Goal: Information Seeking & Learning: Learn about a topic

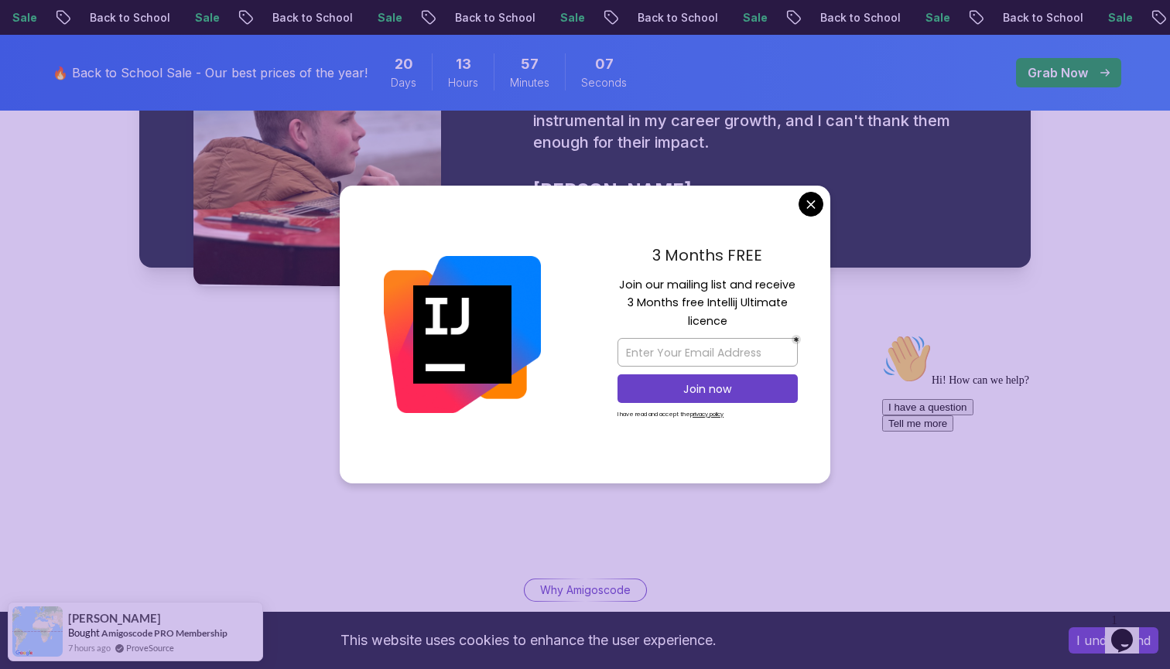
scroll to position [2398, 0]
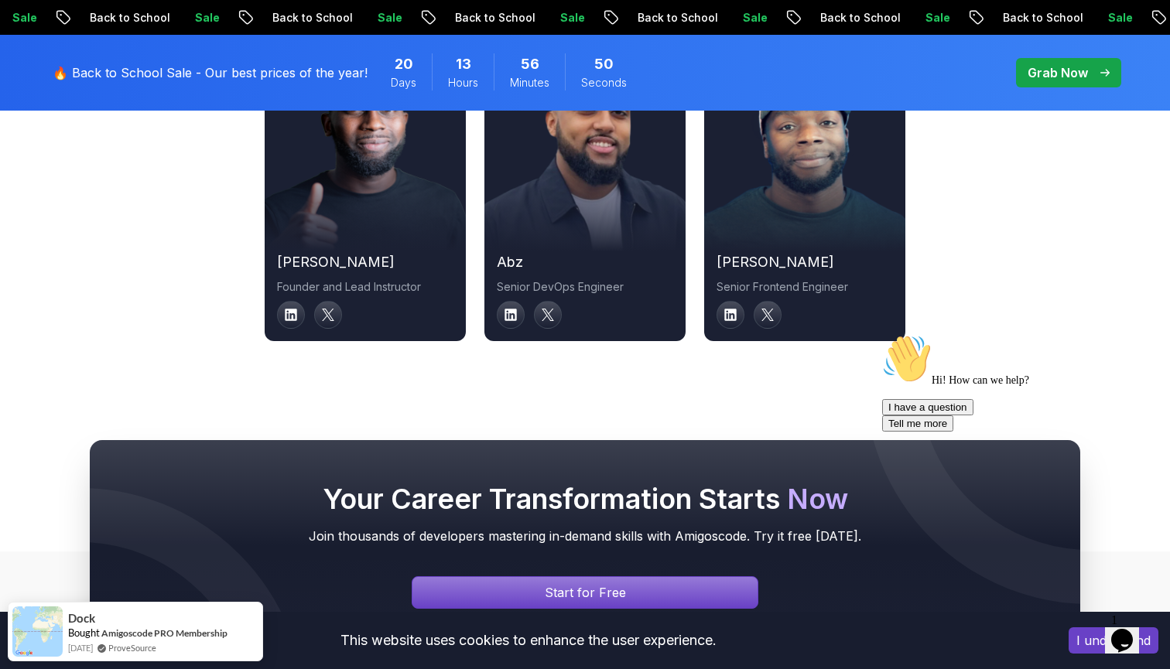
scroll to position [5421, 0]
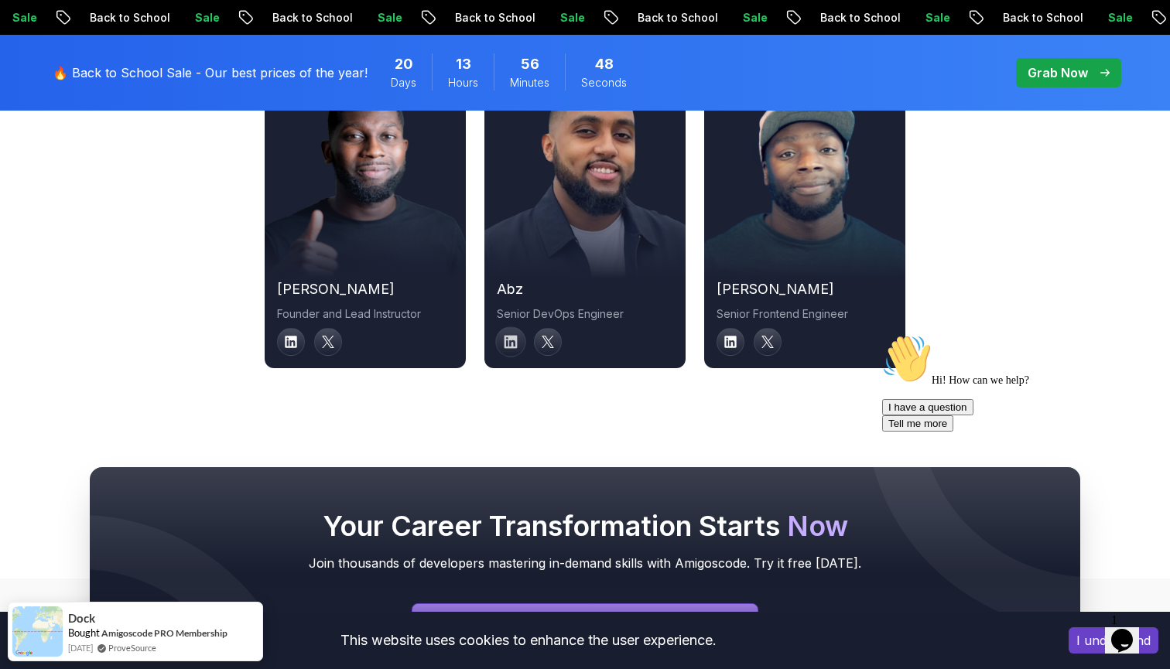
click at [502, 327] on link at bounding box center [510, 342] width 31 height 31
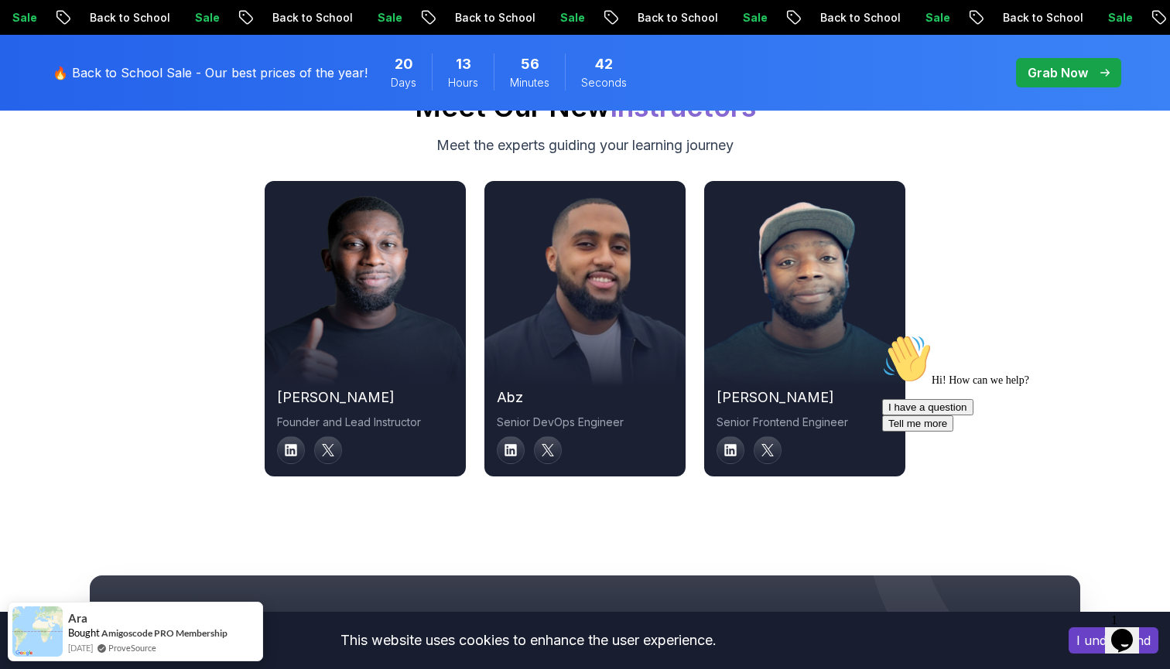
scroll to position [5290, 0]
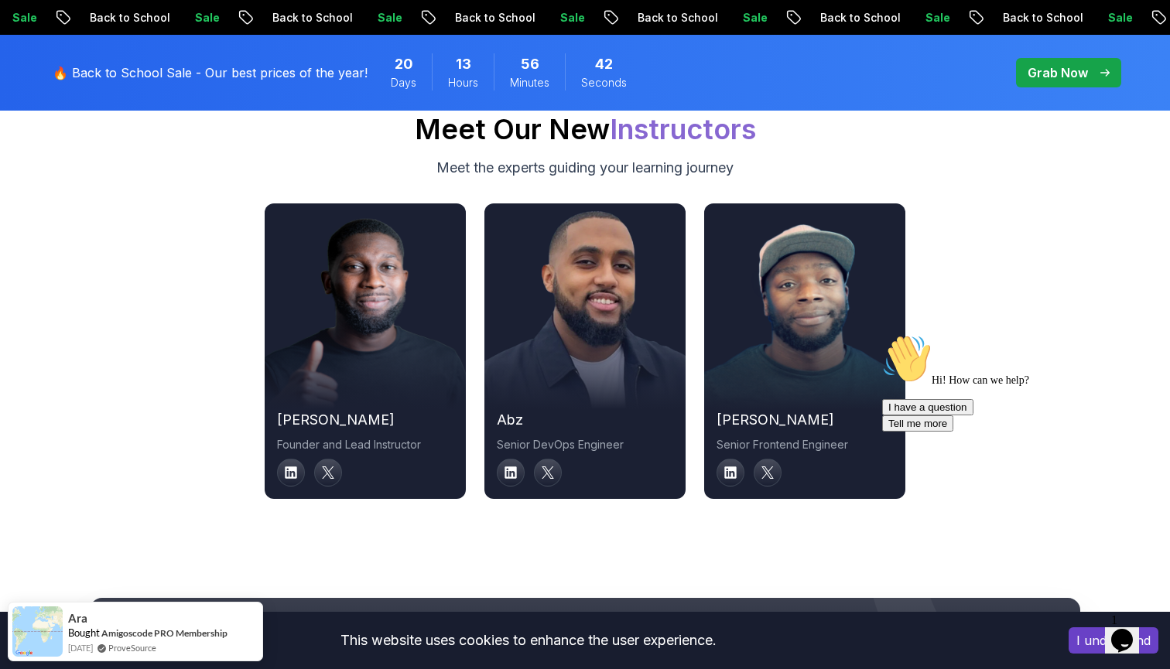
click at [577, 256] on img at bounding box center [584, 313] width 221 height 213
click at [550, 466] on icon at bounding box center [548, 473] width 14 height 14
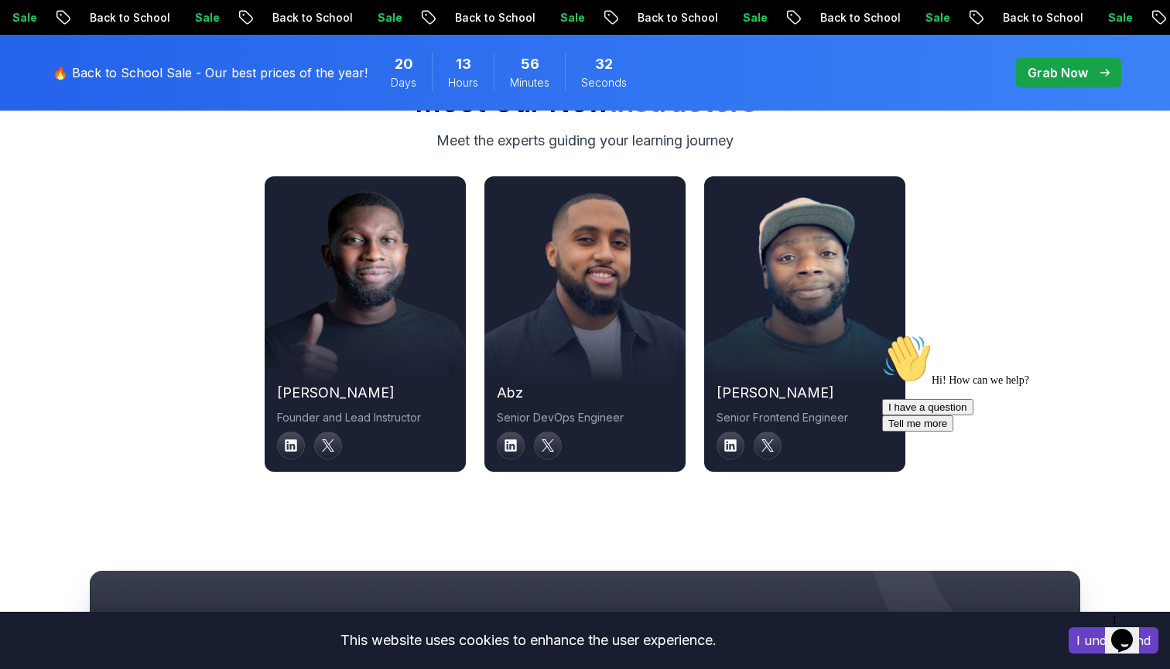
scroll to position [5321, 0]
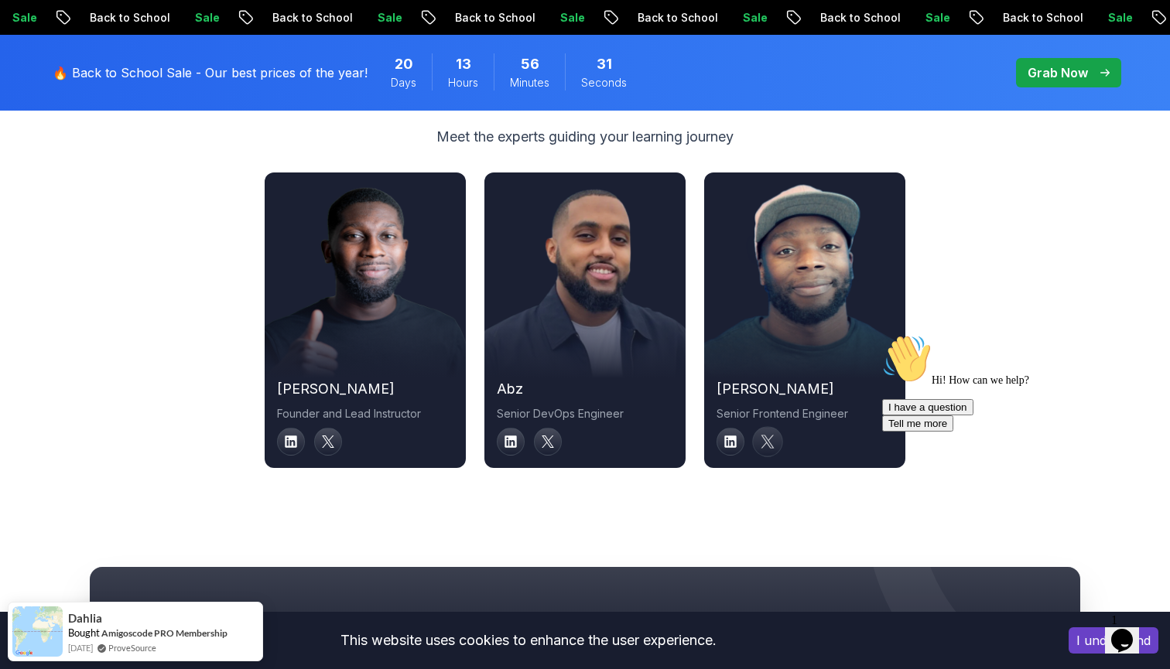
click at [773, 435] on icon at bounding box center [768, 442] width 14 height 14
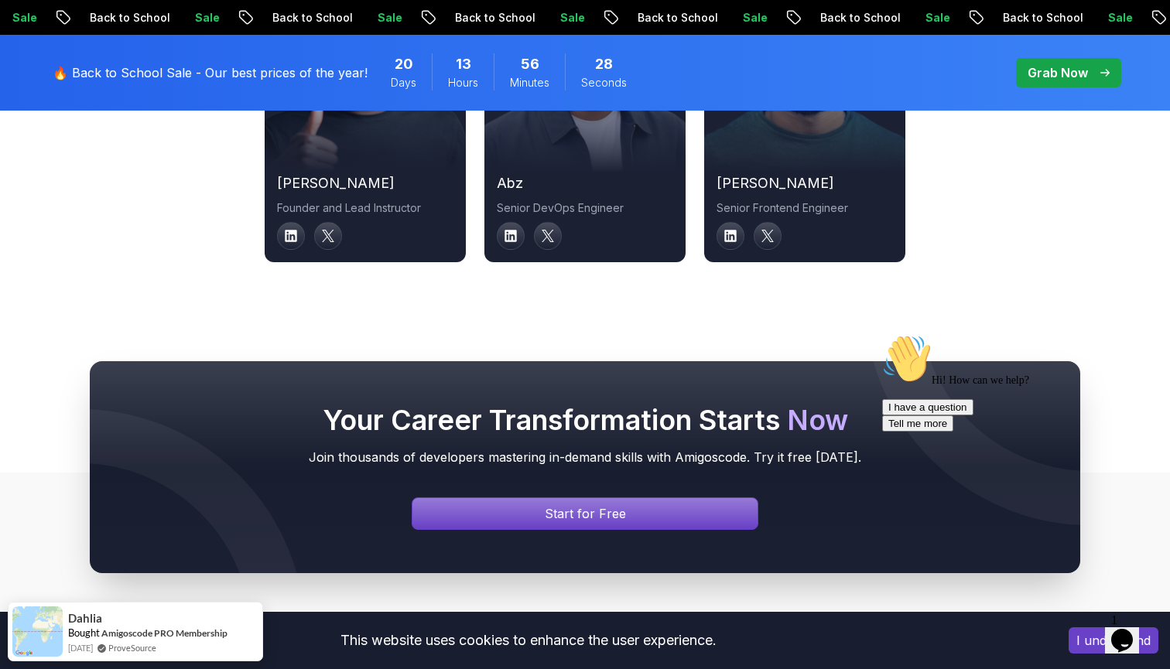
scroll to position [5600, 0]
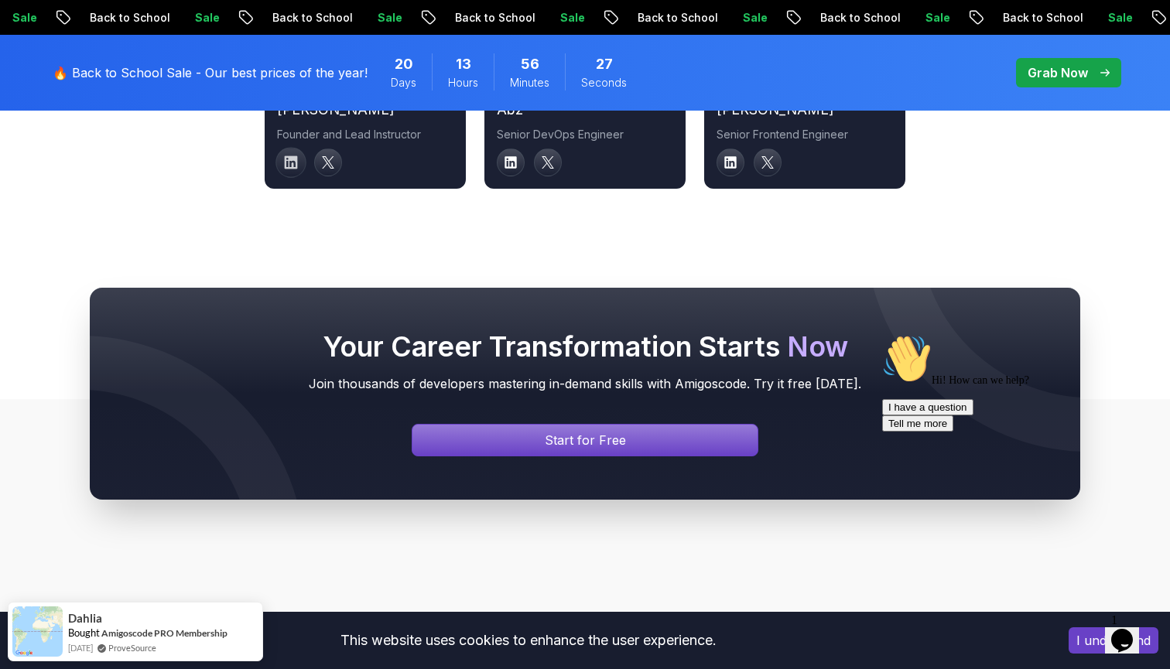
click at [290, 156] on icon at bounding box center [291, 162] width 13 height 13
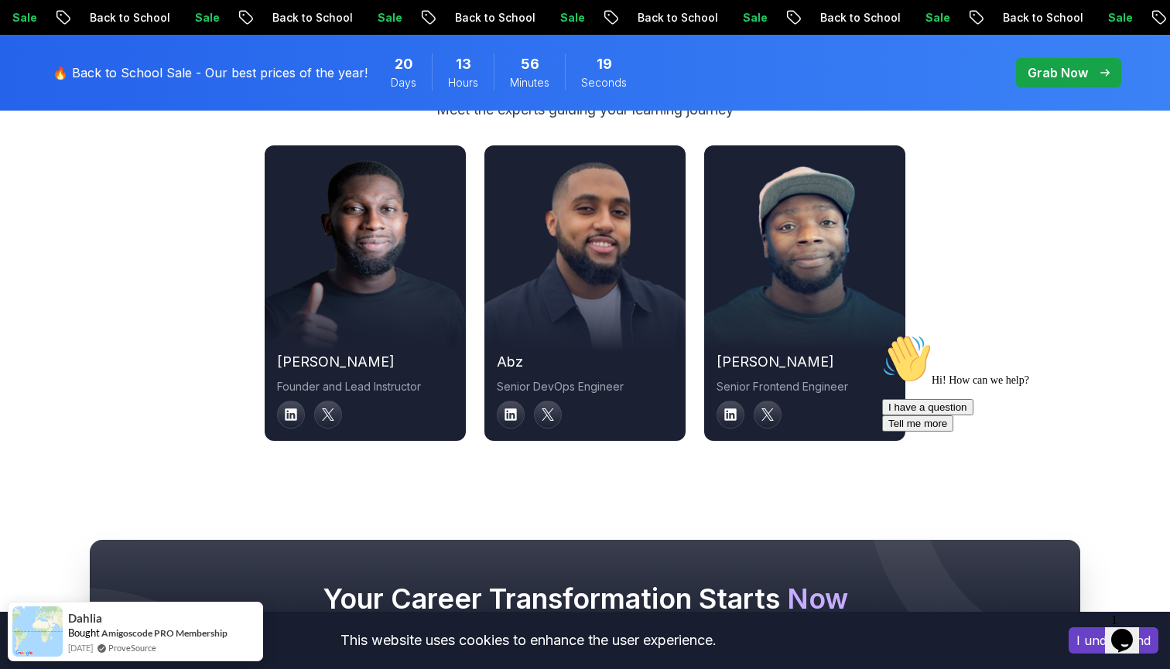
scroll to position [5396, 0]
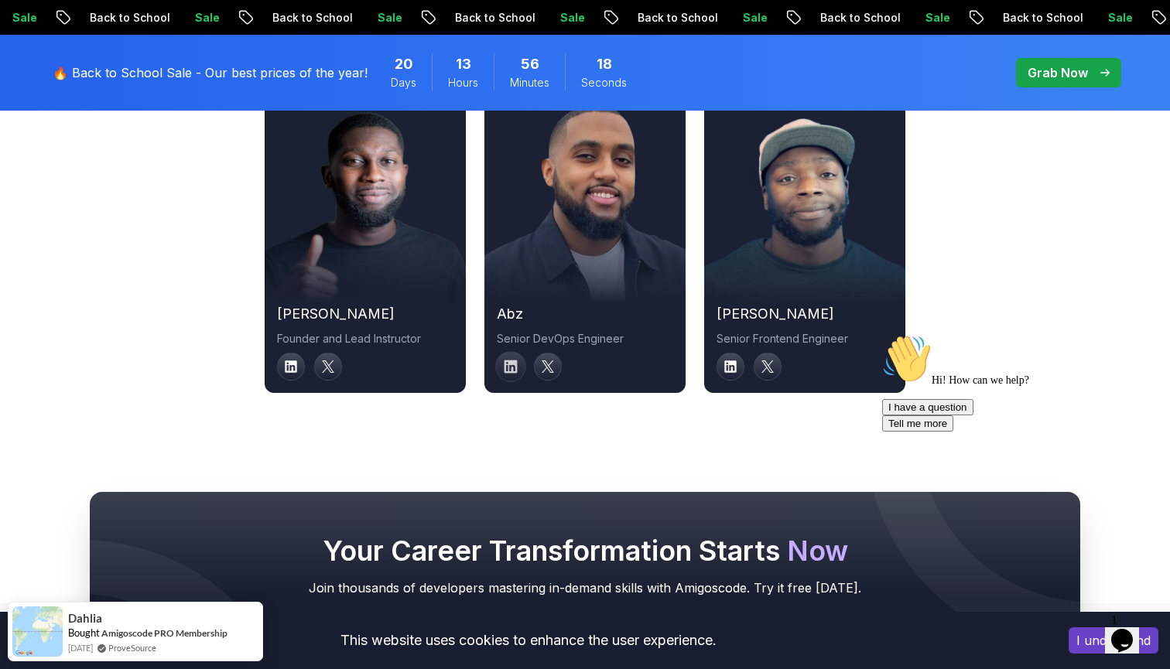
click at [513, 361] on icon at bounding box center [511, 367] width 13 height 13
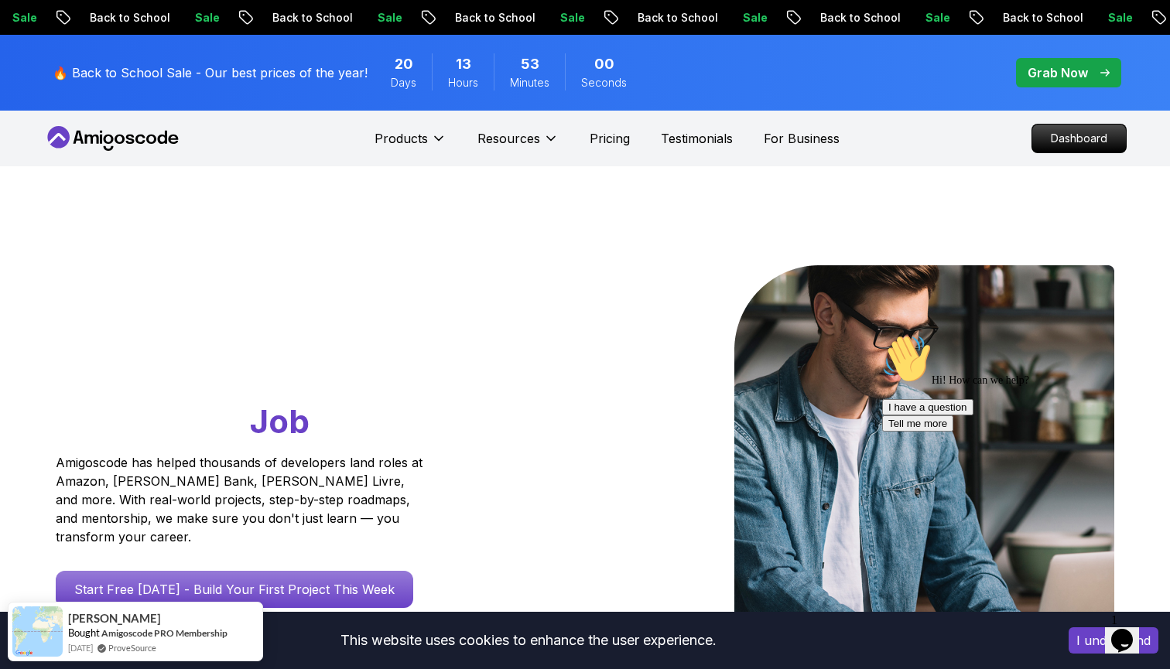
scroll to position [0, 0]
click at [1091, 131] on p "Dashboard" at bounding box center [1079, 138] width 89 height 26
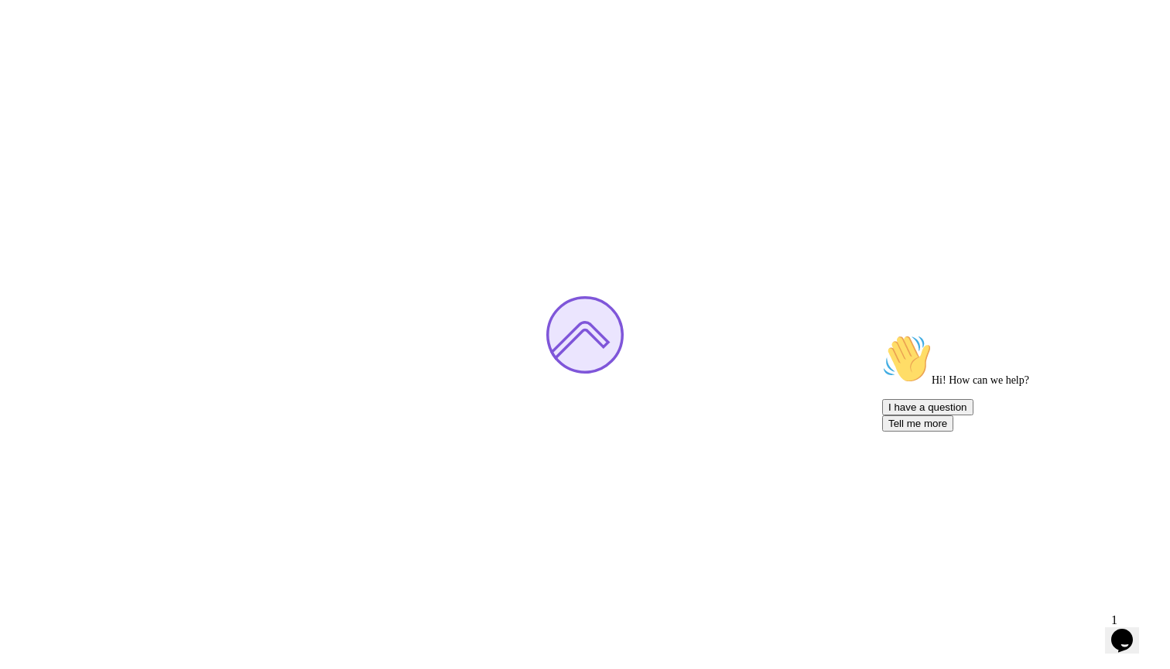
click at [882, 334] on icon "Chat attention grabber" at bounding box center [882, 334] width 0 height 0
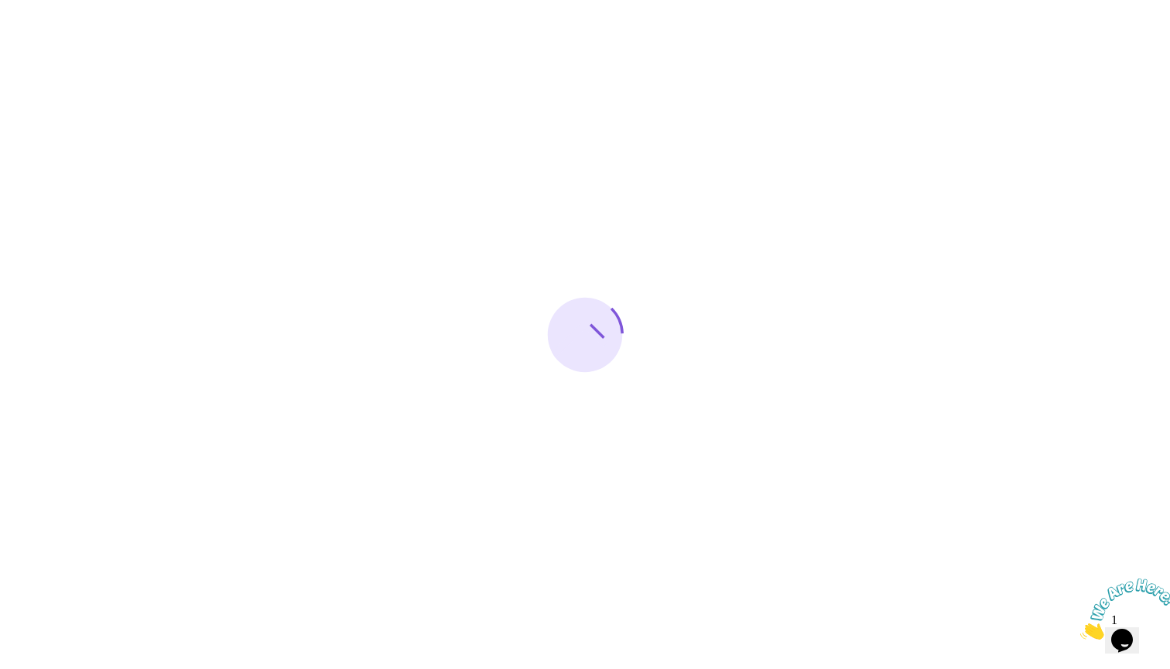
click at [1080, 629] on icon "Close" at bounding box center [1080, 635] width 0 height 13
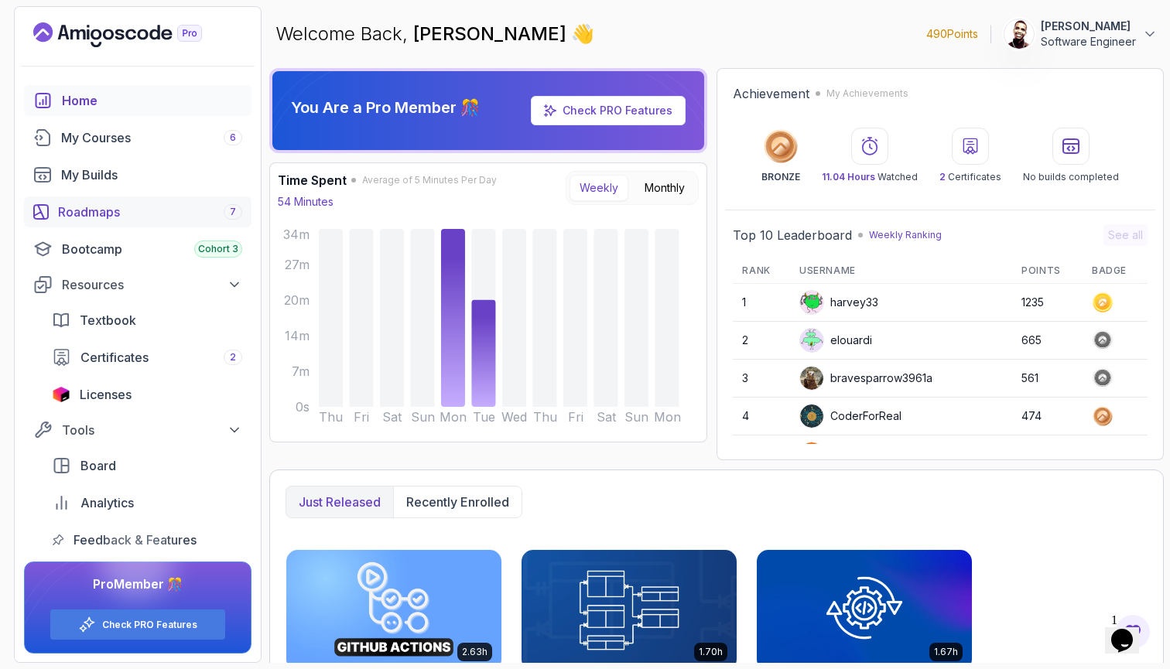
click at [220, 216] on div "Roadmaps 7" at bounding box center [150, 212] width 184 height 19
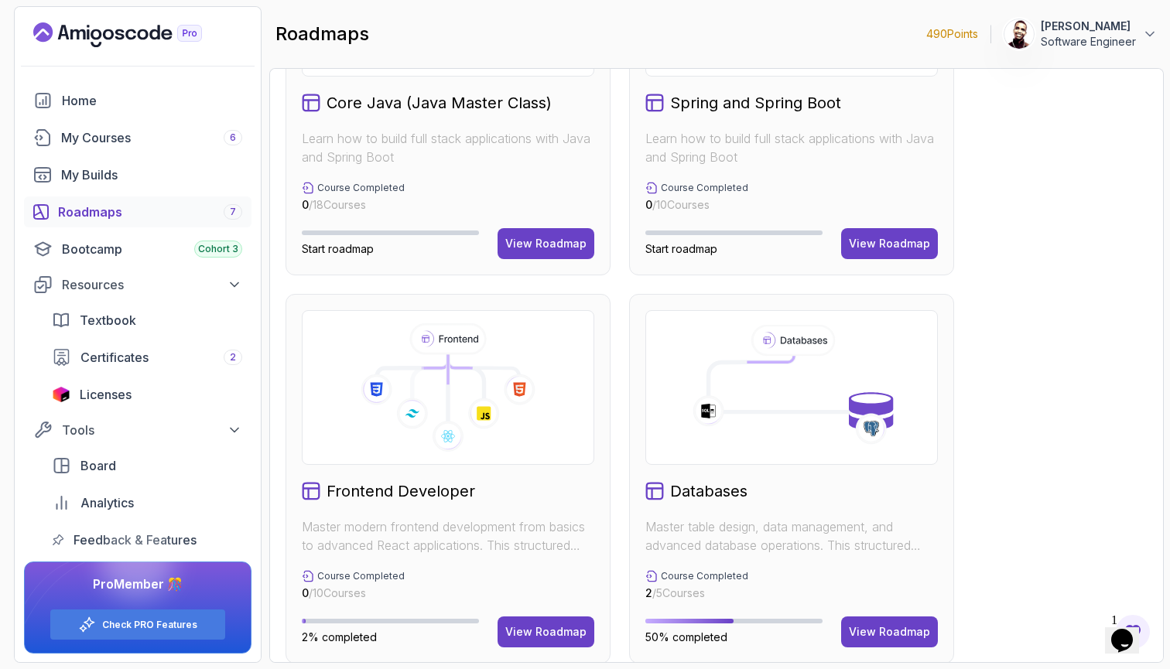
scroll to position [642, 0]
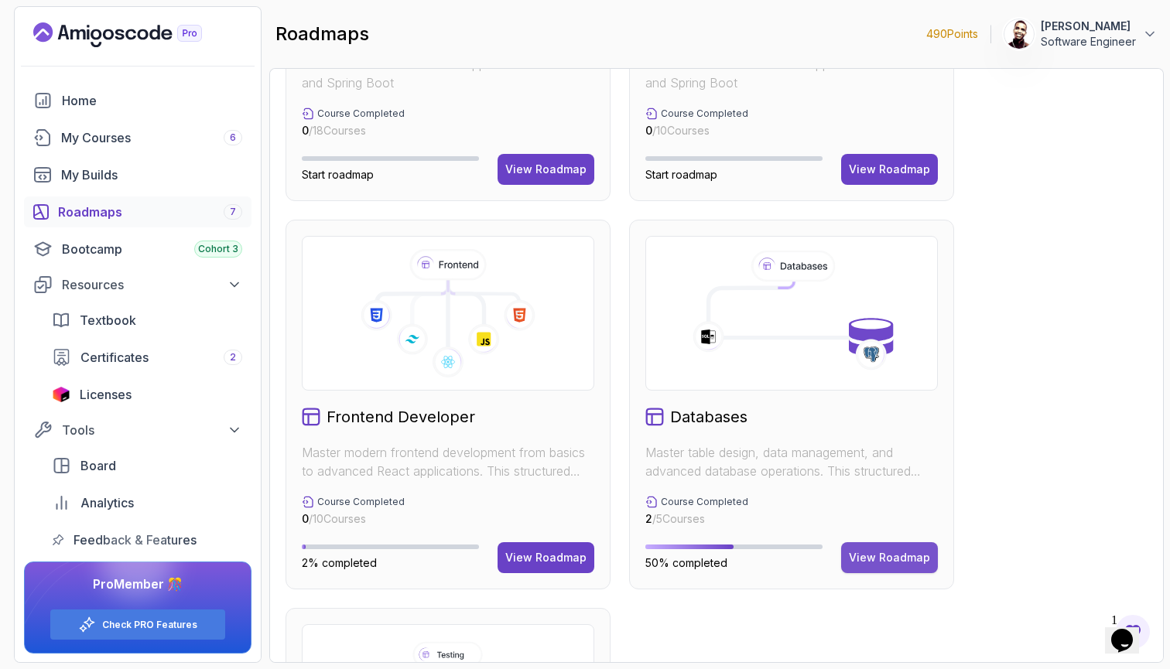
click at [896, 564] on div "View Roadmap" at bounding box center [889, 557] width 81 height 15
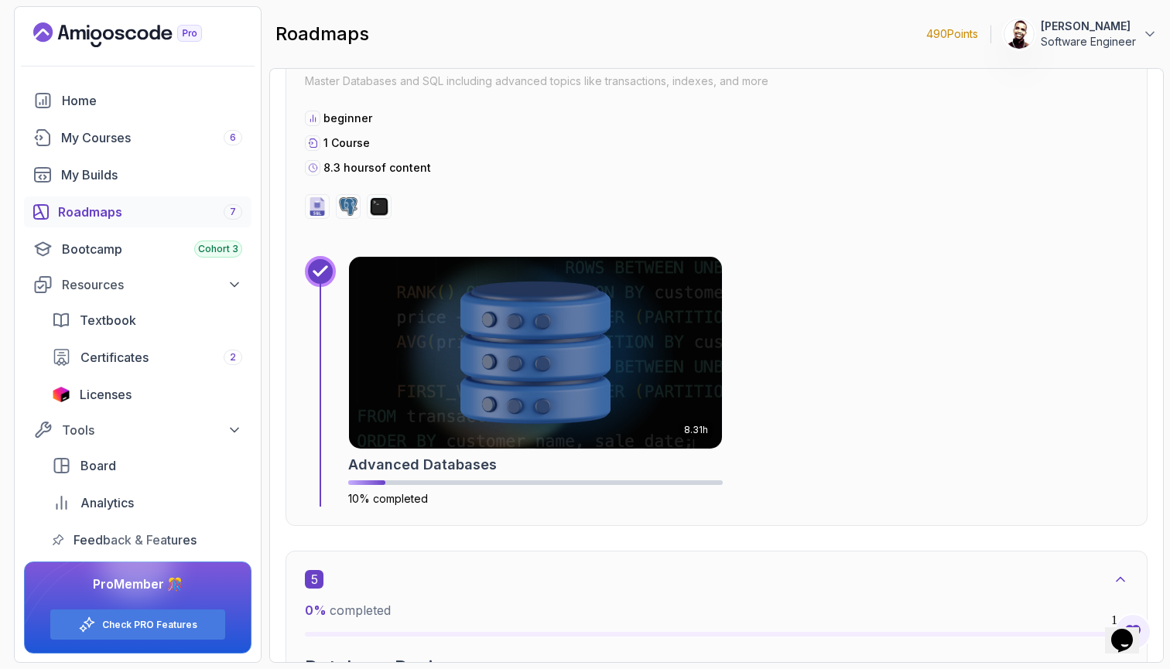
scroll to position [2582, 0]
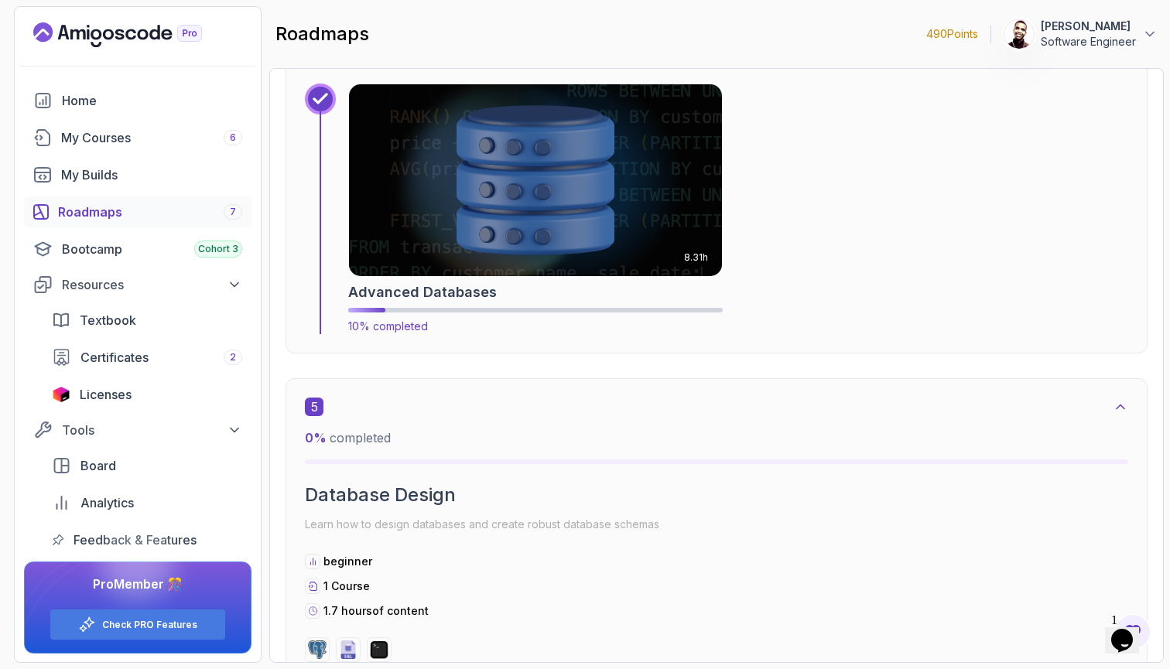
click at [685, 202] on img at bounding box center [536, 180] width 392 height 201
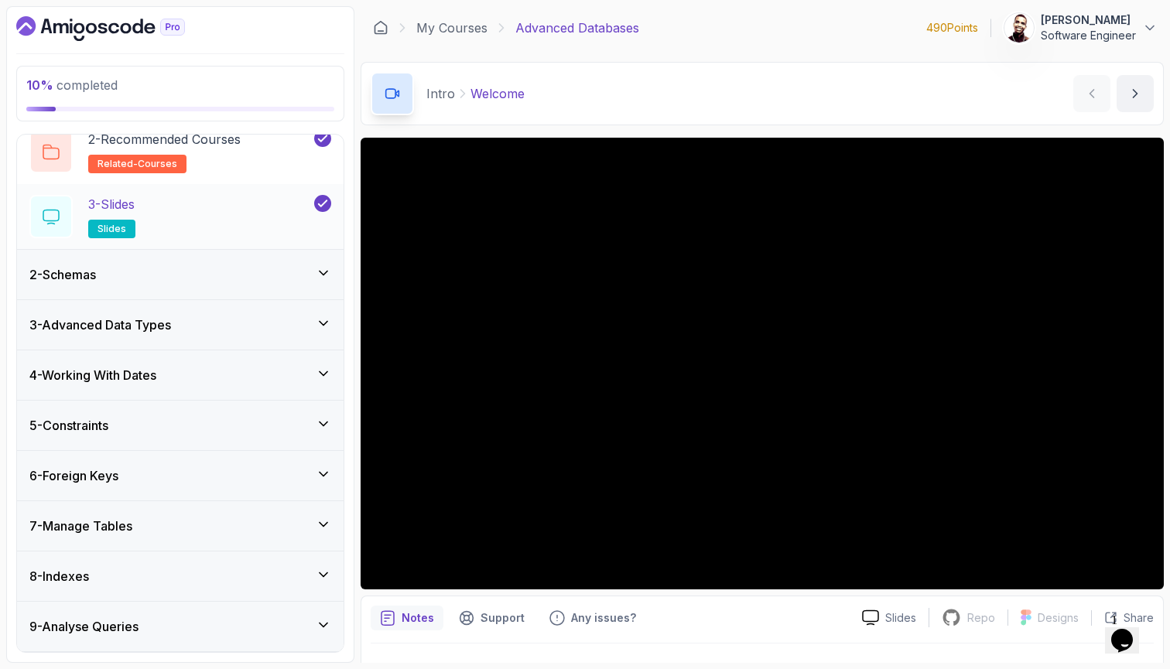
scroll to position [199, 0]
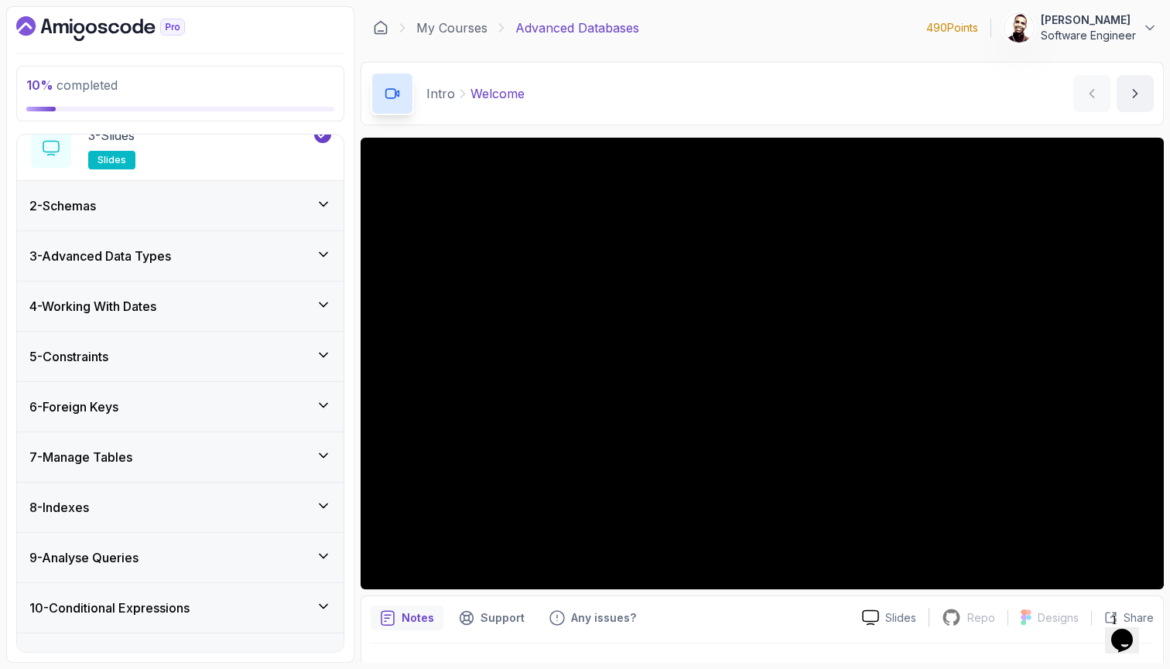
click at [229, 228] on div "2 - Schemas" at bounding box center [180, 206] width 327 height 50
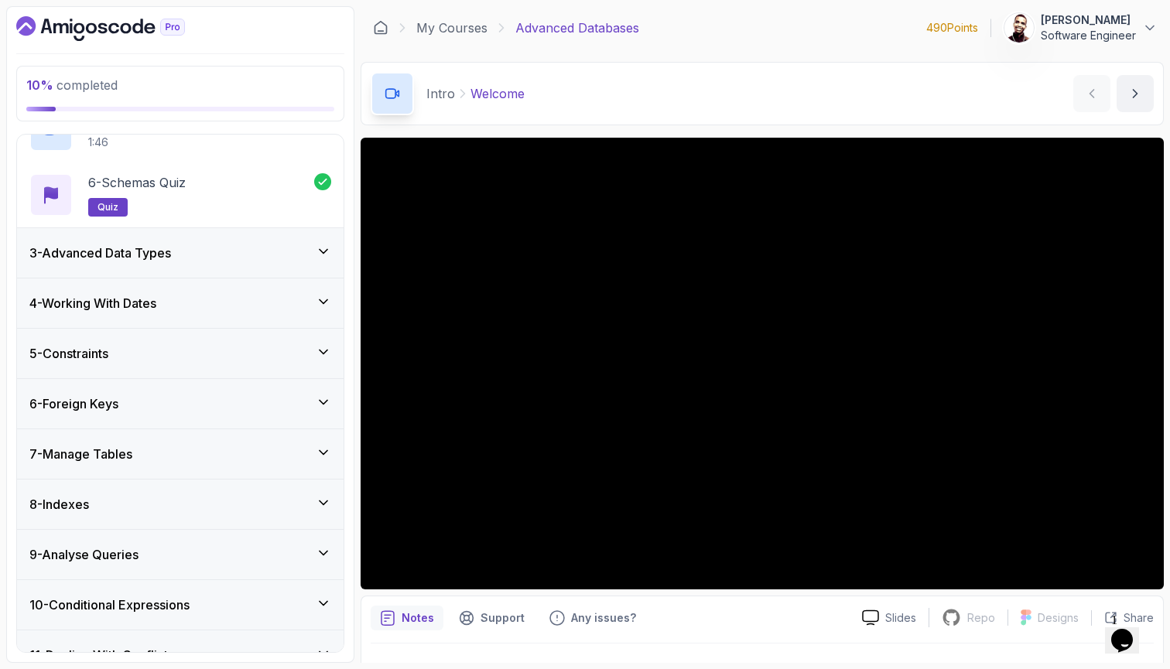
scroll to position [415, 0]
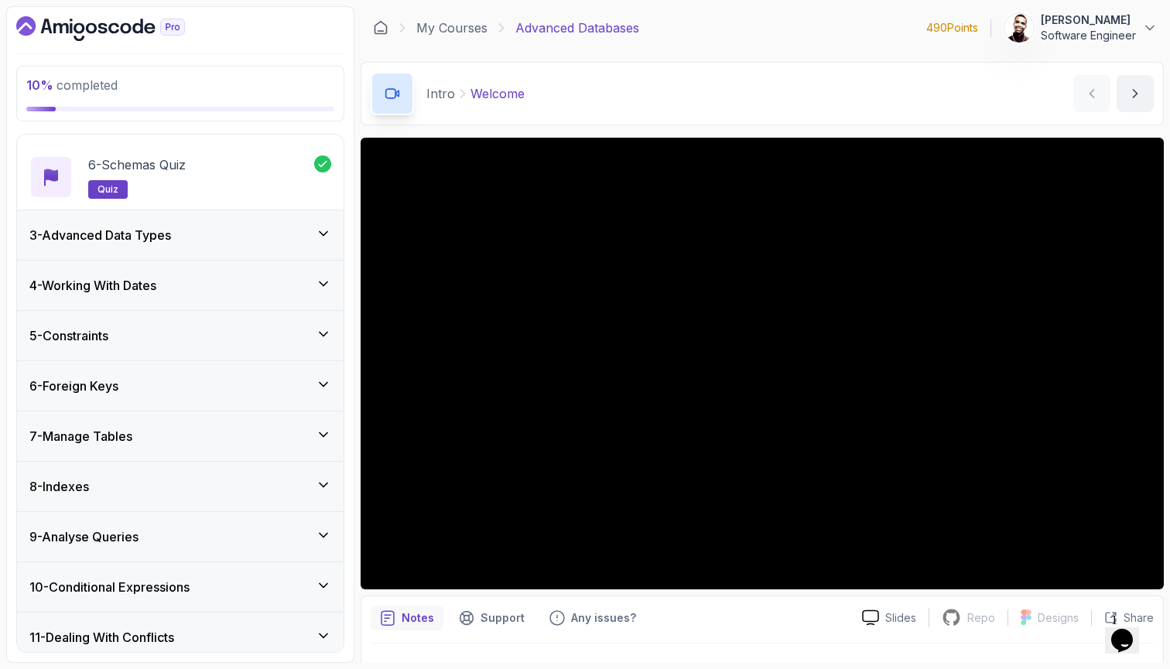
click at [238, 234] on div "3 - Advanced Data Types" at bounding box center [180, 235] width 302 height 19
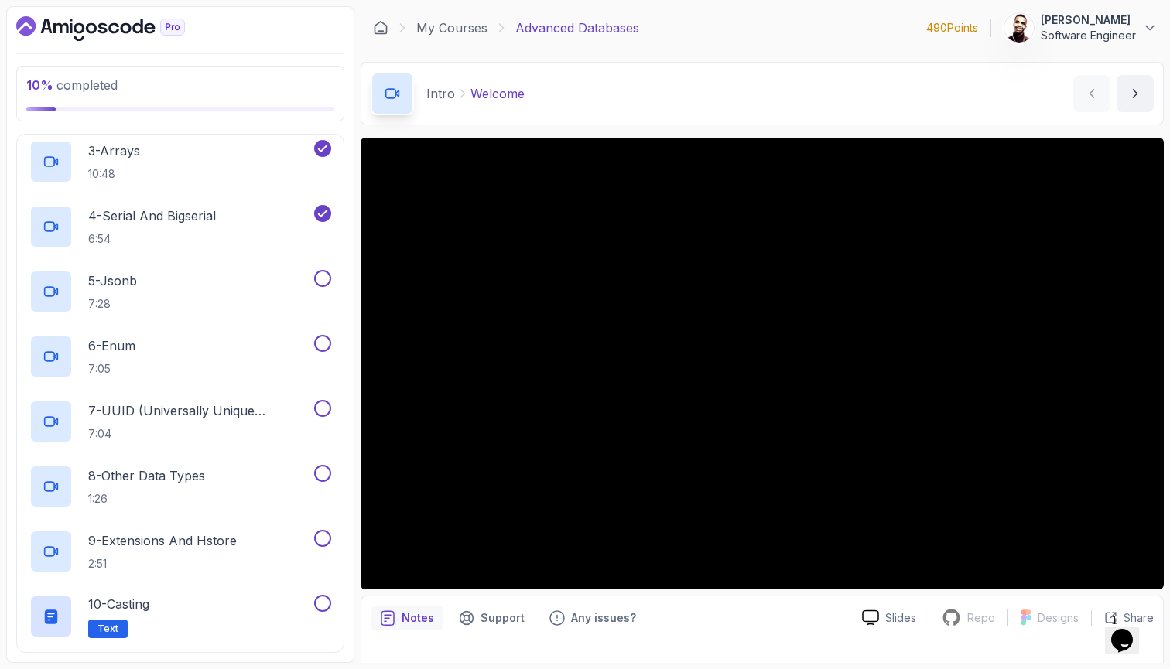
scroll to position [207, 0]
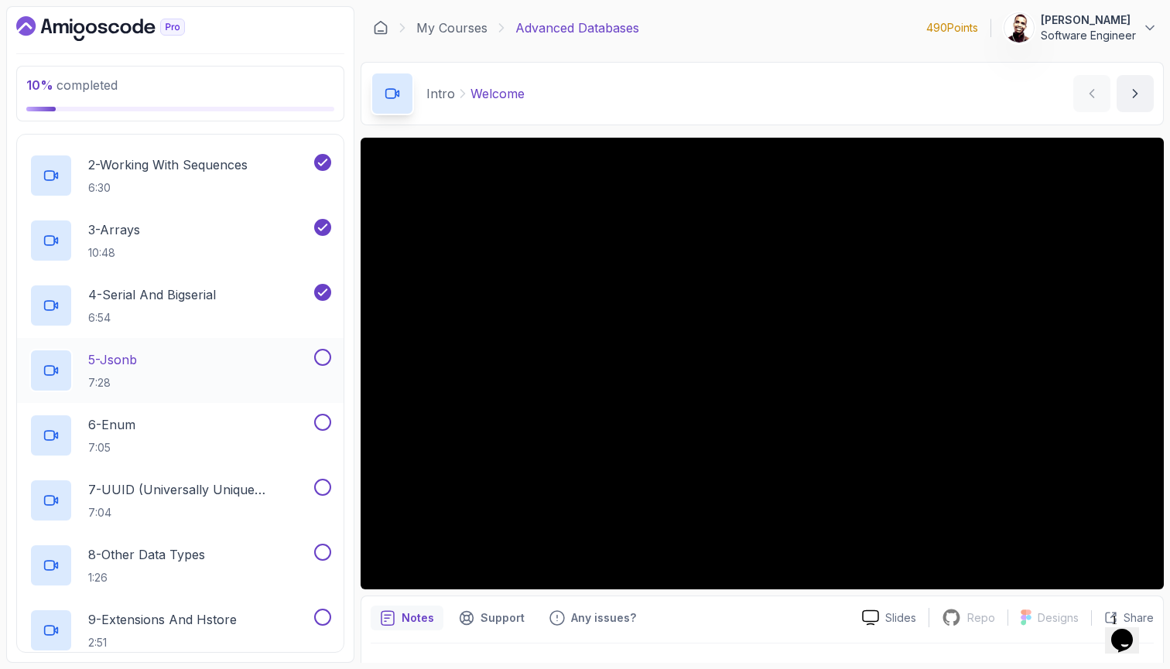
click at [176, 352] on div "5 - Jsonb 7:28" at bounding box center [170, 370] width 282 height 43
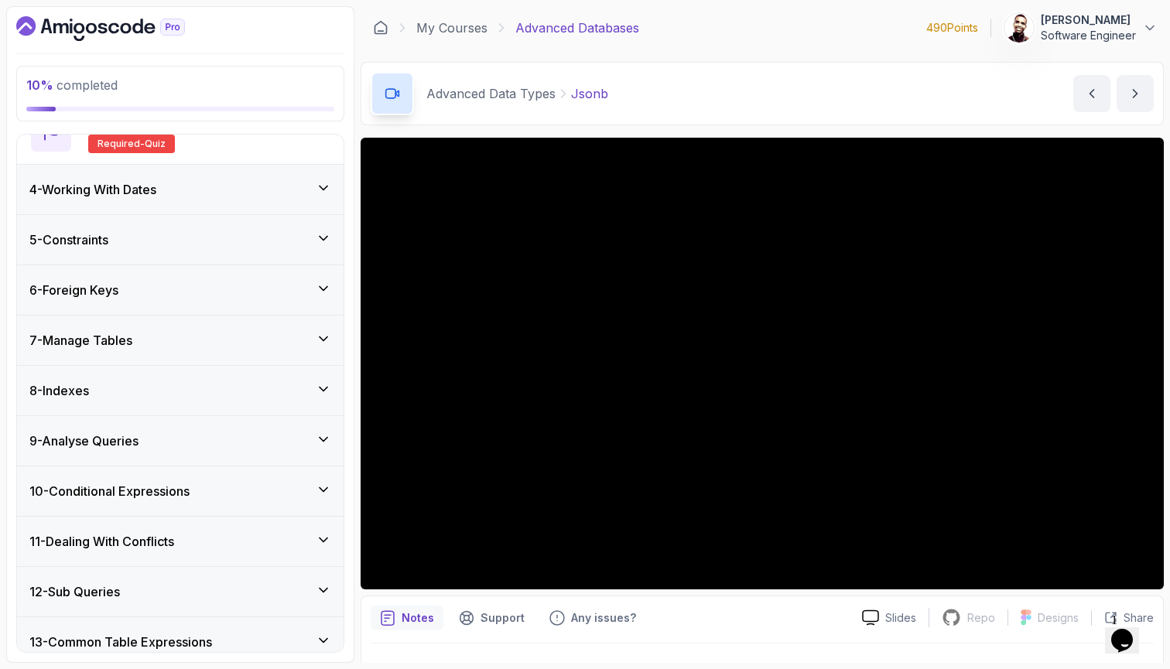
scroll to position [837, 0]
click at [263, 195] on div "4 - Working With Dates" at bounding box center [180, 189] width 302 height 19
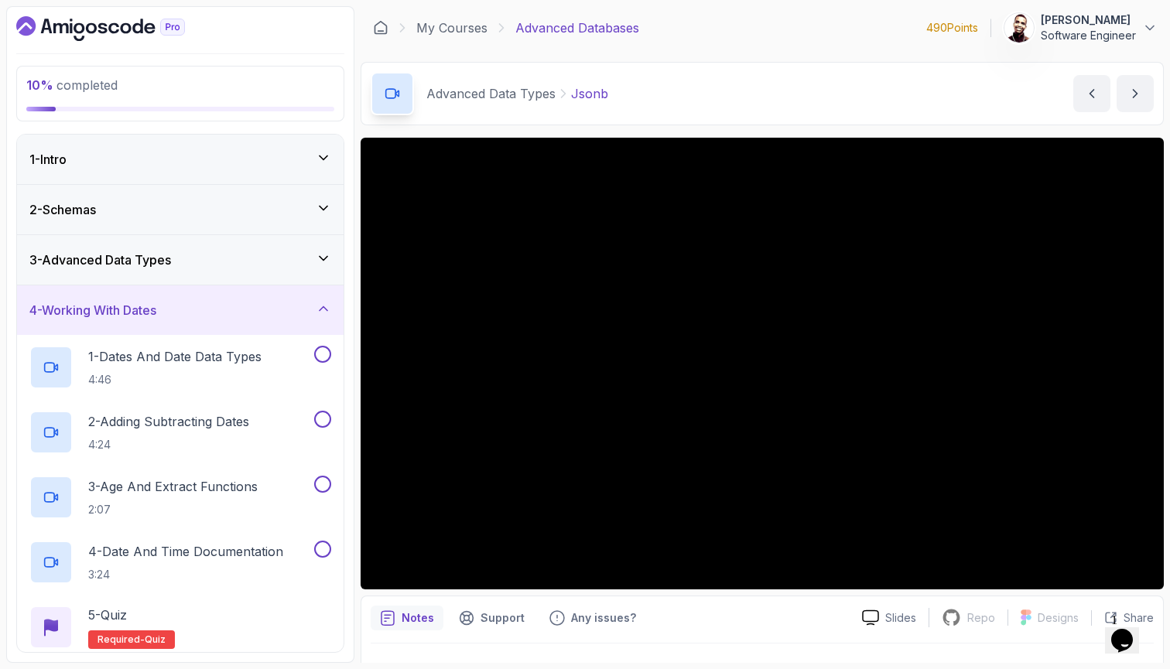
scroll to position [0, 0]
click at [211, 306] on div "4 - Working With Dates" at bounding box center [180, 310] width 302 height 19
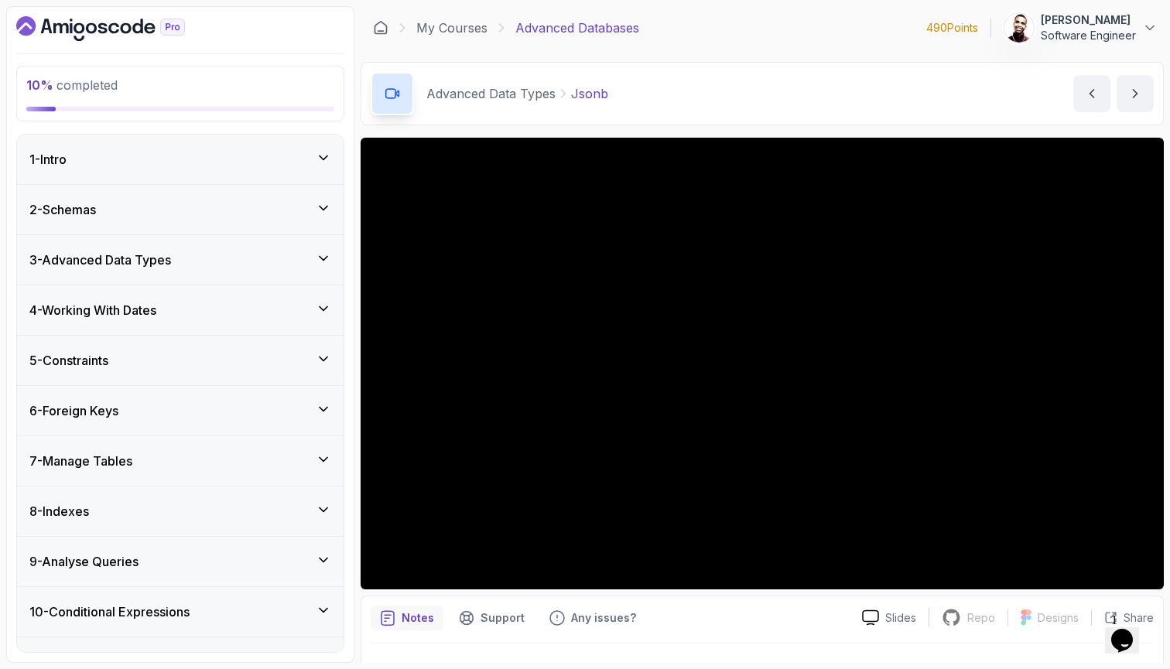
click at [235, 360] on div "5 - Constraints" at bounding box center [180, 360] width 302 height 19
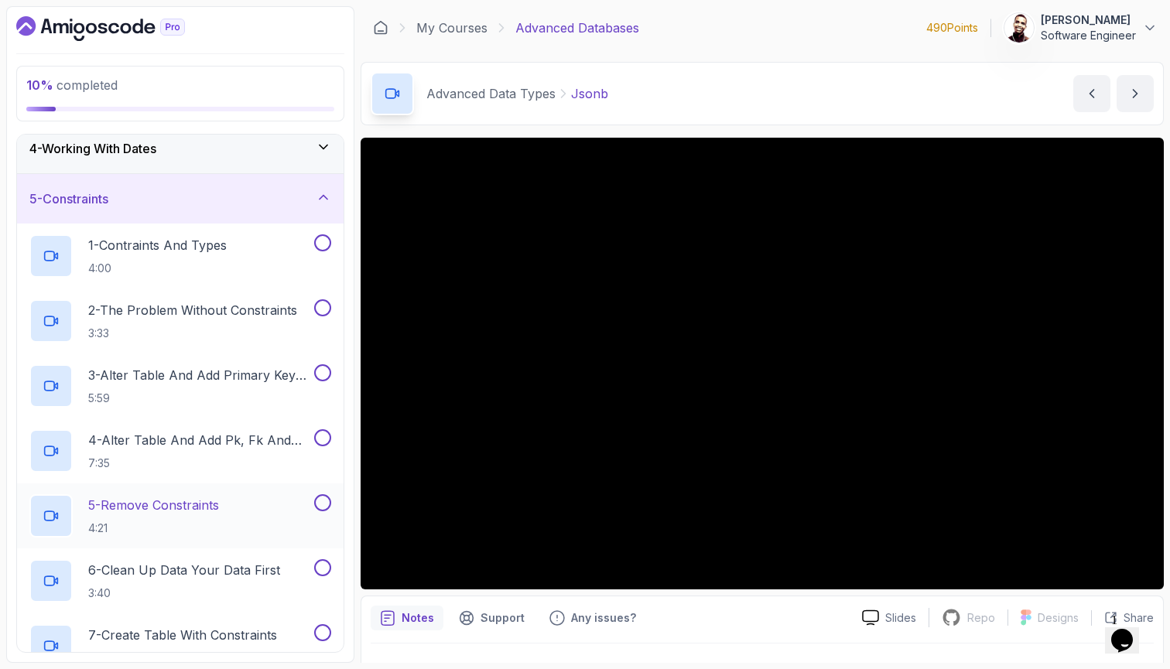
scroll to position [111, 0]
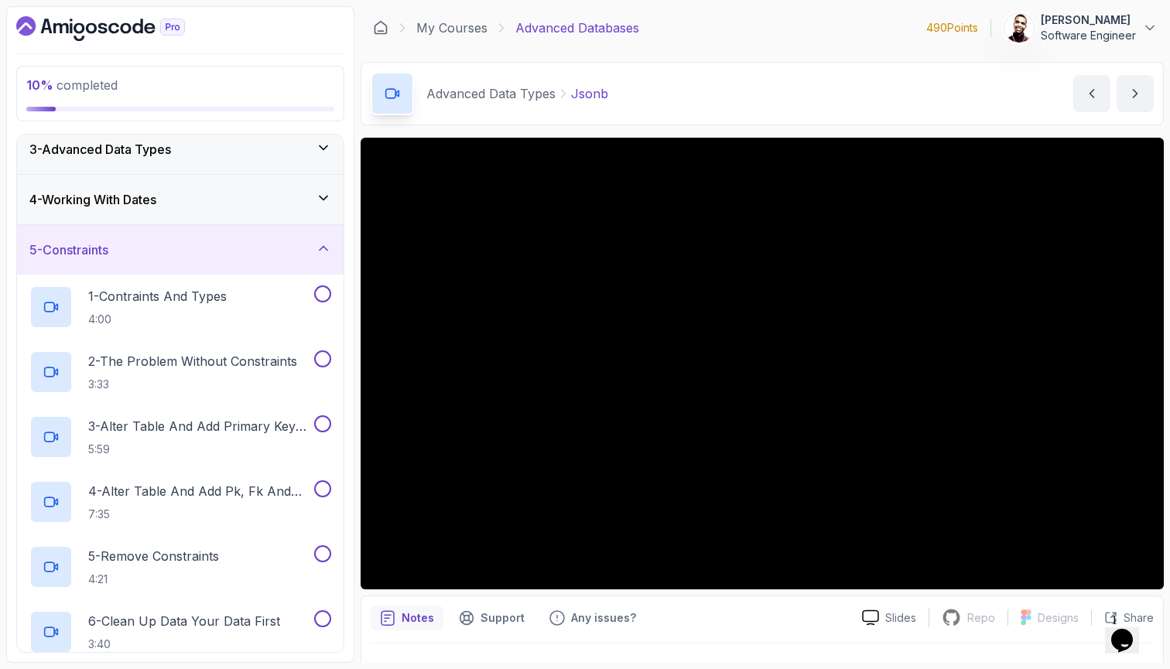
click at [296, 246] on div "5 - Constraints" at bounding box center [180, 250] width 302 height 19
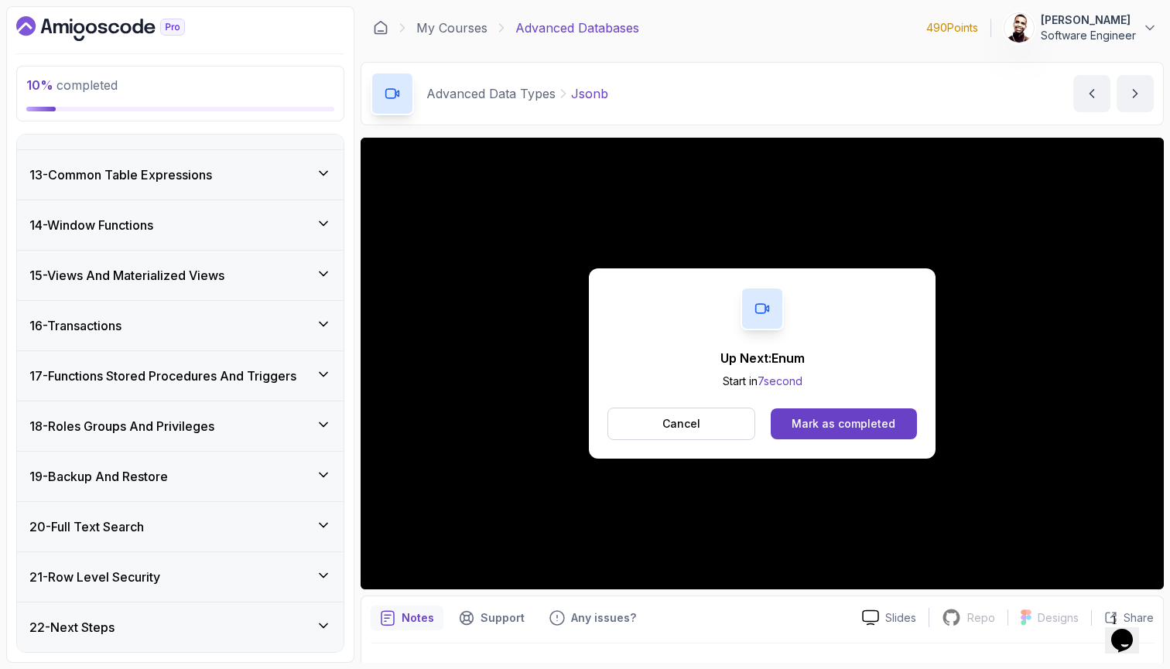
scroll to position [0, 0]
click at [850, 433] on button "Mark as completed" at bounding box center [844, 424] width 146 height 31
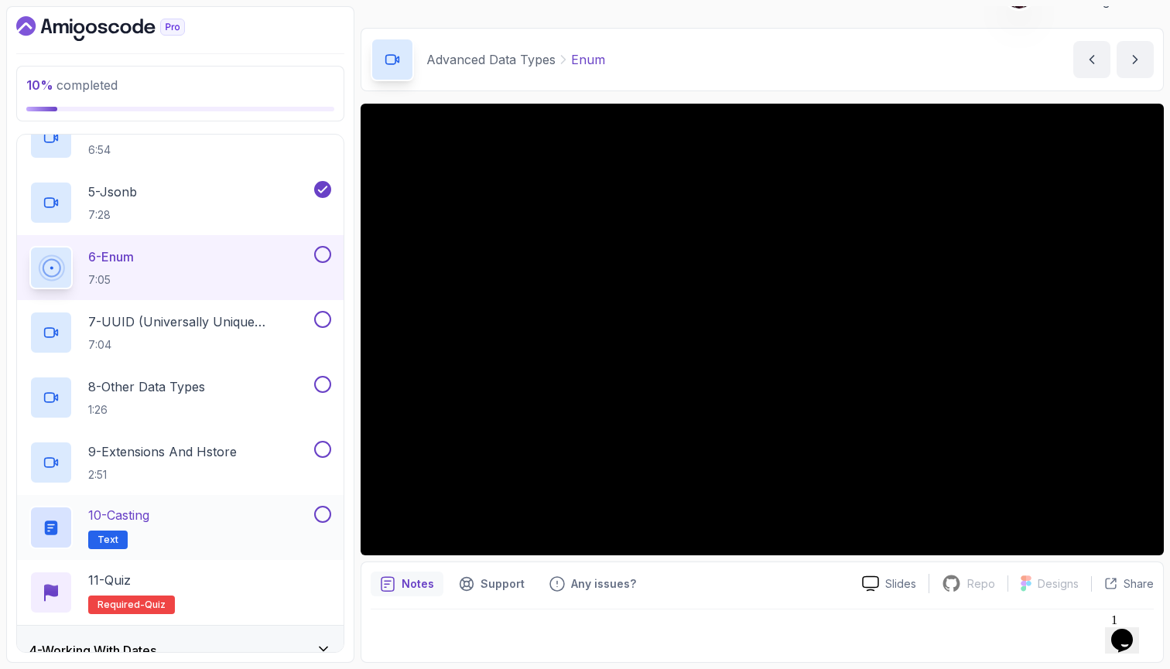
scroll to position [381, 0]
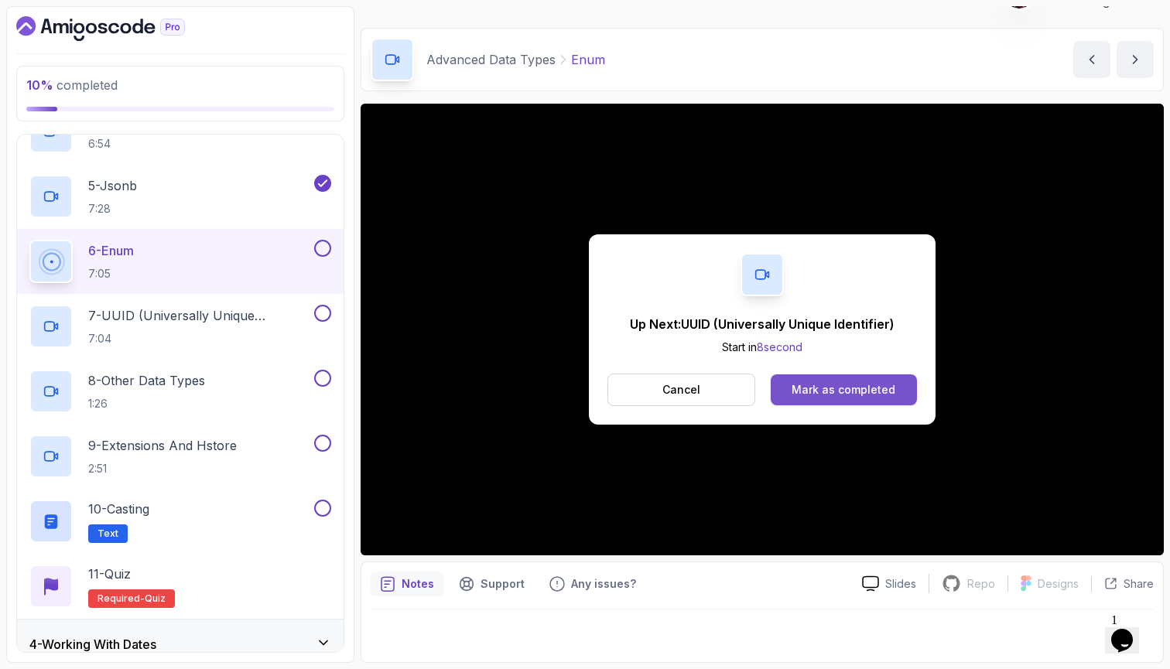
click at [833, 389] on div "Mark as completed" at bounding box center [844, 389] width 104 height 15
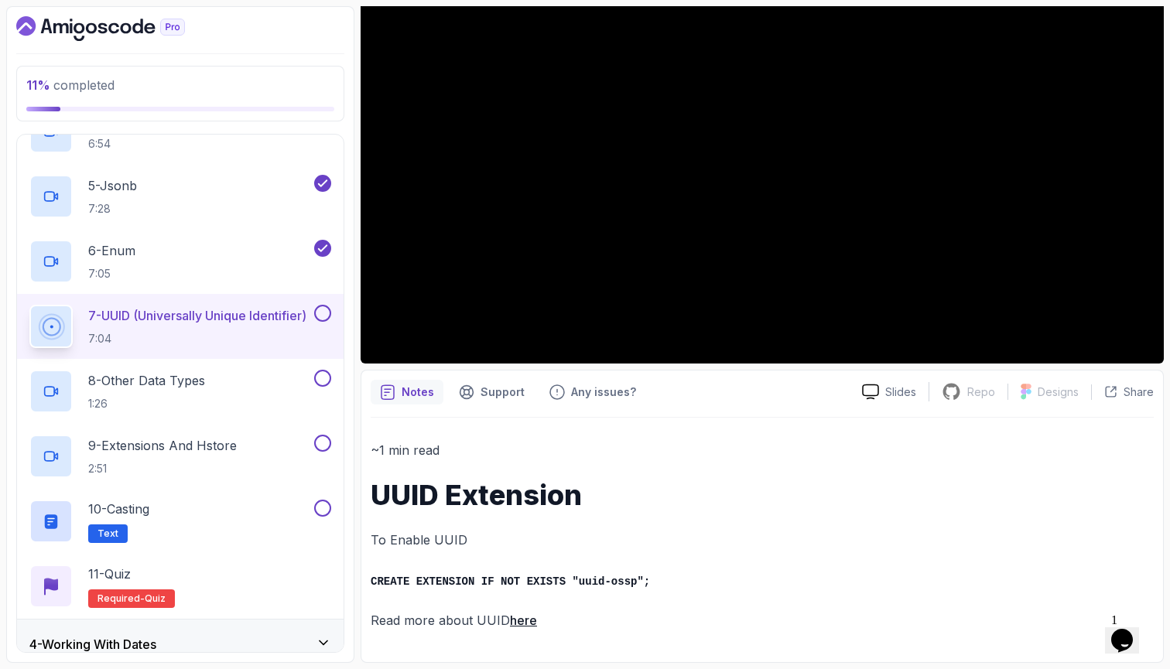
scroll to position [225, 0]
click at [567, 584] on code "CREATE EXTENSION IF NOT EXISTS "uuid-ossp";" at bounding box center [510, 583] width 279 height 12
click at [521, 618] on link "here" at bounding box center [523, 621] width 27 height 15
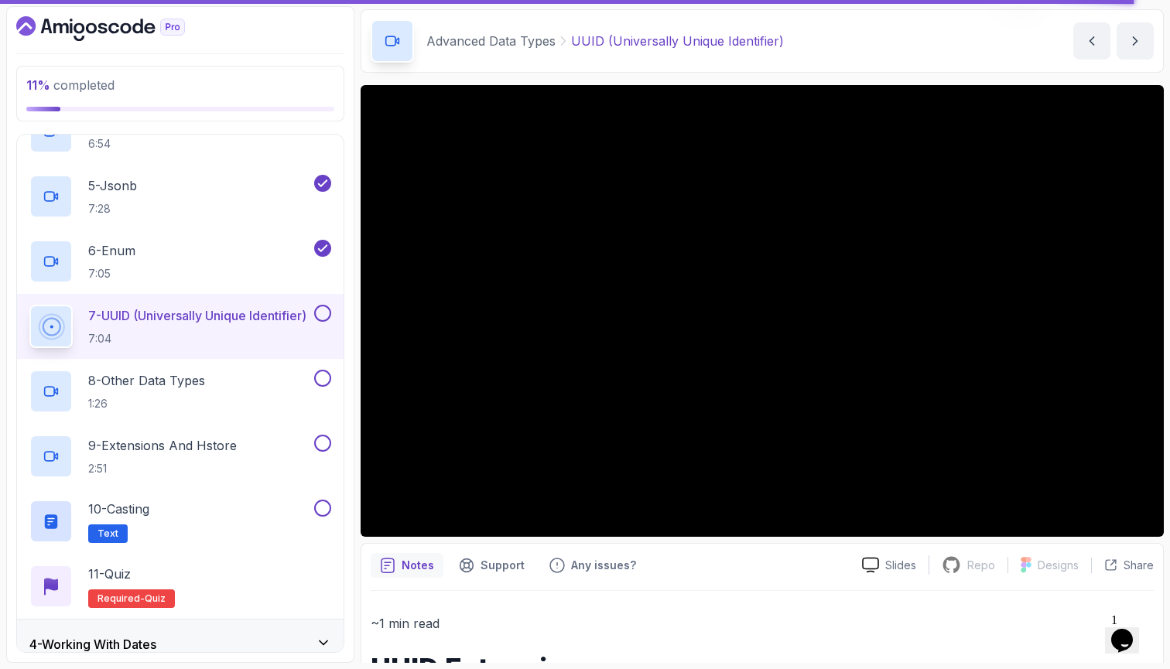
scroll to position [60, 0]
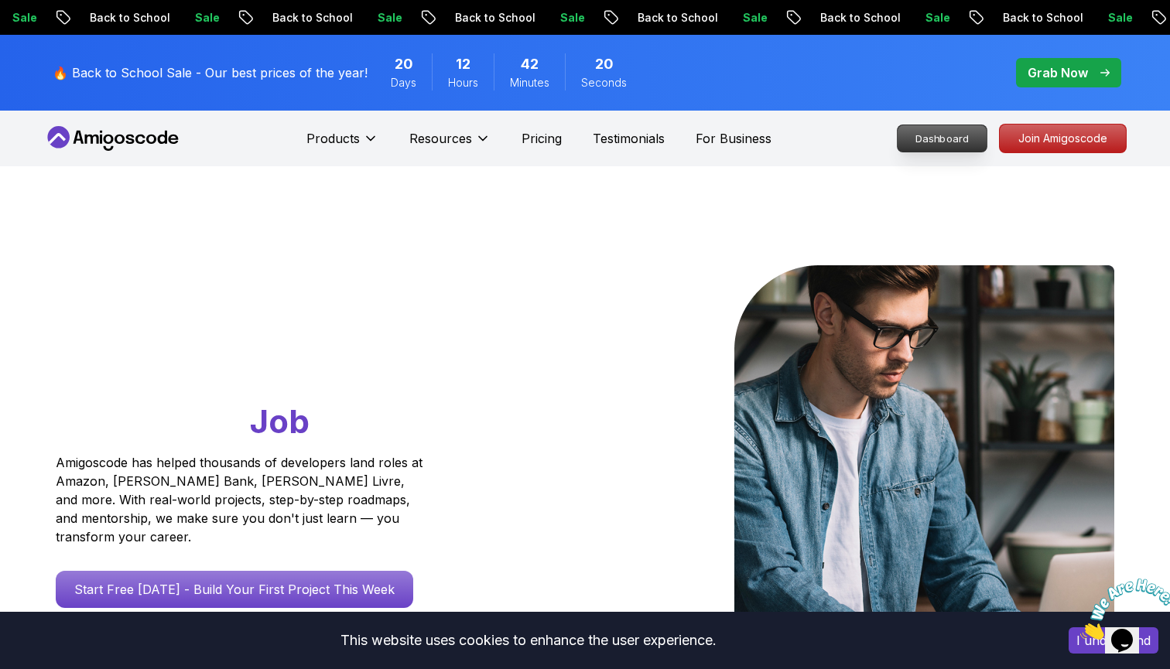
click at [964, 133] on p "Dashboard" at bounding box center [942, 138] width 89 height 26
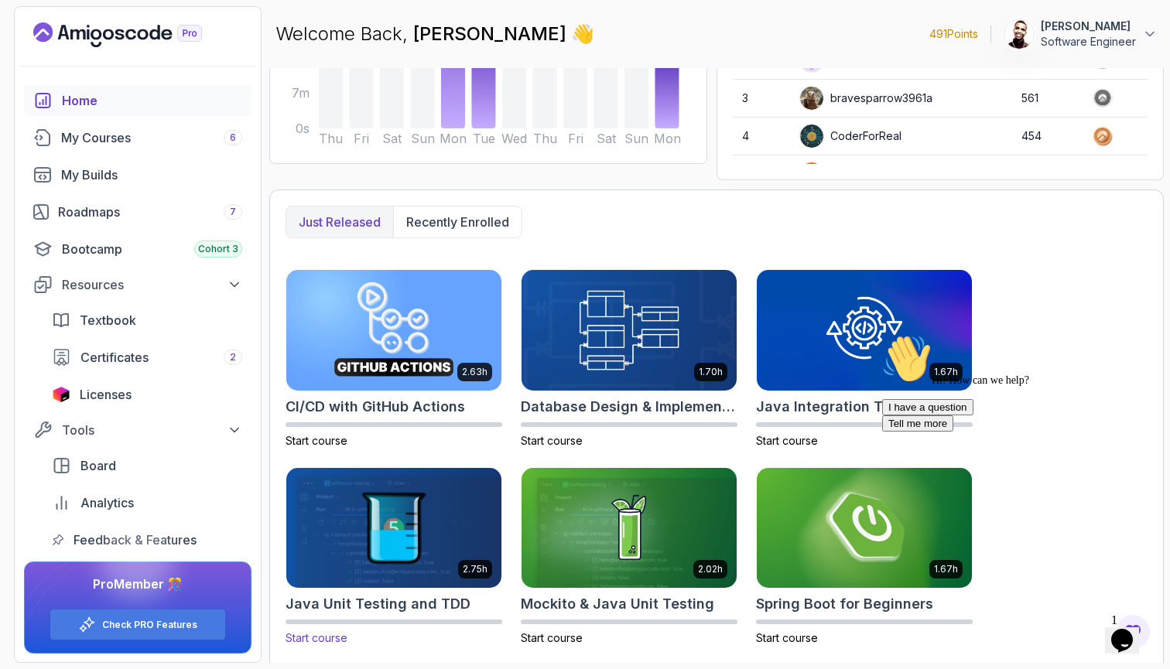
scroll to position [169, 0]
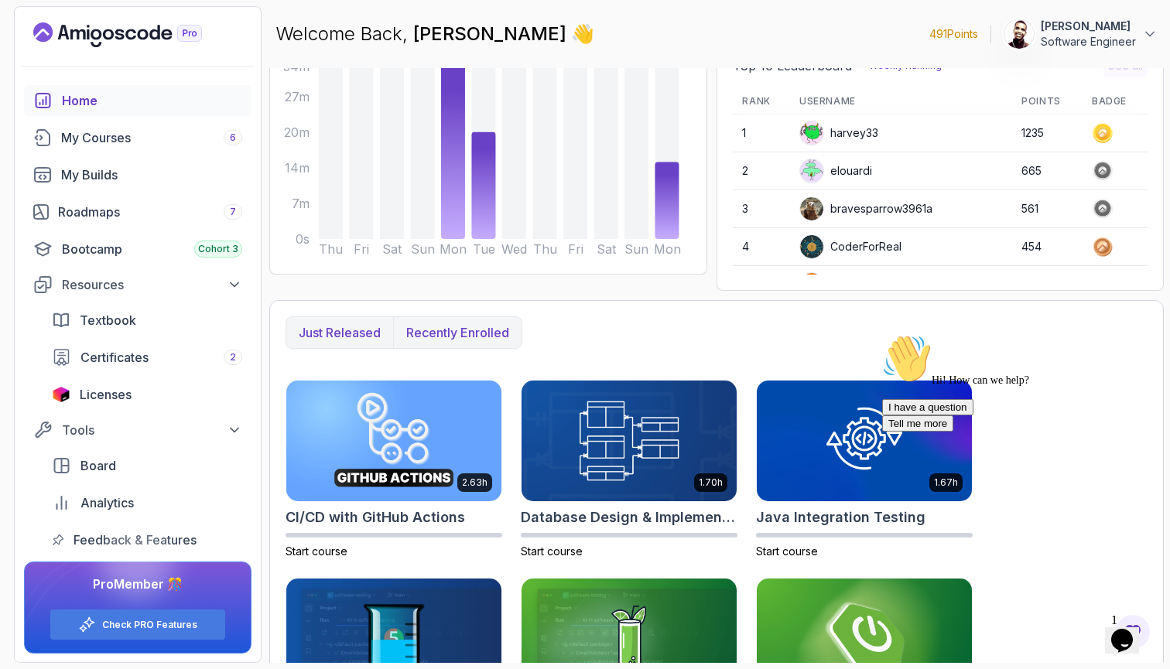
click at [469, 320] on button "Recently enrolled" at bounding box center [457, 332] width 128 height 31
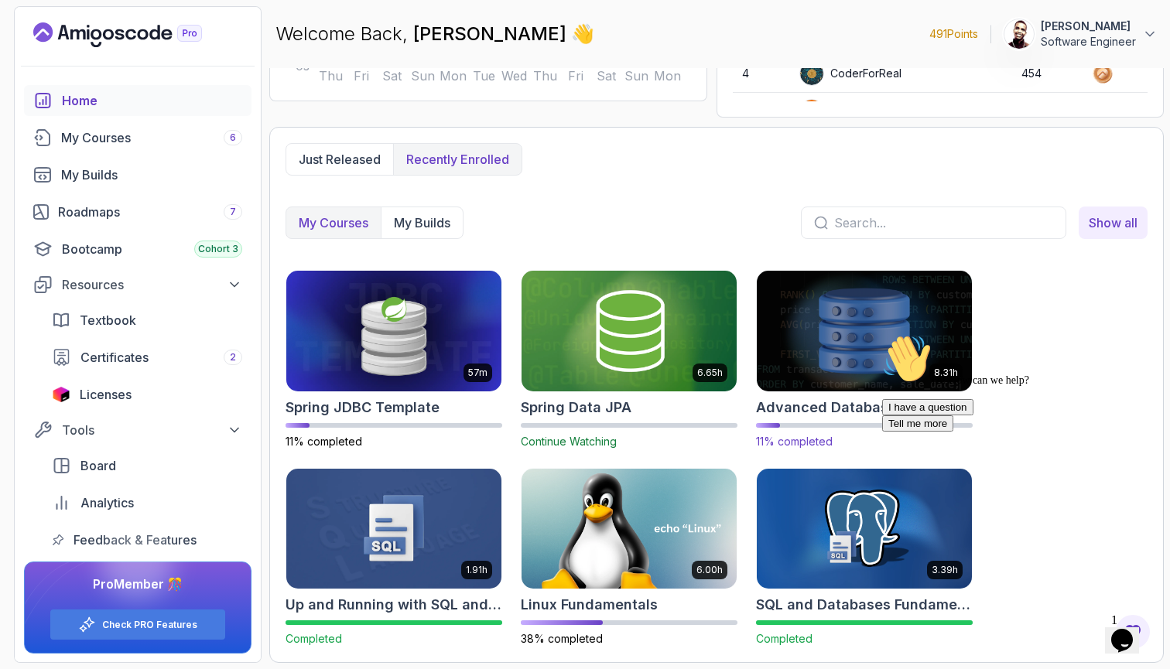
scroll to position [0, 0]
click at [861, 305] on img at bounding box center [864, 331] width 226 height 126
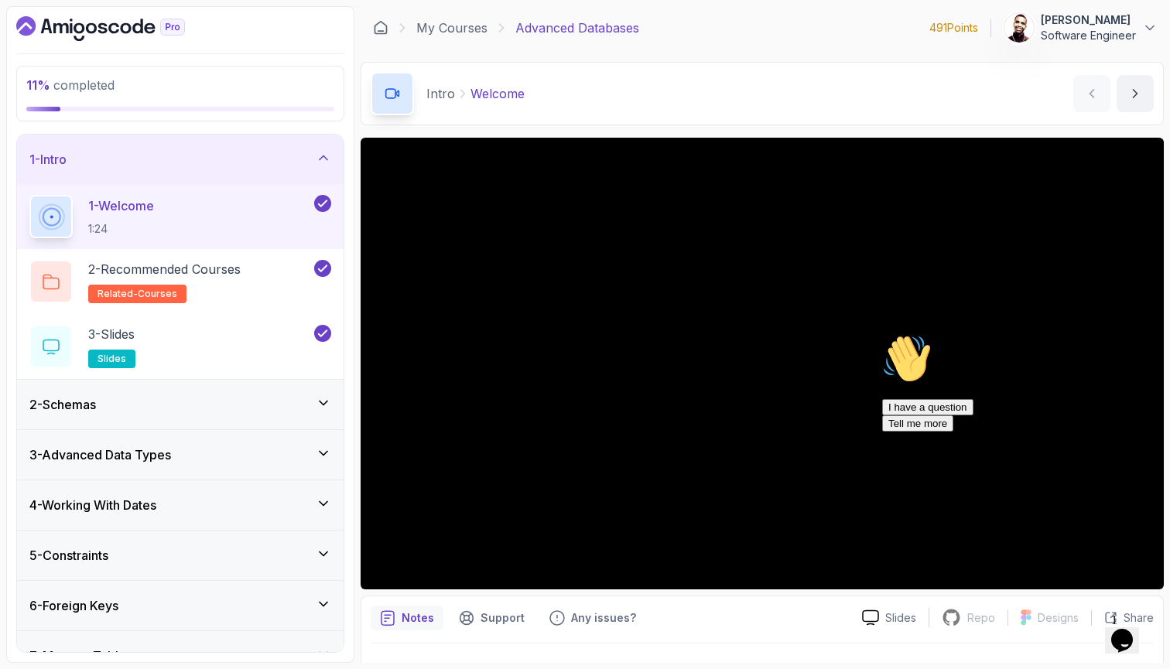
click at [882, 334] on icon "Chat attention grabber" at bounding box center [882, 334] width 0 height 0
click at [1148, 579] on div at bounding box center [1122, 609] width 84 height 61
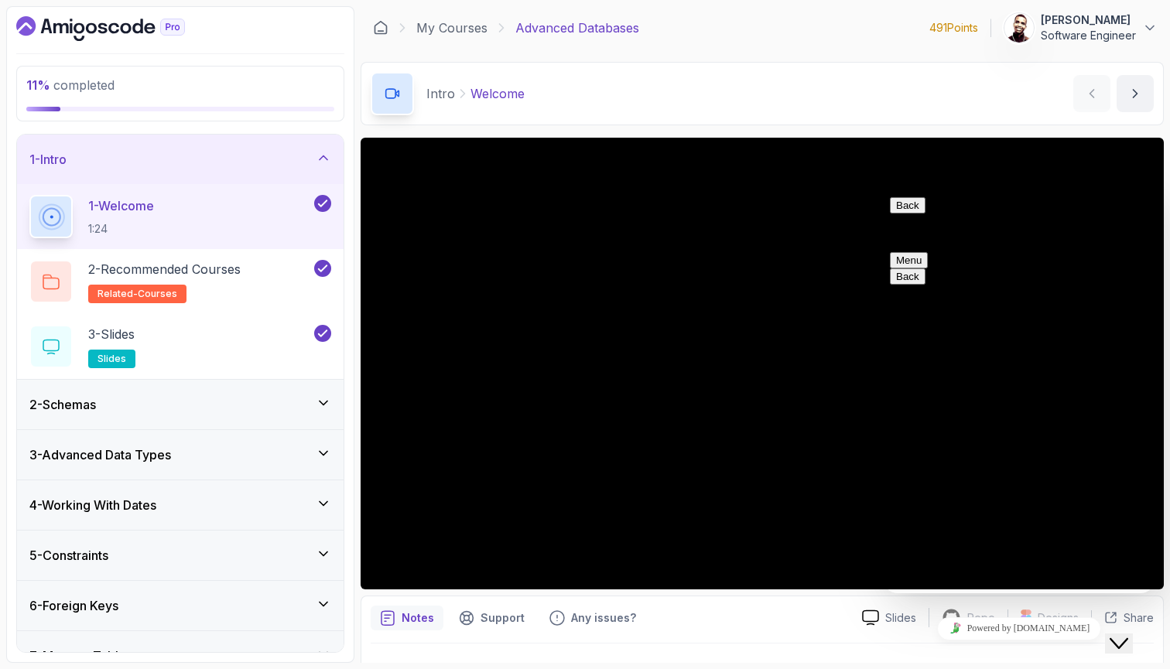
click at [1128, 639] on icon "Chat widget" at bounding box center [1119, 644] width 19 height 11
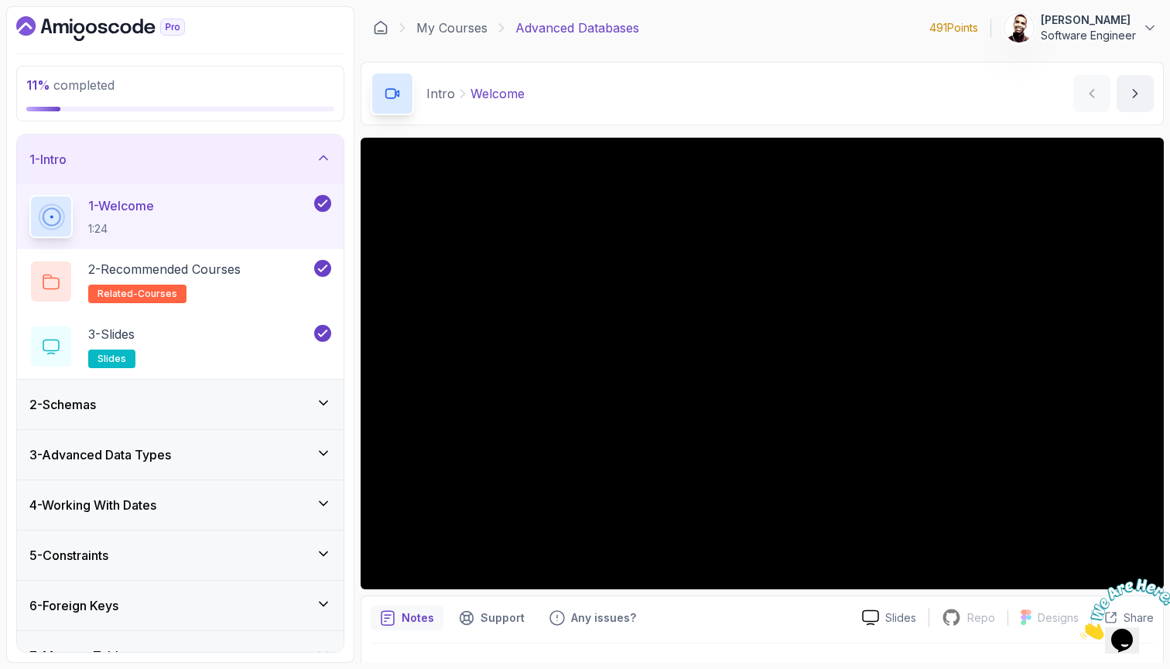
click at [1080, 629] on icon "Close" at bounding box center [1080, 635] width 0 height 13
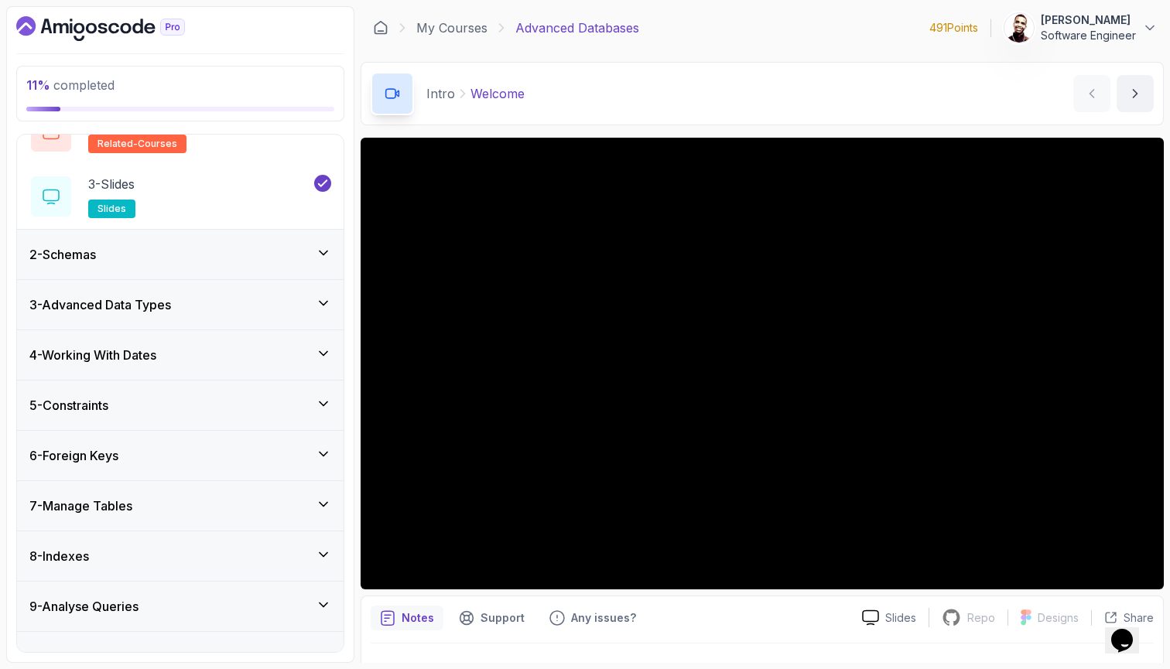
scroll to position [132, 0]
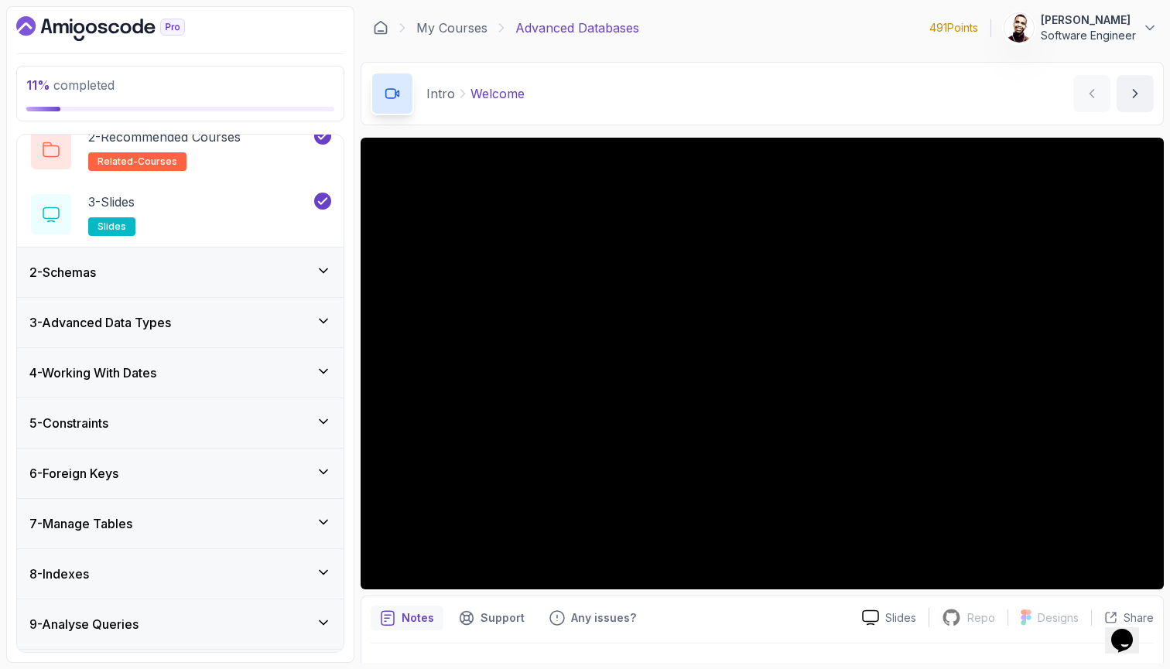
click at [224, 334] on div "3 - Advanced Data Types" at bounding box center [180, 323] width 327 height 50
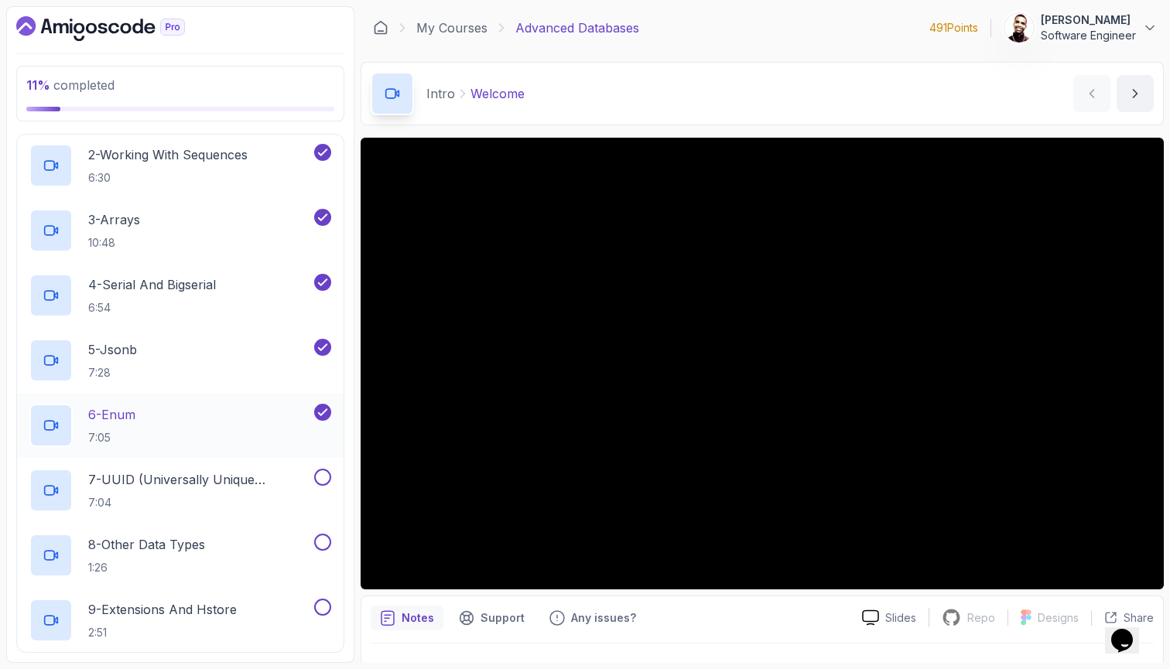
scroll to position [250, 0]
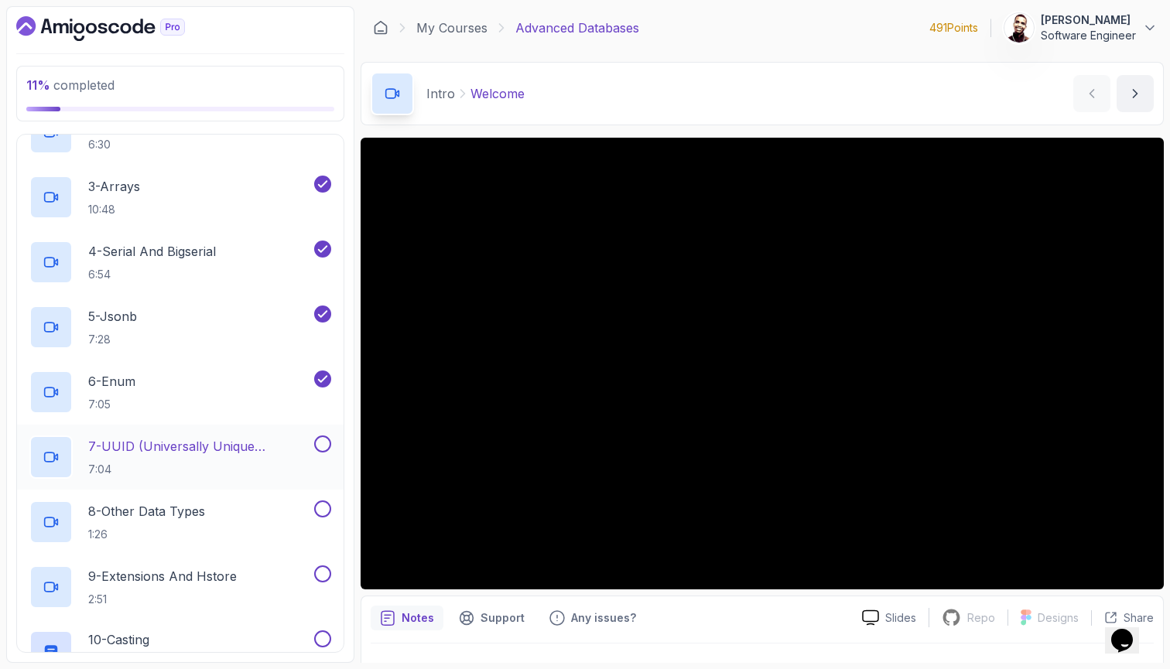
click at [238, 446] on p "7 - UUID (Universally Unique Identifier)" at bounding box center [199, 446] width 223 height 19
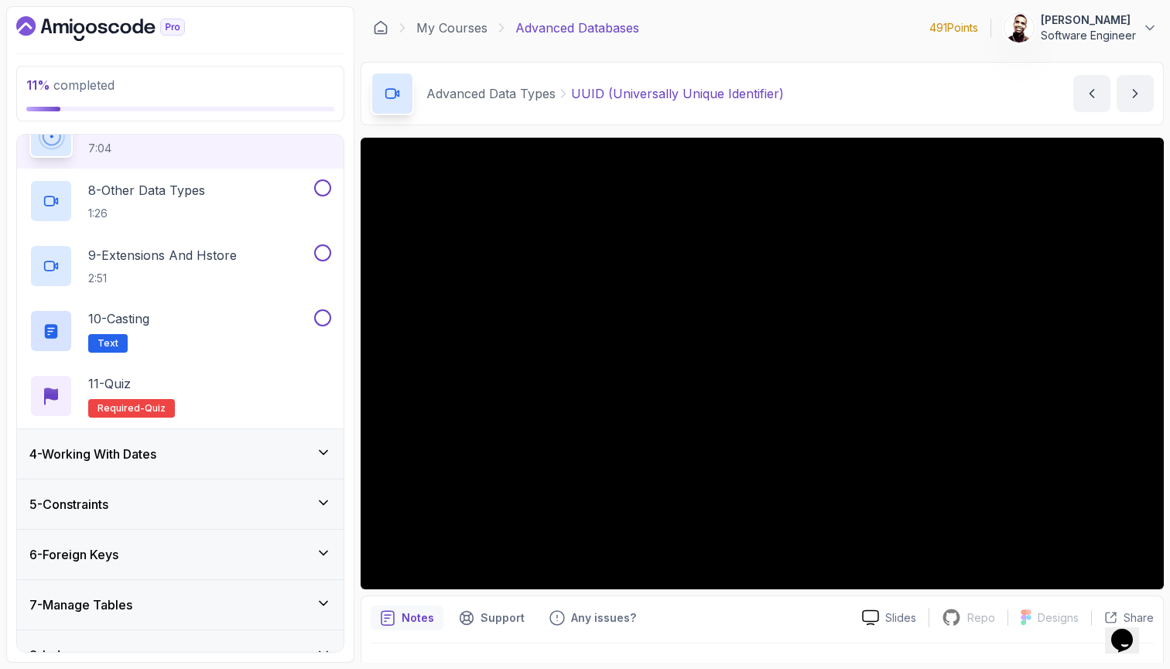
scroll to position [538, 0]
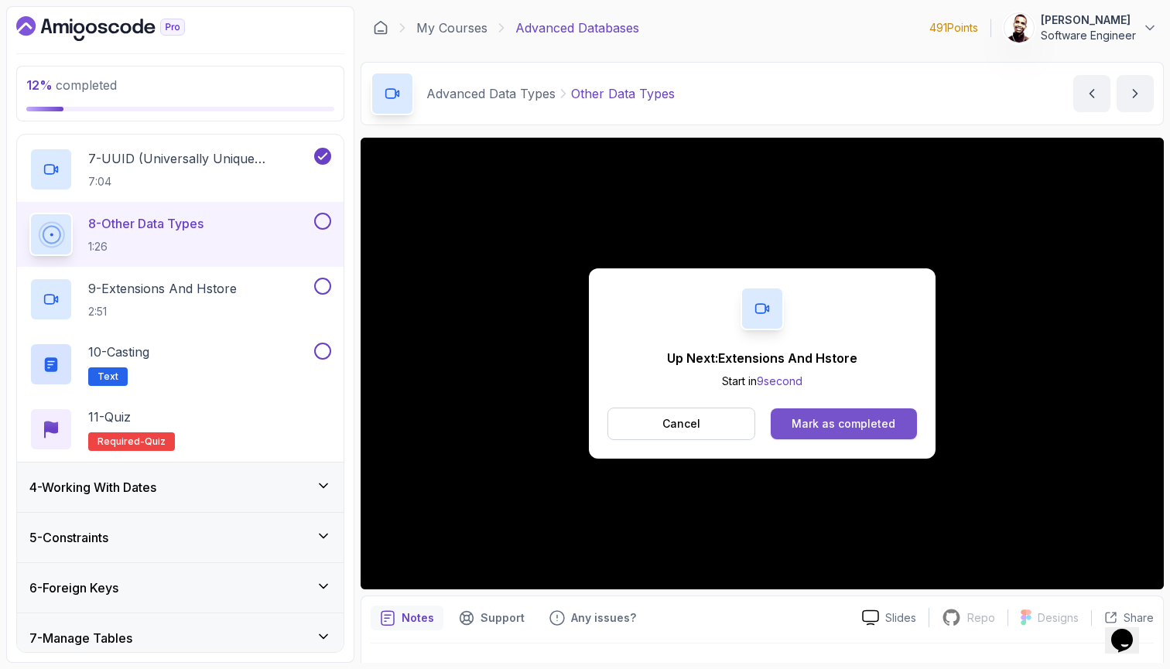
click at [876, 423] on div "Mark as completed" at bounding box center [844, 423] width 104 height 15
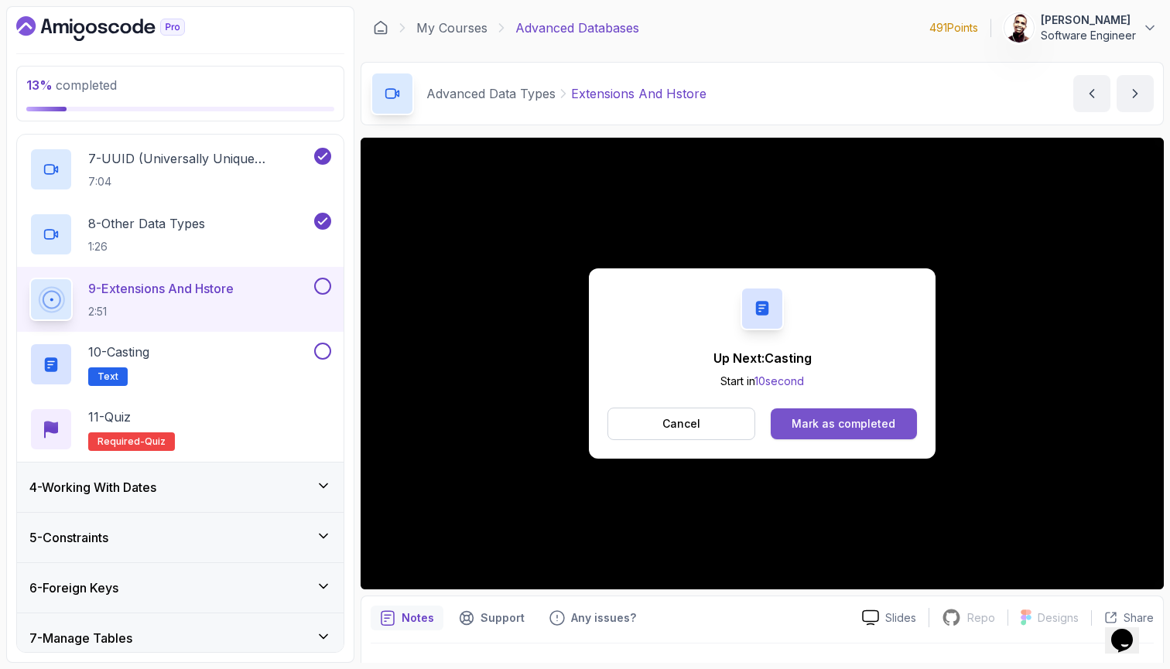
click at [813, 423] on div "Mark as completed" at bounding box center [844, 423] width 104 height 15
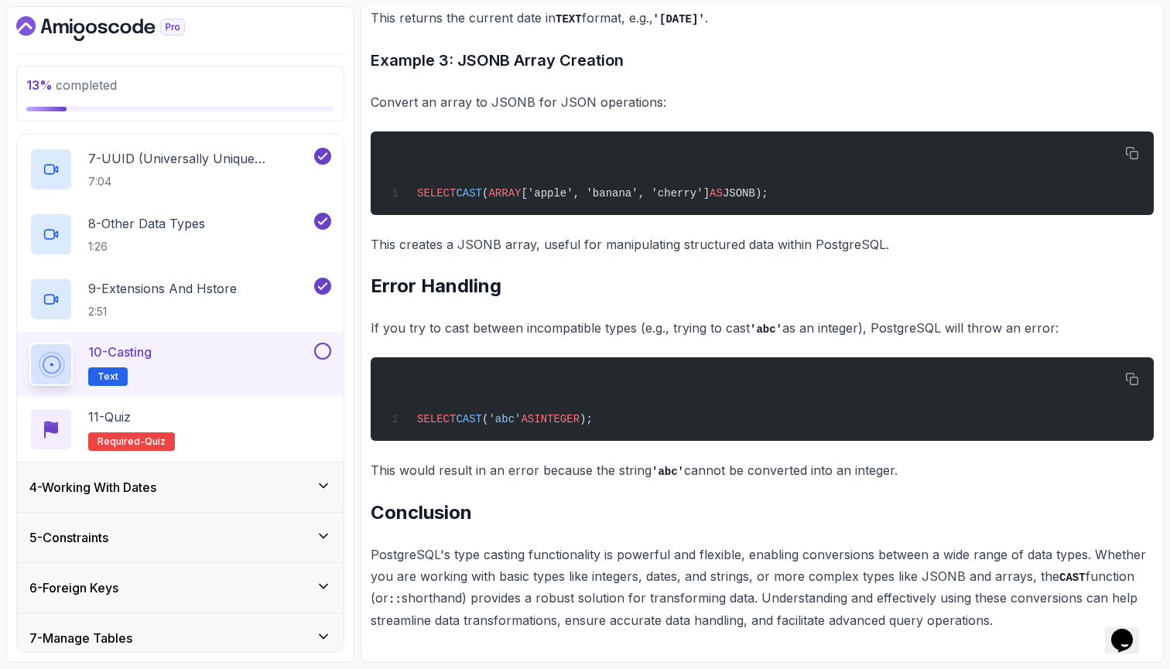
scroll to position [4589, 0]
click at [327, 351] on button at bounding box center [322, 351] width 17 height 17
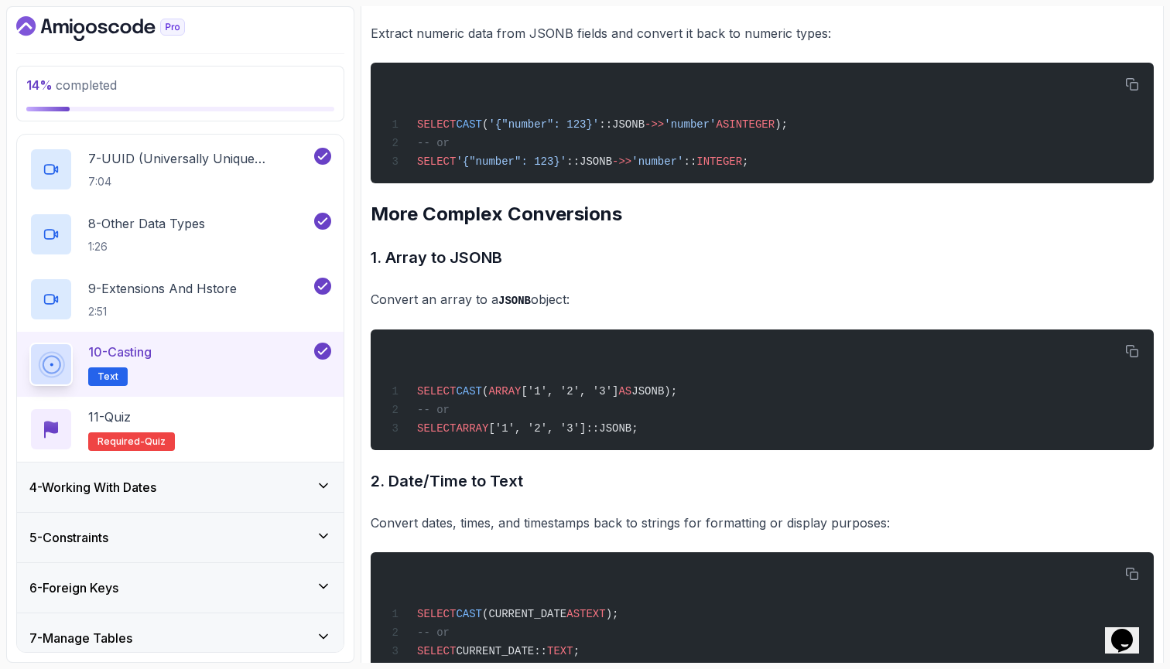
scroll to position [3146, 0]
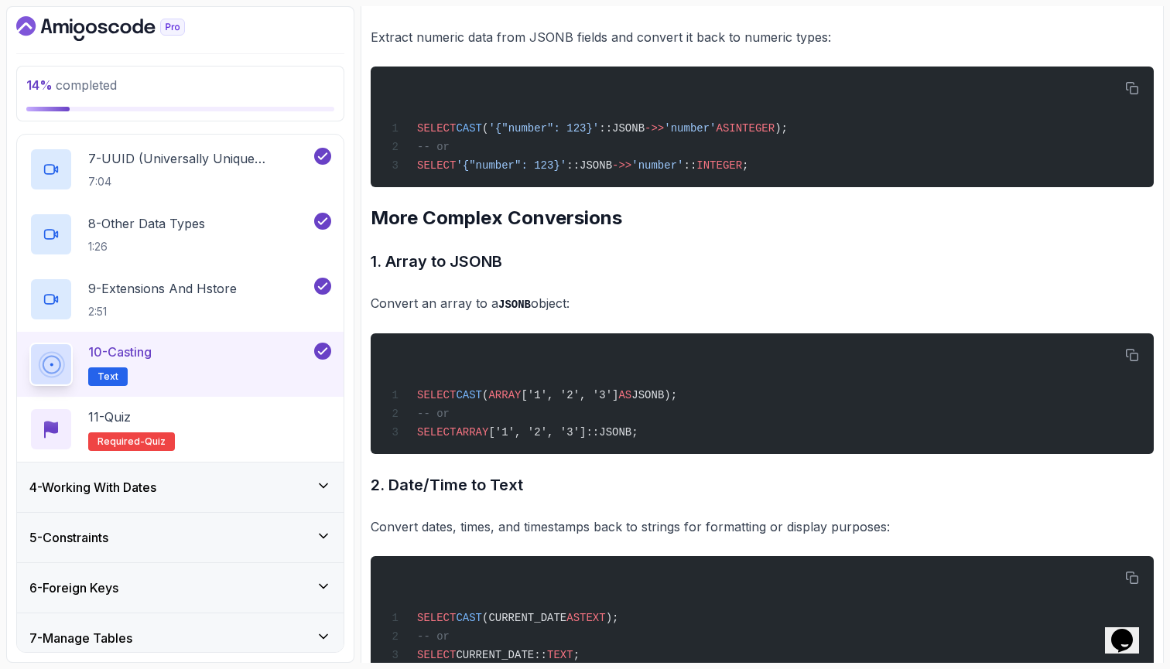
click at [324, 347] on icon at bounding box center [323, 351] width 14 height 15
click at [212, 502] on div "4 - Working With Dates" at bounding box center [180, 488] width 327 height 50
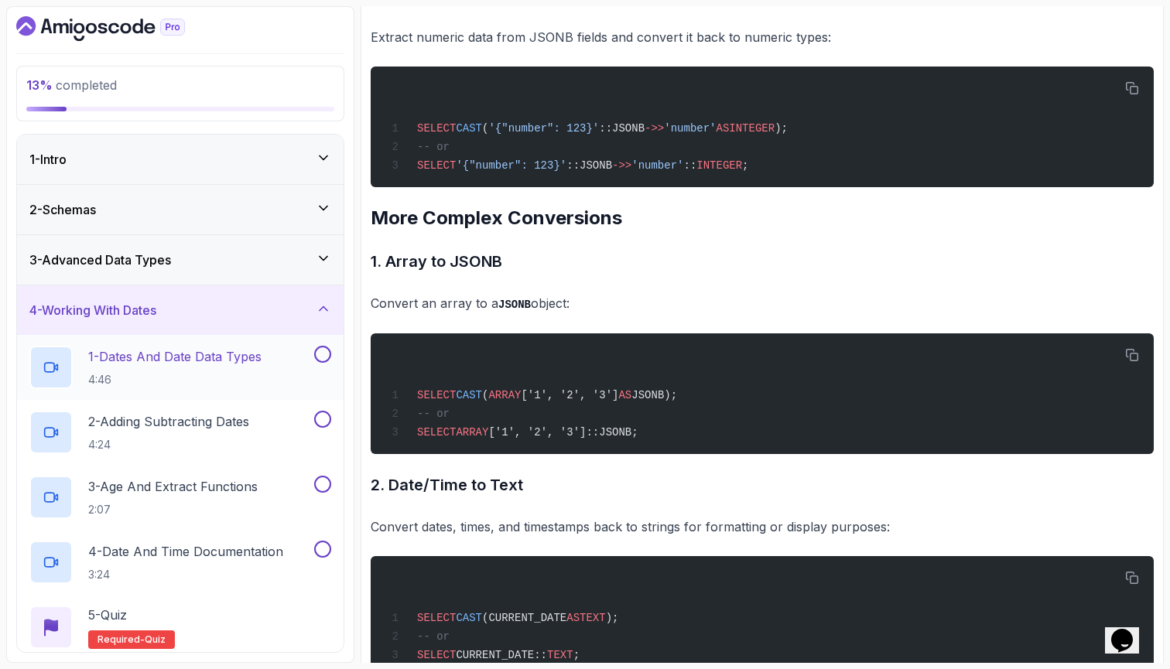
scroll to position [0, 0]
click at [292, 275] on div "3 - Advanced Data Types" at bounding box center [180, 260] width 327 height 50
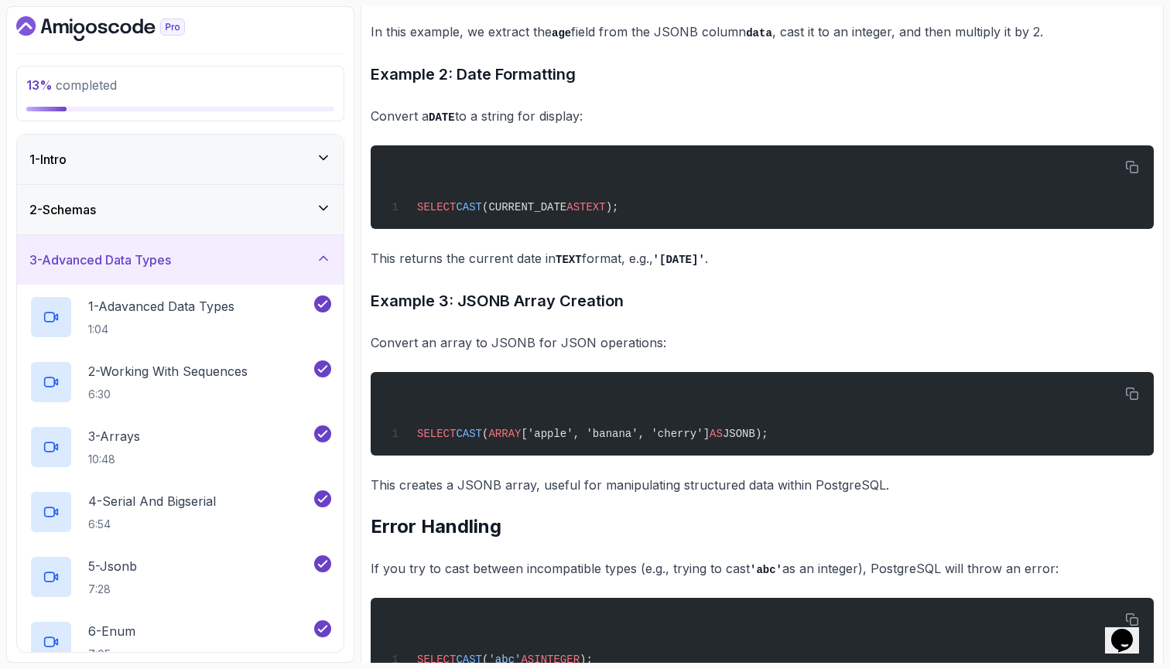
scroll to position [4307, 0]
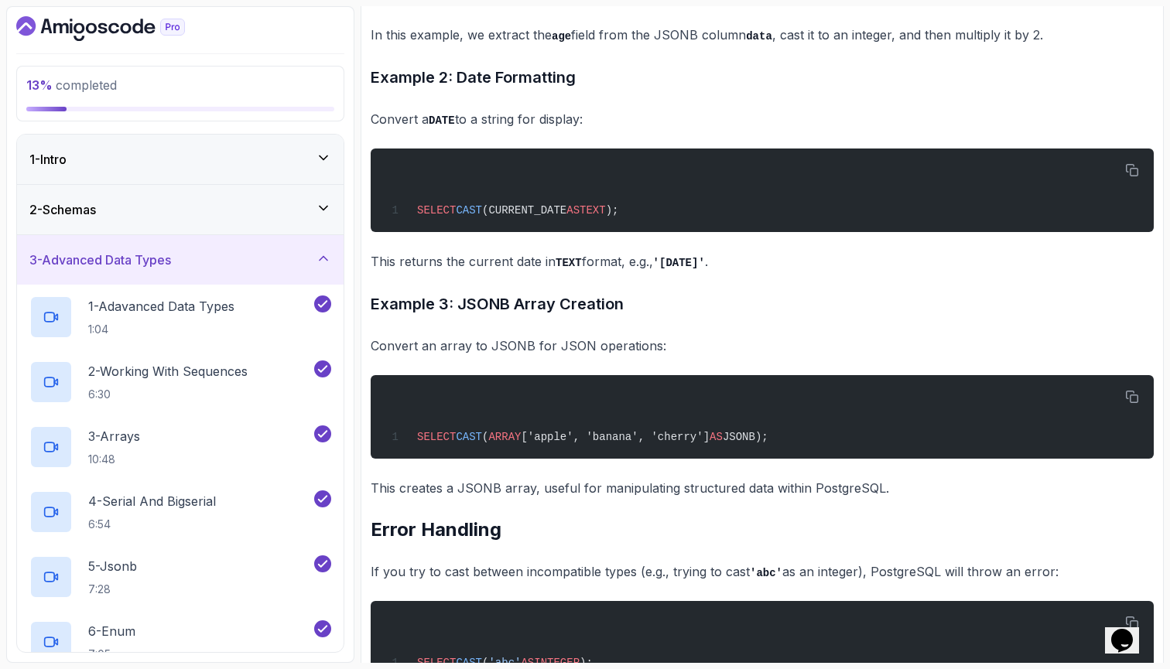
click at [282, 247] on div "3 - Advanced Data Types" at bounding box center [180, 260] width 327 height 50
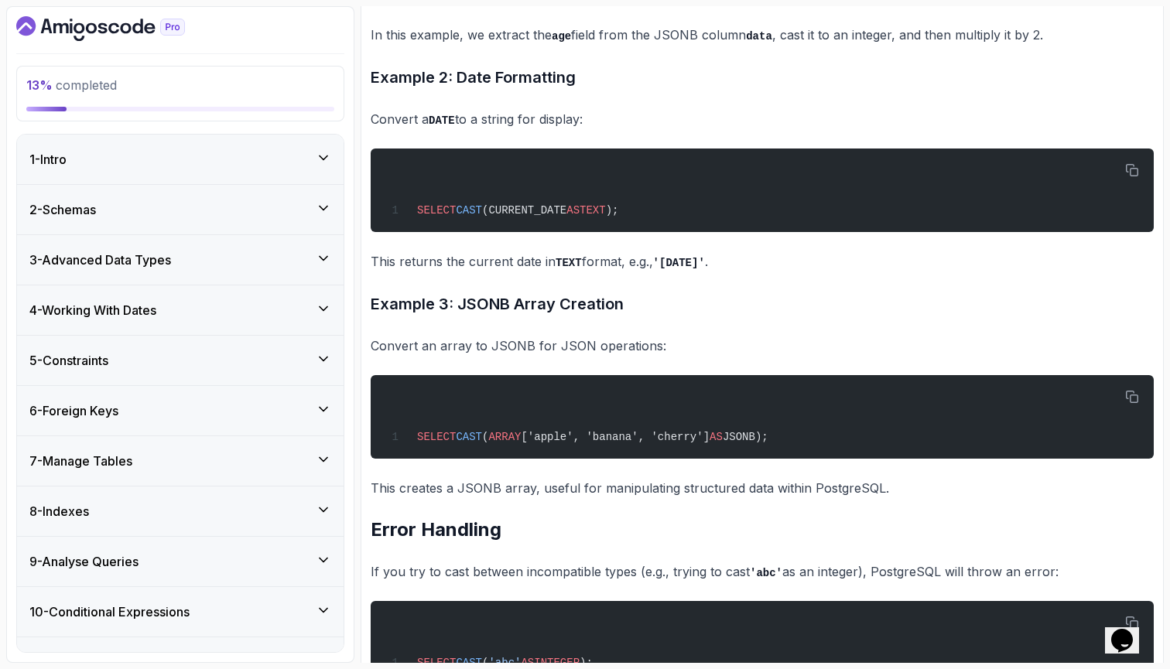
click at [289, 315] on div "4 - Working With Dates" at bounding box center [180, 310] width 302 height 19
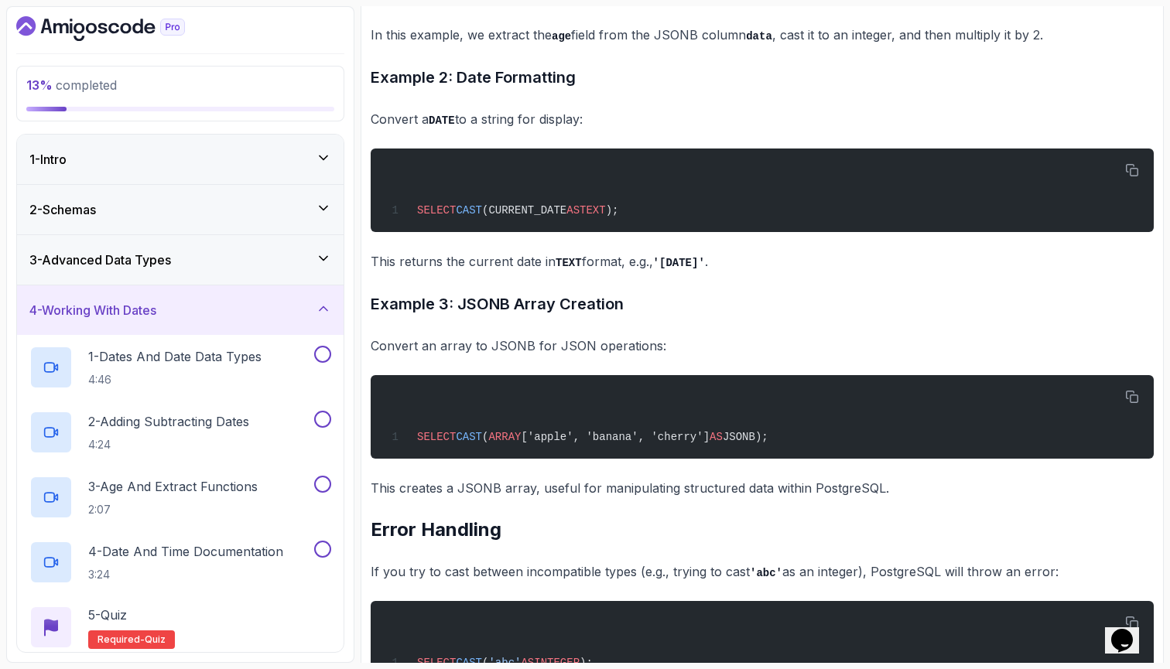
click at [271, 275] on div "3 - Advanced Data Types" at bounding box center [180, 260] width 327 height 50
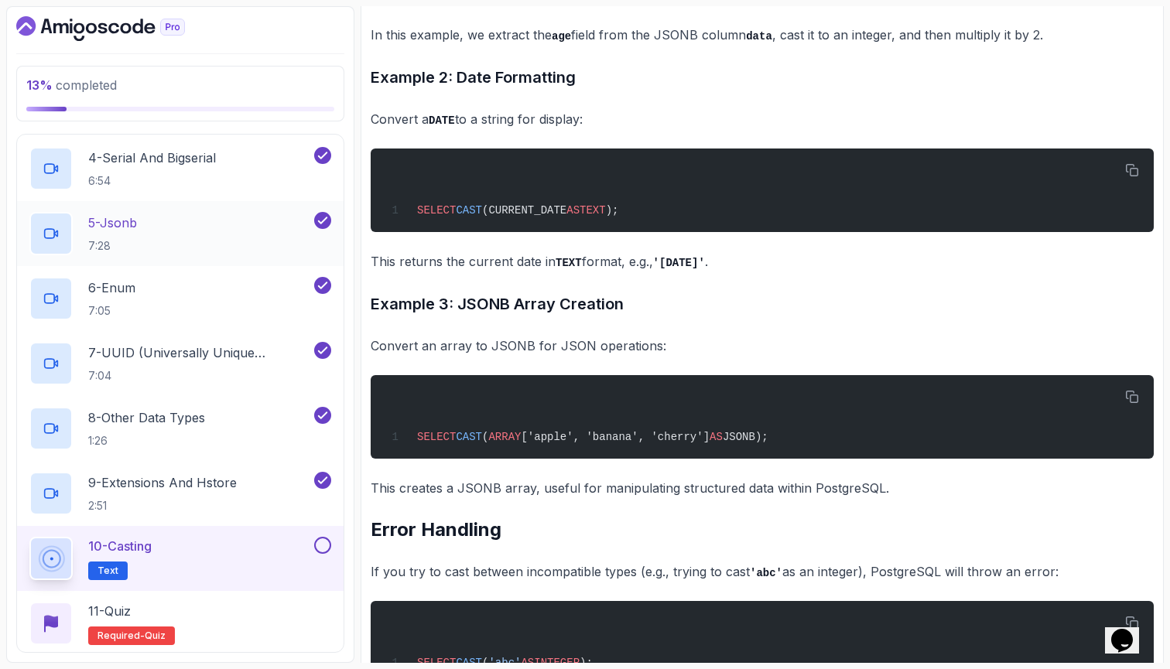
scroll to position [344, 0]
click at [324, 535] on div "10 - Casting Text" at bounding box center [180, 558] width 327 height 65
click at [322, 544] on button at bounding box center [322, 544] width 17 height 17
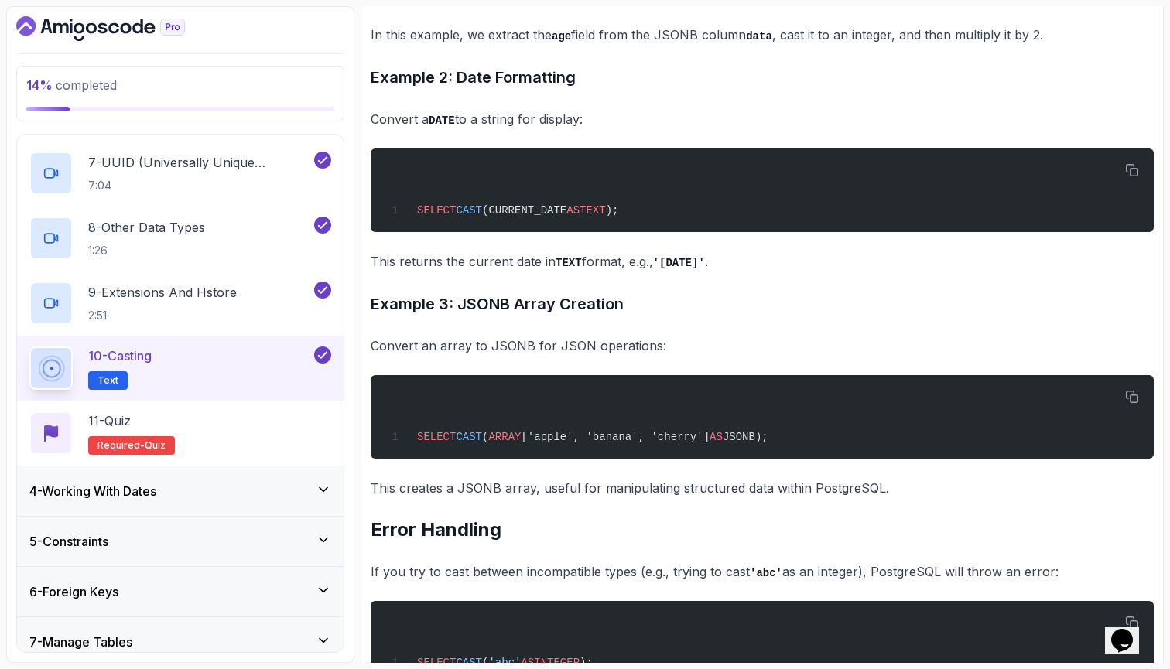
scroll to position [535, 0]
click at [274, 421] on div "11 - Quiz Required- quiz" at bounding box center [180, 432] width 302 height 43
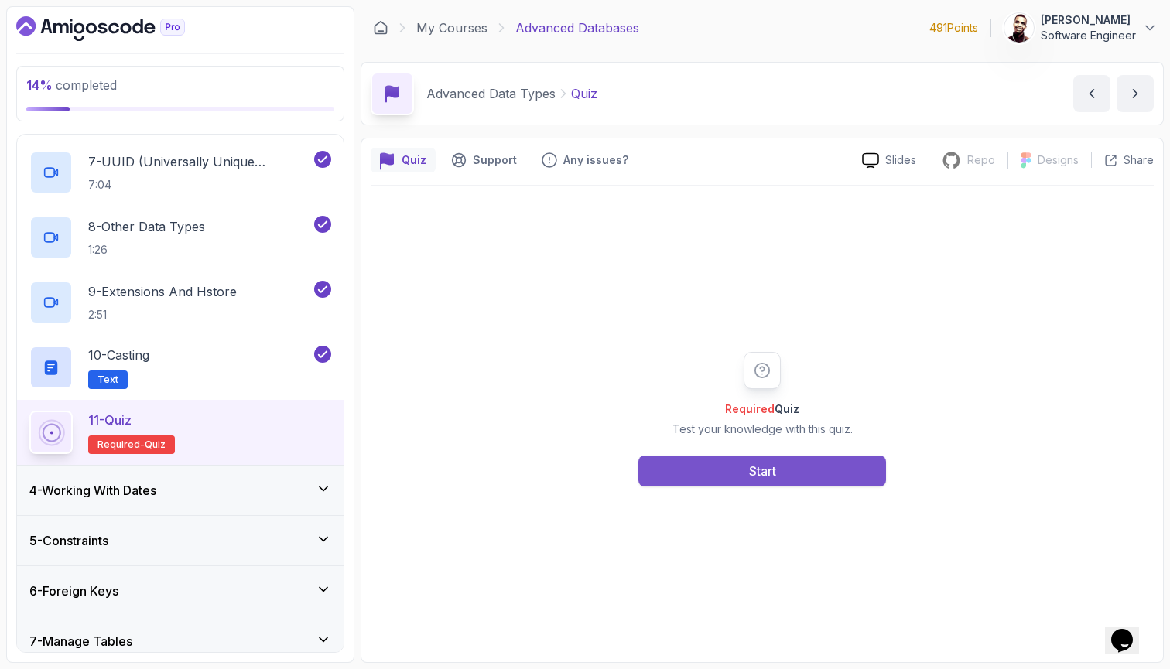
click at [639, 474] on button "Start" at bounding box center [763, 471] width 248 height 31
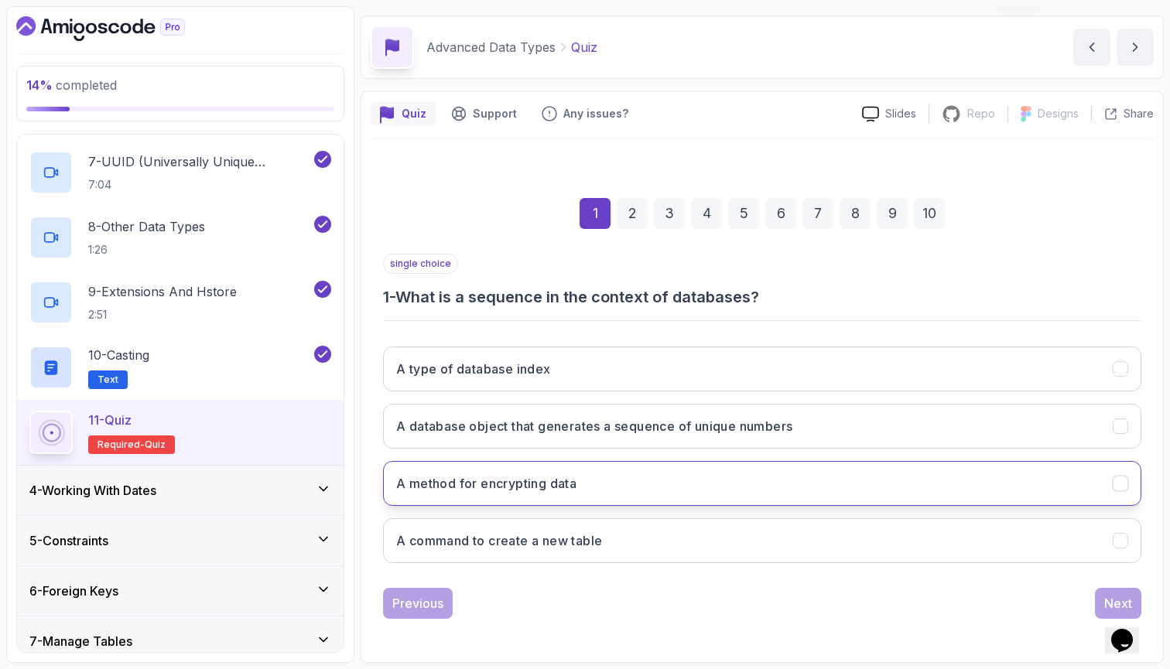
scroll to position [46, 0]
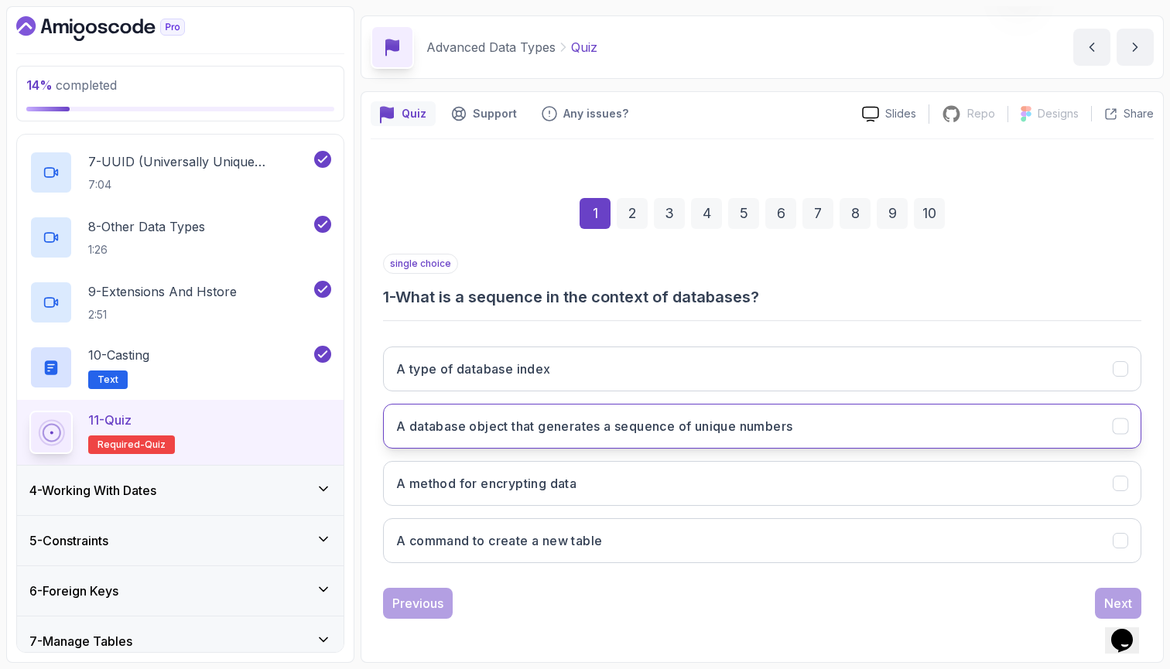
click at [629, 424] on h3 "A database object that generates a sequence of unique numbers" at bounding box center [594, 426] width 396 height 19
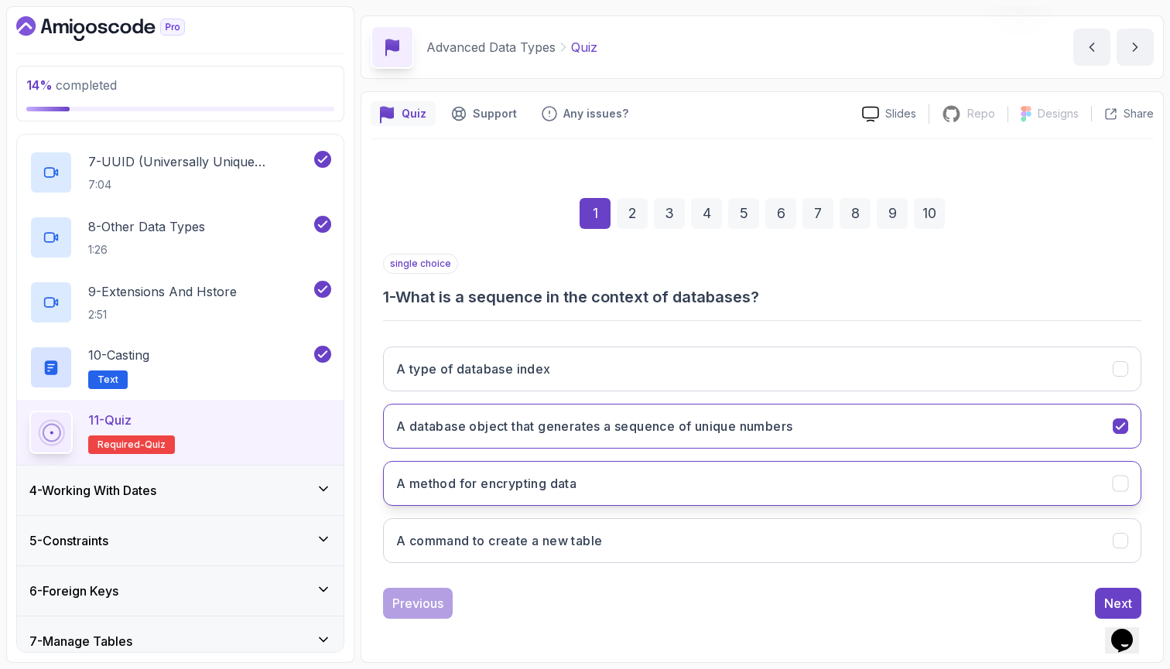
scroll to position [0, 0]
click at [1108, 589] on button "Next" at bounding box center [1118, 603] width 46 height 31
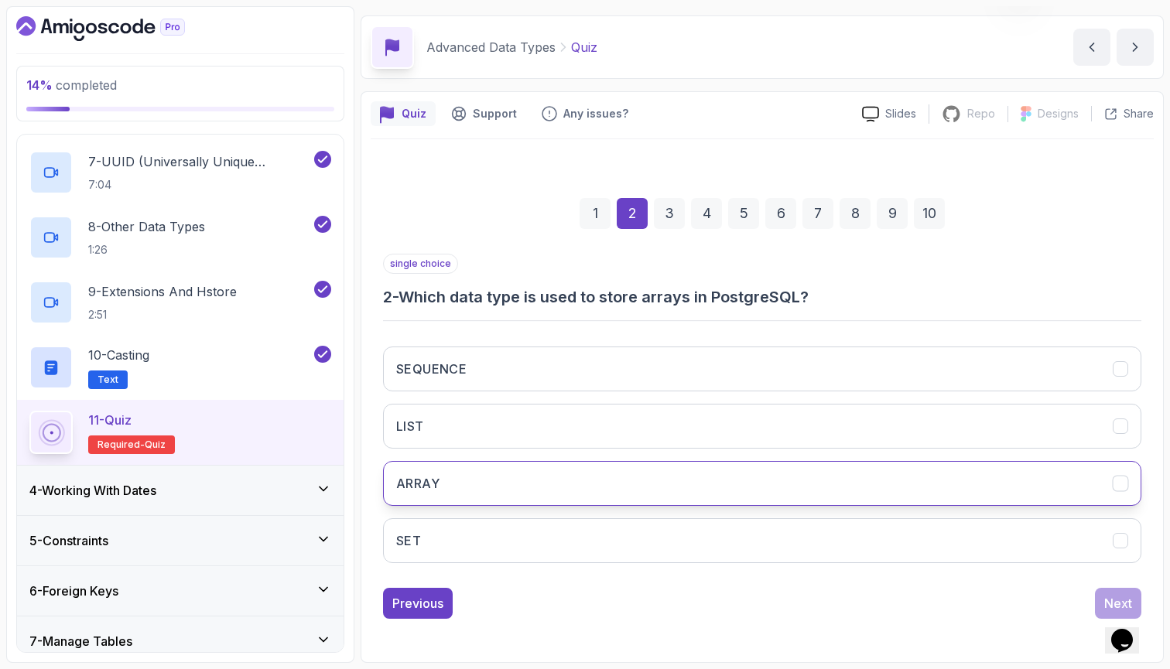
click at [934, 471] on button "ARRAY" at bounding box center [762, 483] width 758 height 45
click at [1125, 589] on button "Next" at bounding box center [1118, 603] width 46 height 31
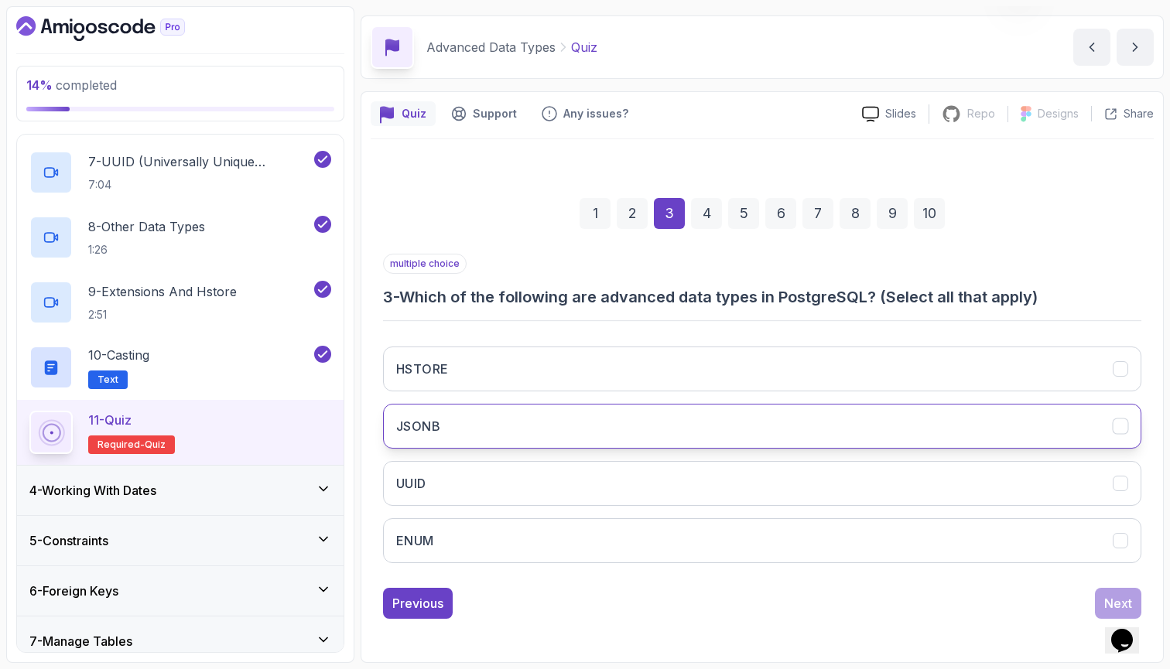
click at [1062, 443] on button "JSONB" at bounding box center [762, 426] width 758 height 45
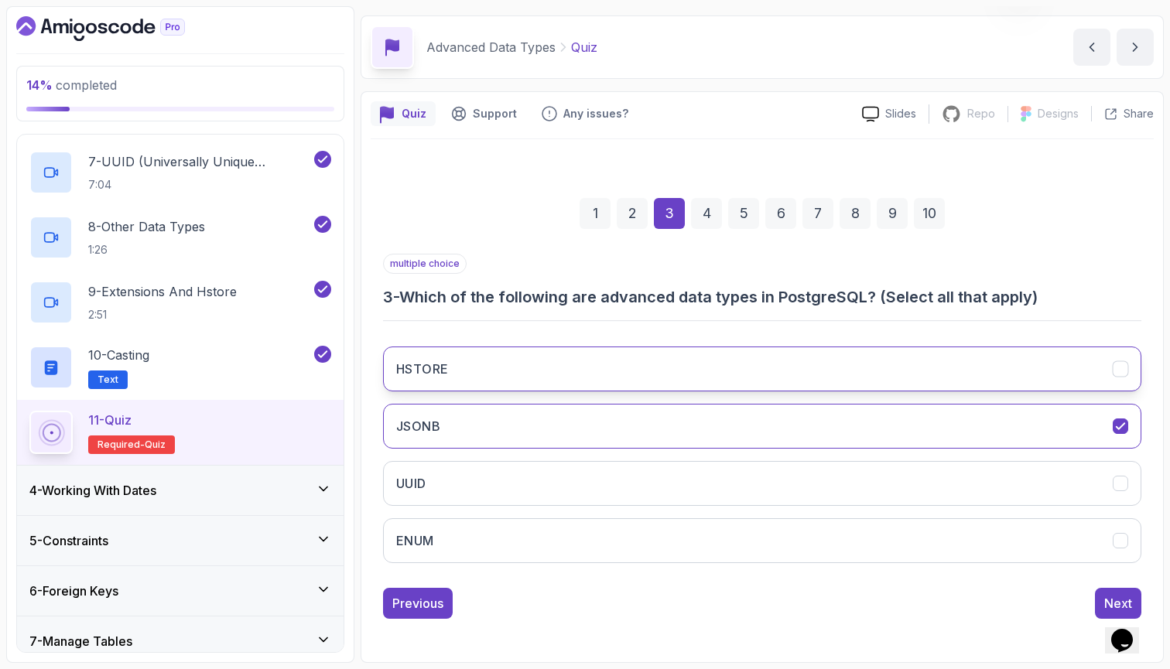
click at [1040, 377] on button "HSTORE" at bounding box center [762, 369] width 758 height 45
click at [1054, 458] on div "HSTORE JSONB UUID ENUM" at bounding box center [762, 454] width 758 height 241
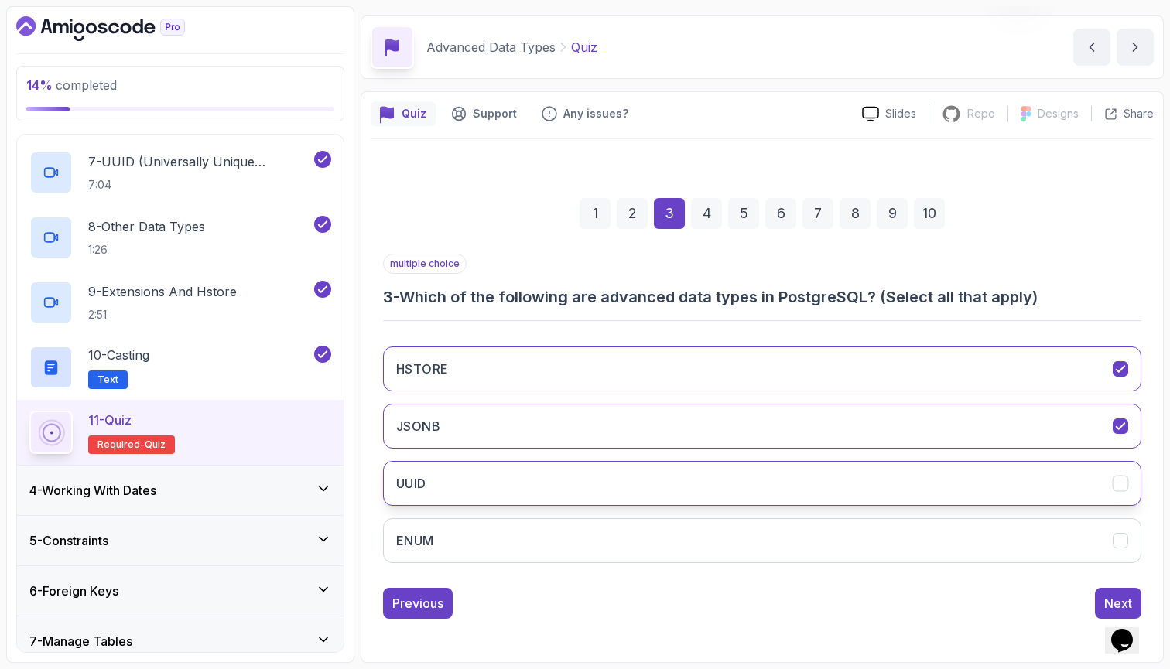
click at [1054, 474] on button "UUID" at bounding box center [762, 483] width 758 height 45
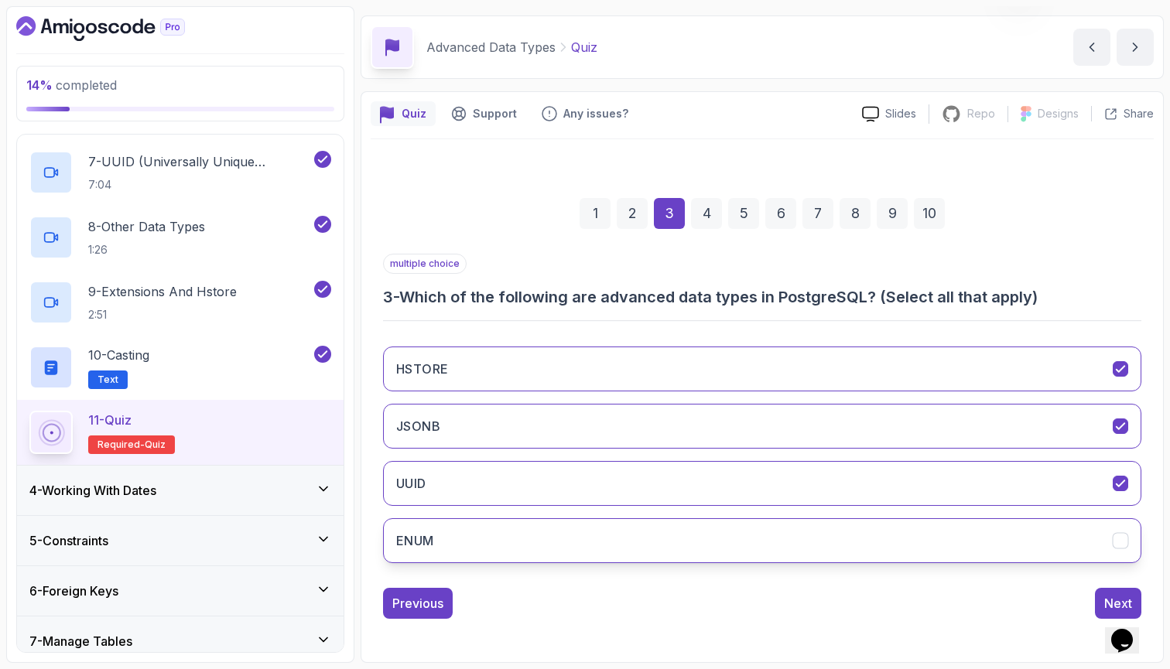
click at [1060, 540] on button "ENUM" at bounding box center [762, 541] width 758 height 45
click at [1111, 599] on div "Next" at bounding box center [1118, 603] width 28 height 19
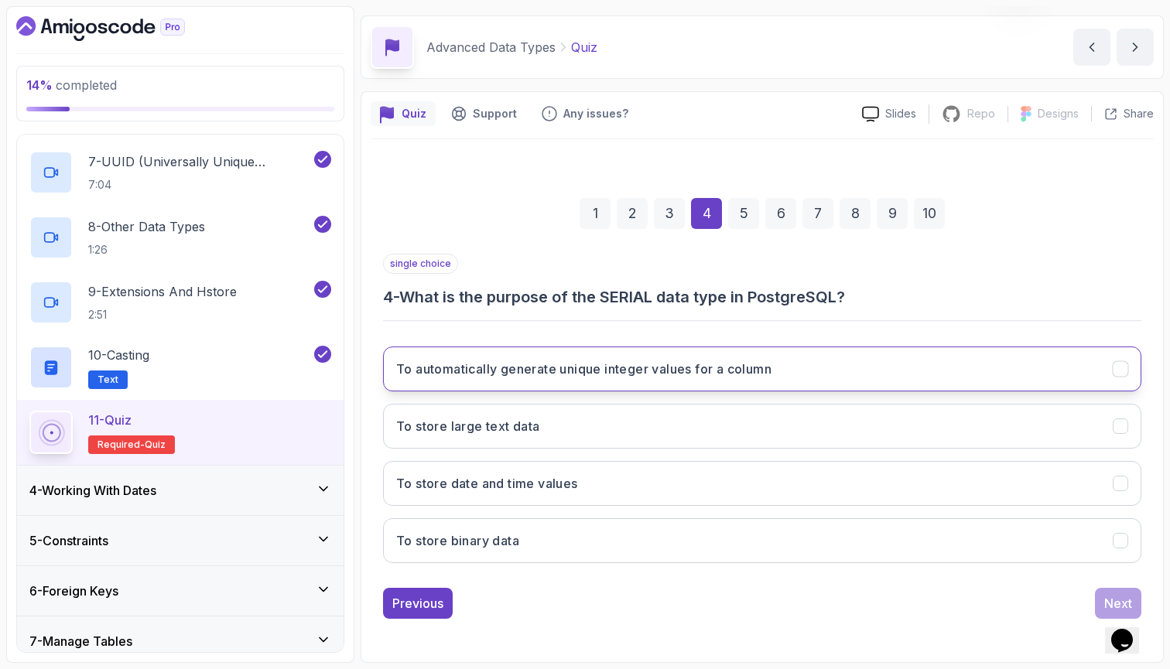
click at [1020, 354] on button "To automatically generate unique integer values for a column" at bounding box center [762, 369] width 758 height 45
click at [1114, 590] on button "Next" at bounding box center [1118, 603] width 46 height 31
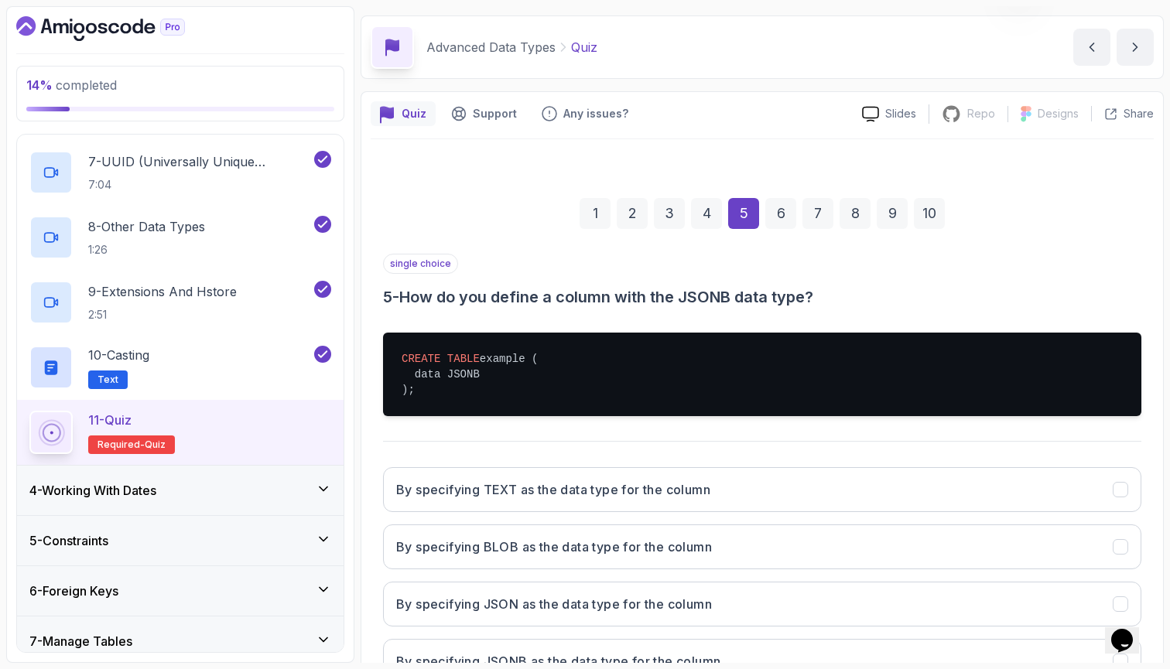
click at [1090, 519] on div "By specifying TEXT as the data type for the column By specifying BLOB as the da…" at bounding box center [762, 575] width 758 height 241
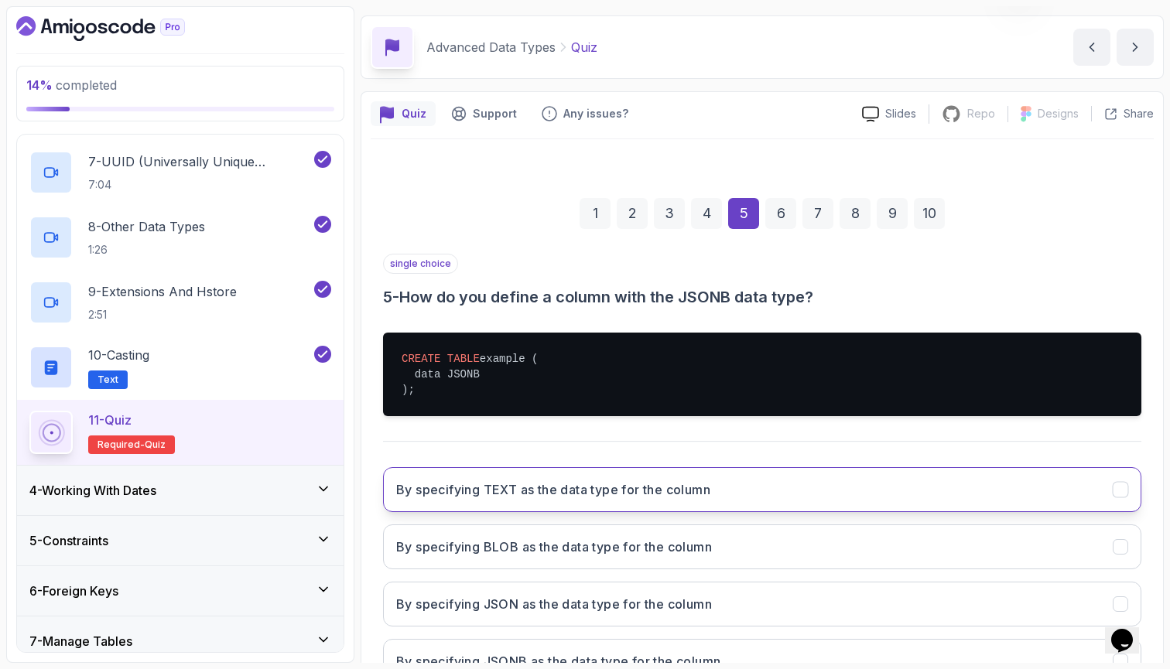
click at [1072, 476] on button "By specifying TEXT as the data type for the column" at bounding box center [762, 489] width 758 height 45
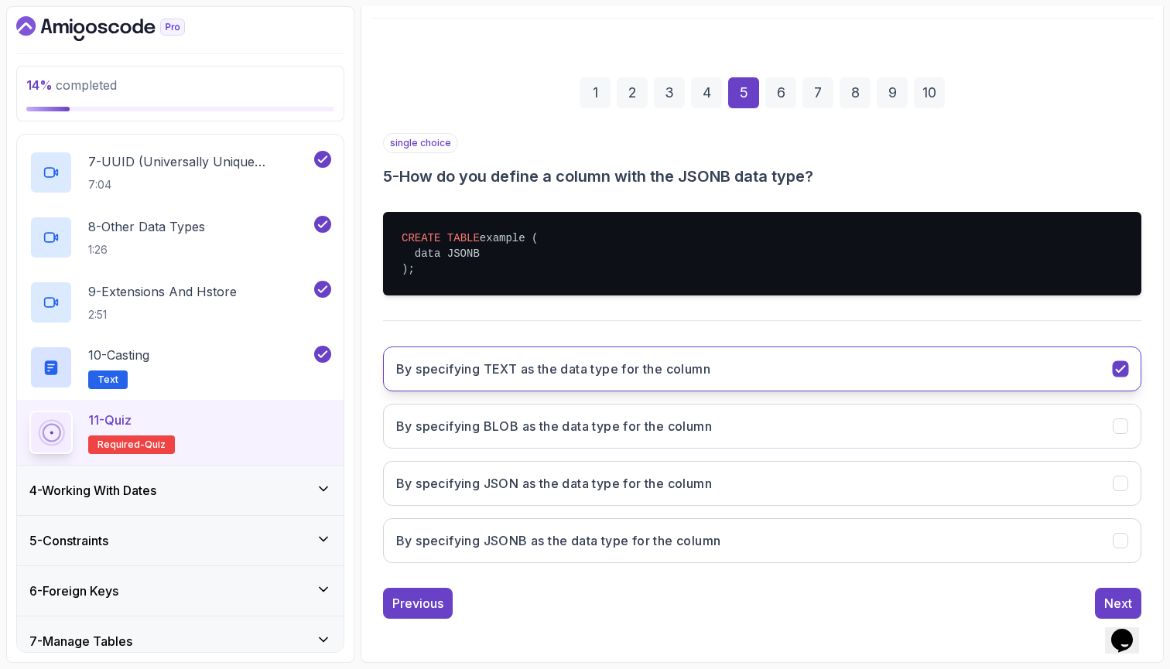
scroll to position [167, 0]
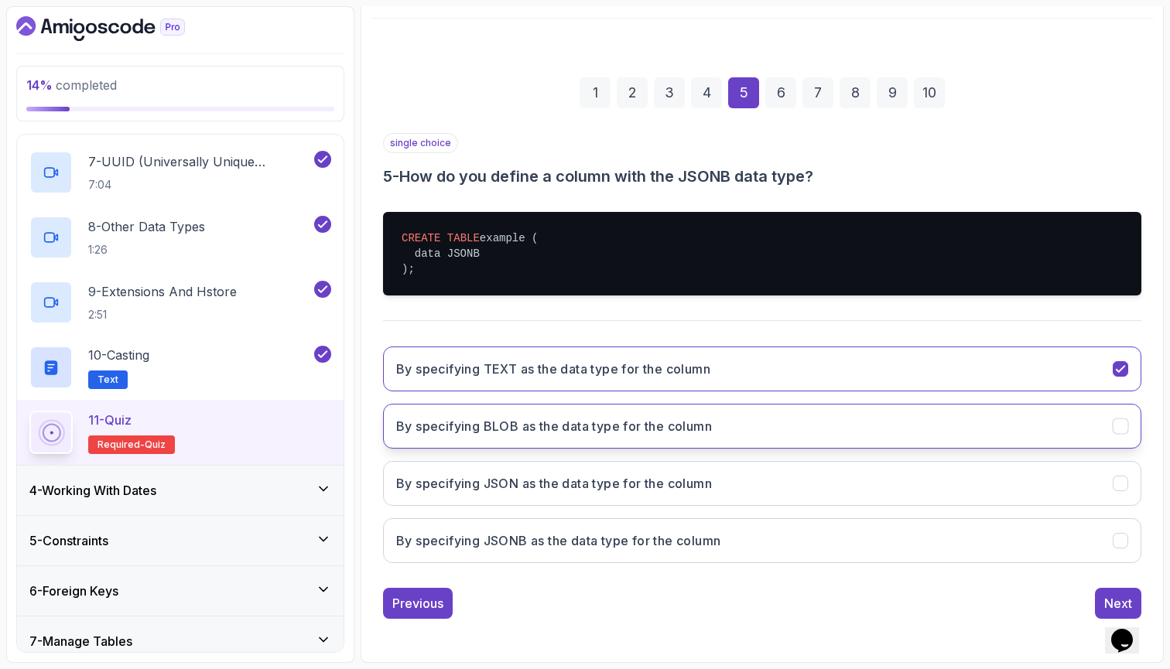
click at [1052, 426] on button "By specifying BLOB as the data type for the column" at bounding box center [762, 426] width 758 height 45
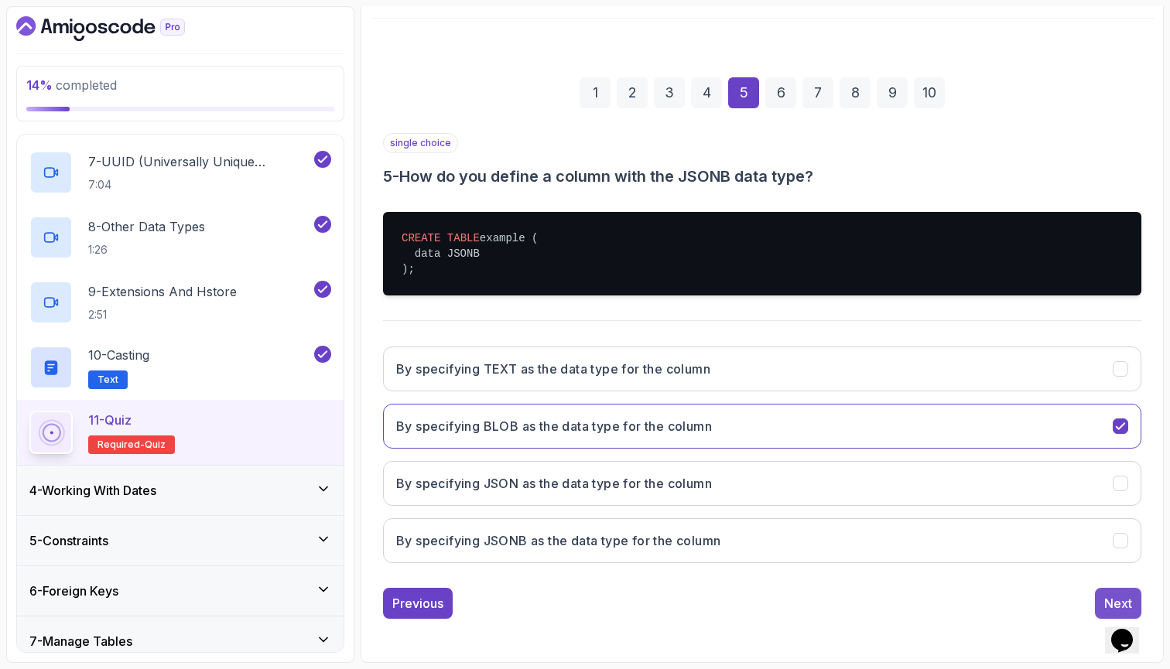
click at [1101, 598] on button "Next" at bounding box center [1118, 603] width 46 height 31
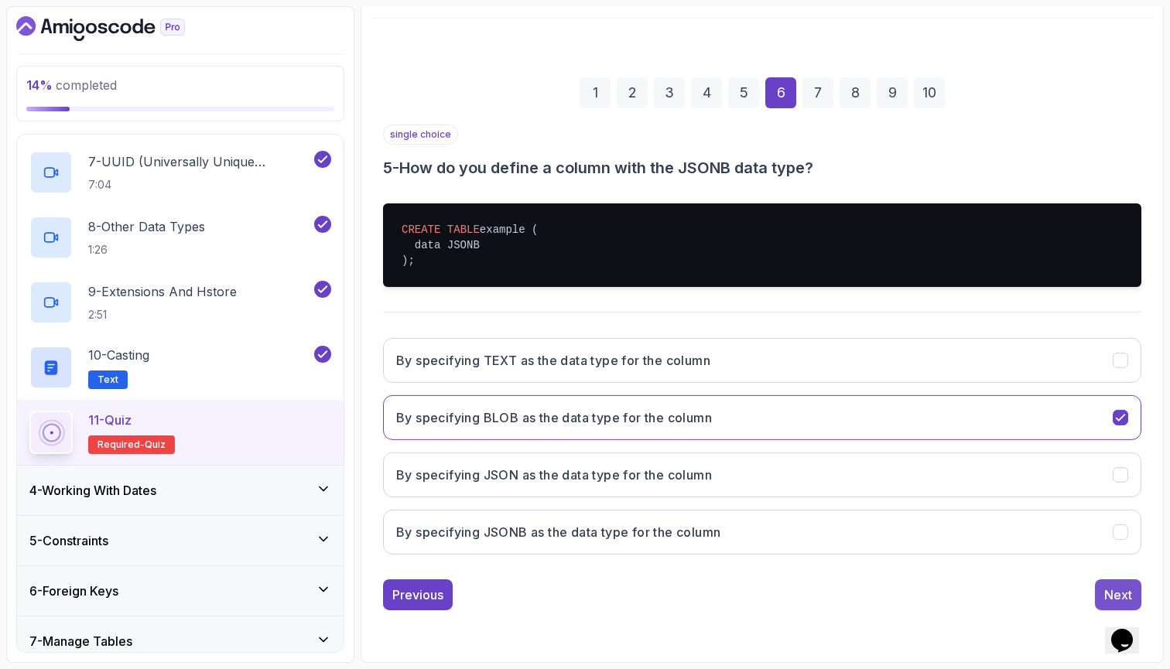
scroll to position [46, 0]
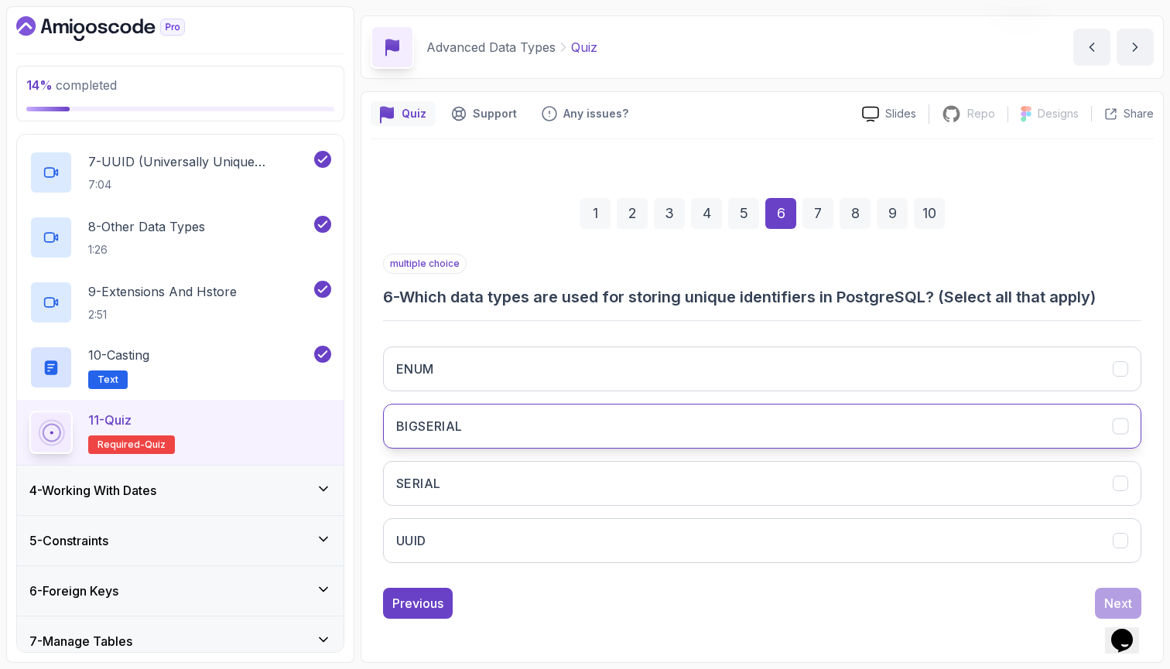
click at [1029, 433] on button "BIGSERIAL" at bounding box center [762, 426] width 758 height 45
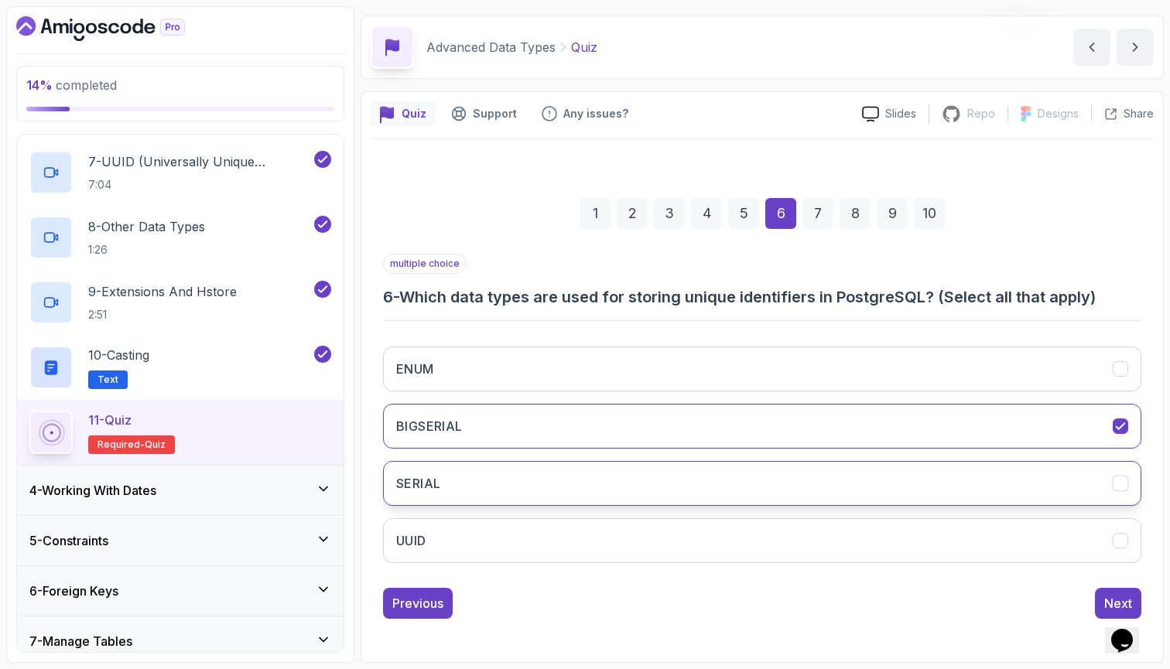
click at [1039, 464] on button "SERIAL" at bounding box center [762, 483] width 758 height 45
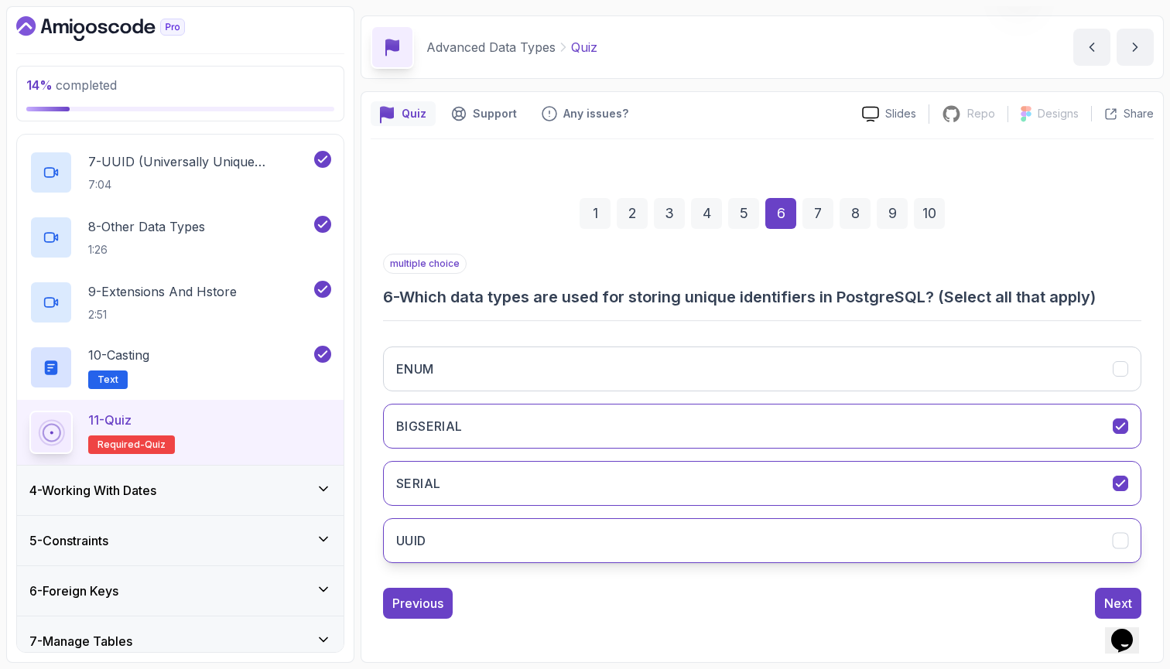
click at [1052, 548] on button "UUID" at bounding box center [762, 541] width 758 height 45
click at [1101, 603] on button "Next" at bounding box center [1118, 603] width 46 height 31
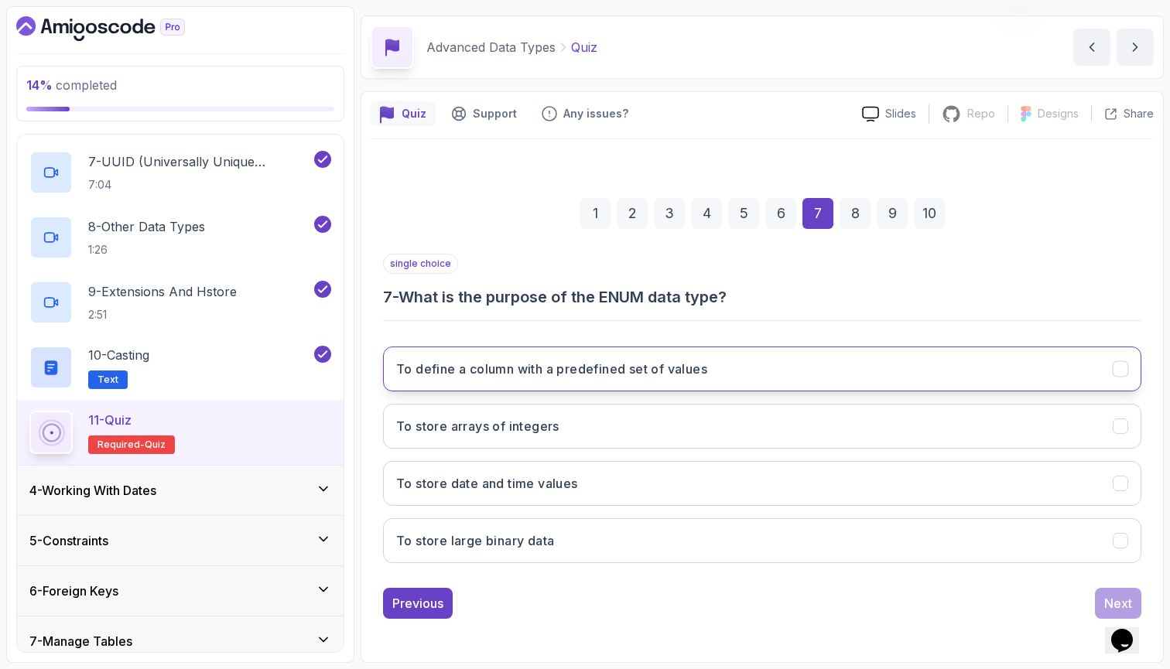
click at [988, 354] on button "To define a column with a predefined set of values" at bounding box center [762, 369] width 758 height 45
click at [1097, 604] on button "Next" at bounding box center [1118, 603] width 46 height 31
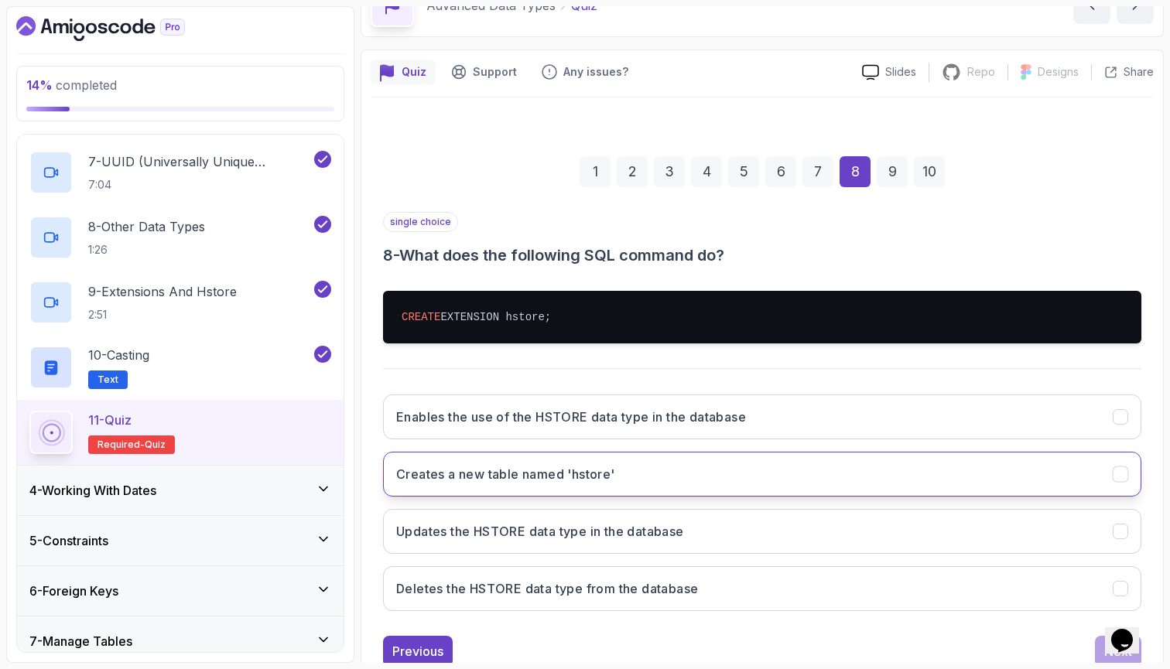
scroll to position [108, 0]
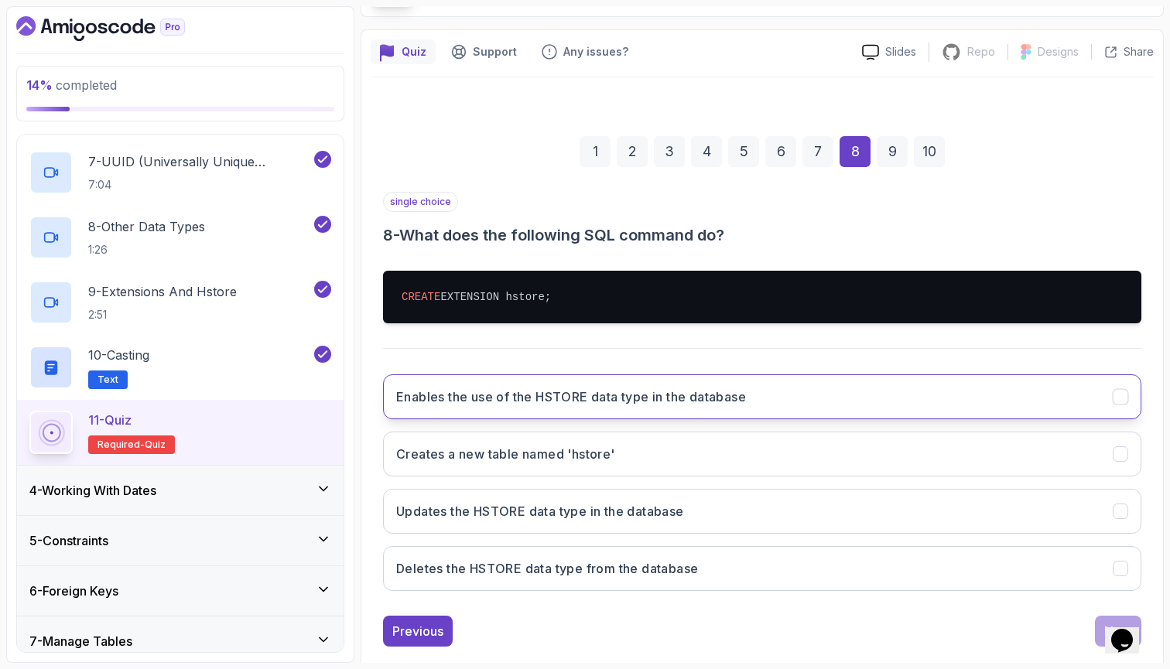
click at [918, 406] on button "Enables the use of the HSTORE data type in the database" at bounding box center [762, 397] width 758 height 45
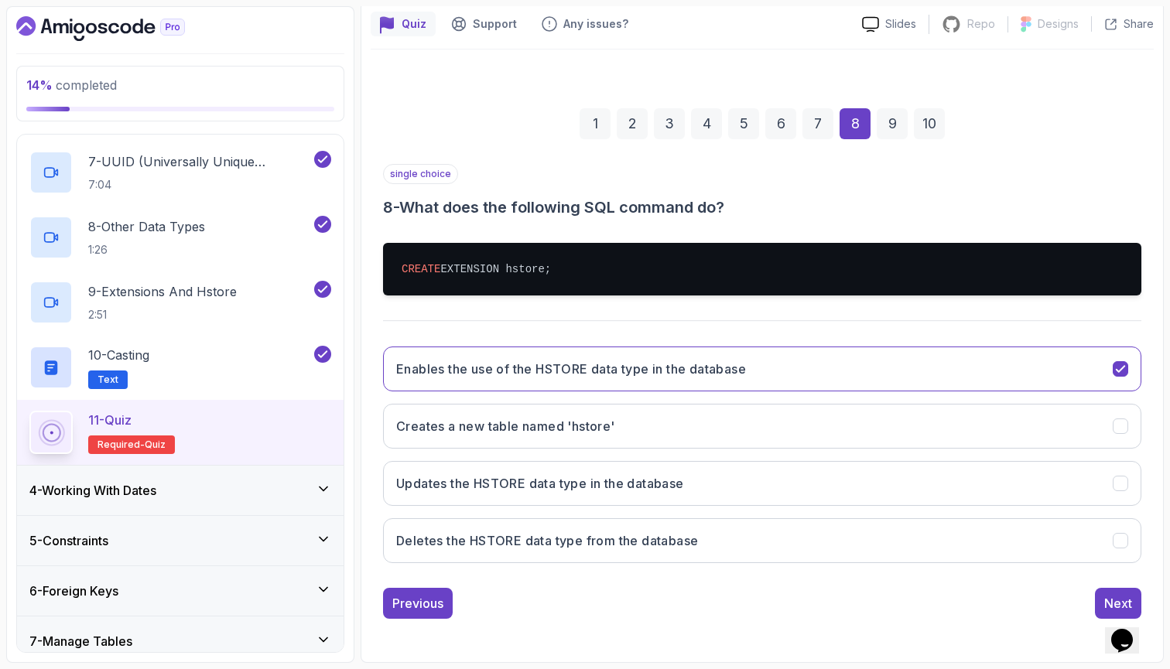
scroll to position [0, 0]
click at [1112, 592] on button "Next" at bounding box center [1118, 603] width 46 height 31
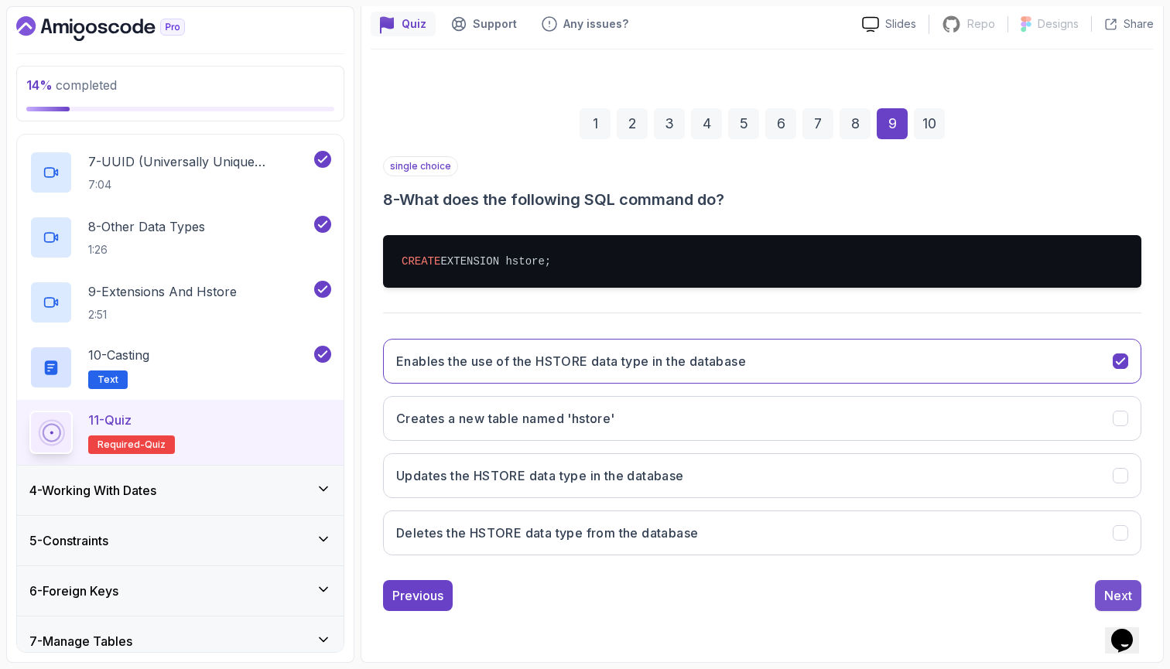
scroll to position [46, 0]
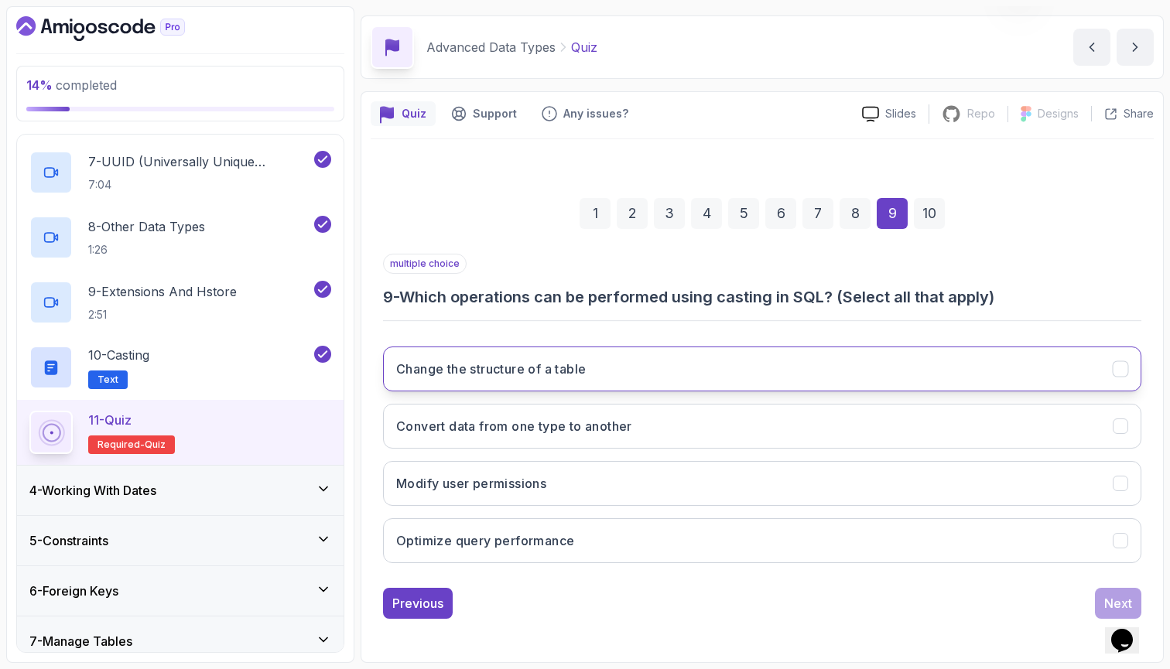
click at [813, 353] on button "Change the structure of a table" at bounding box center [762, 369] width 758 height 45
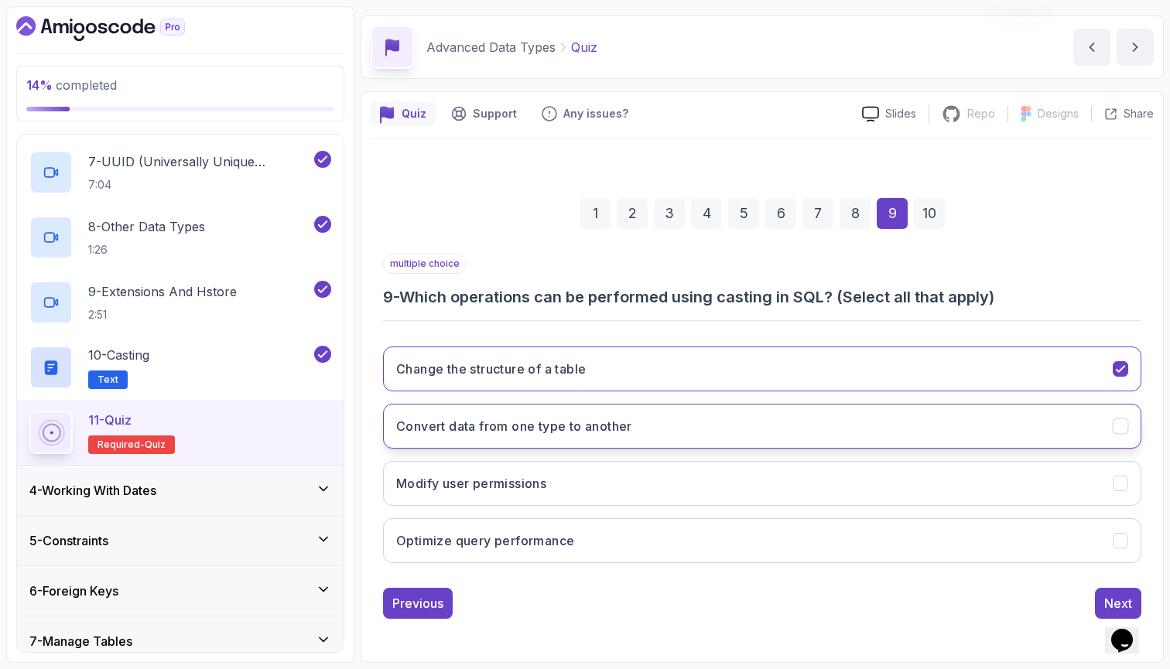
click at [849, 417] on button "Convert data from one type to another" at bounding box center [762, 426] width 758 height 45
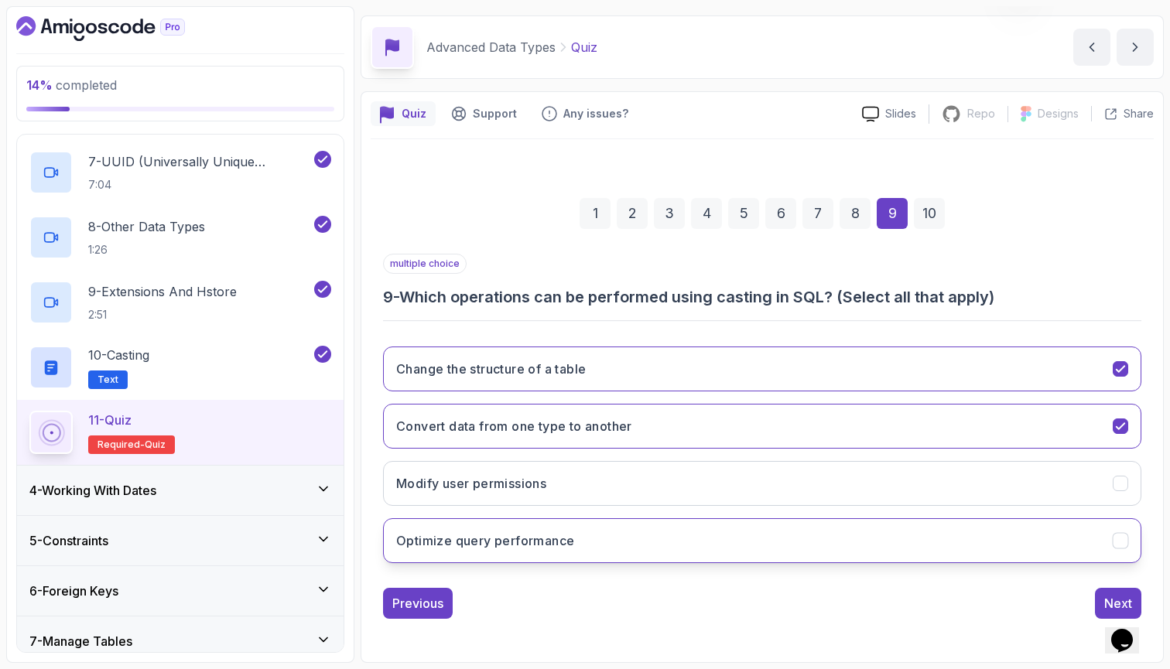
click at [870, 519] on button "Optimize query performance" at bounding box center [762, 541] width 758 height 45
click at [1114, 597] on div "Next" at bounding box center [1118, 603] width 28 height 19
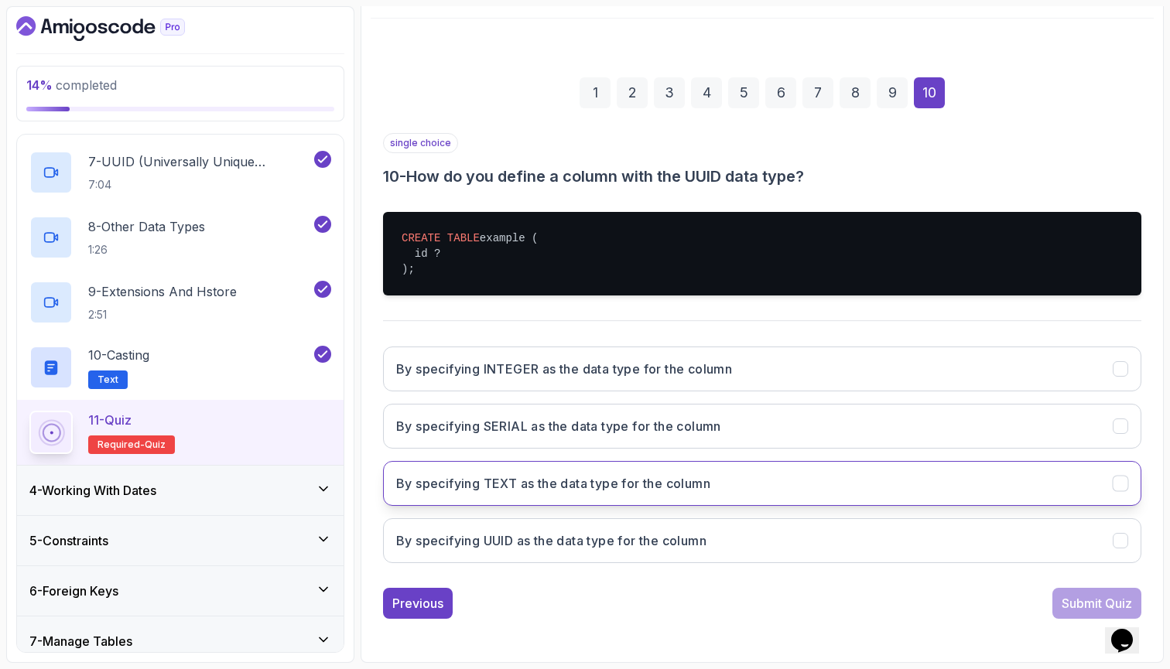
scroll to position [167, 0]
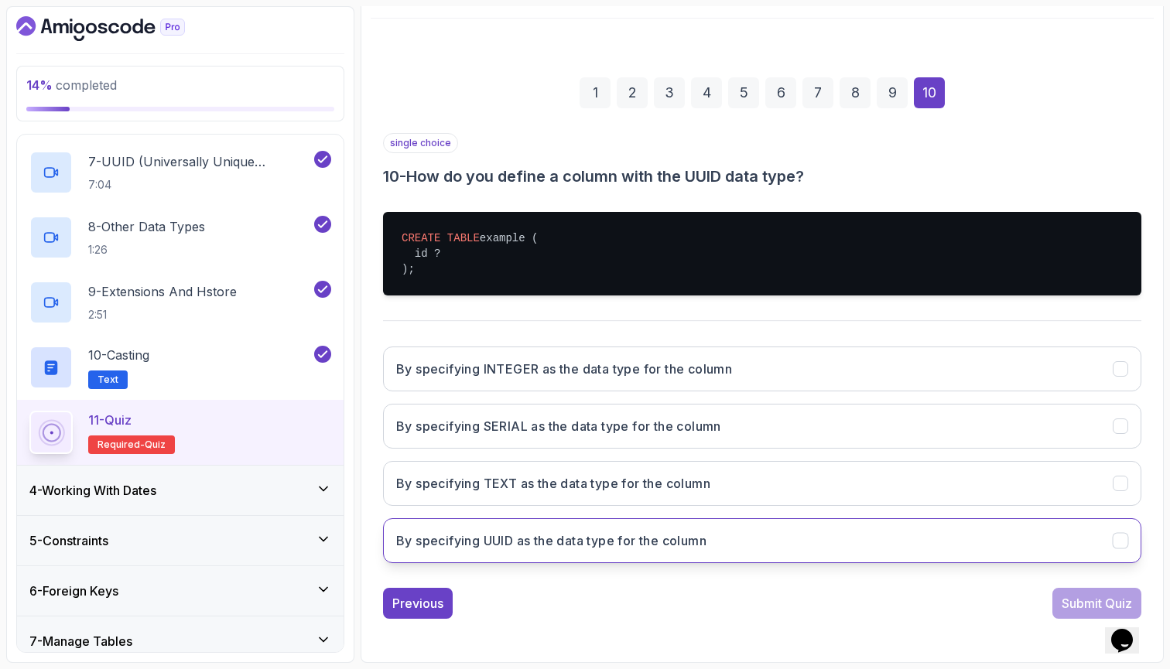
click at [930, 536] on button "By specifying UUID as the data type for the column" at bounding box center [762, 541] width 758 height 45
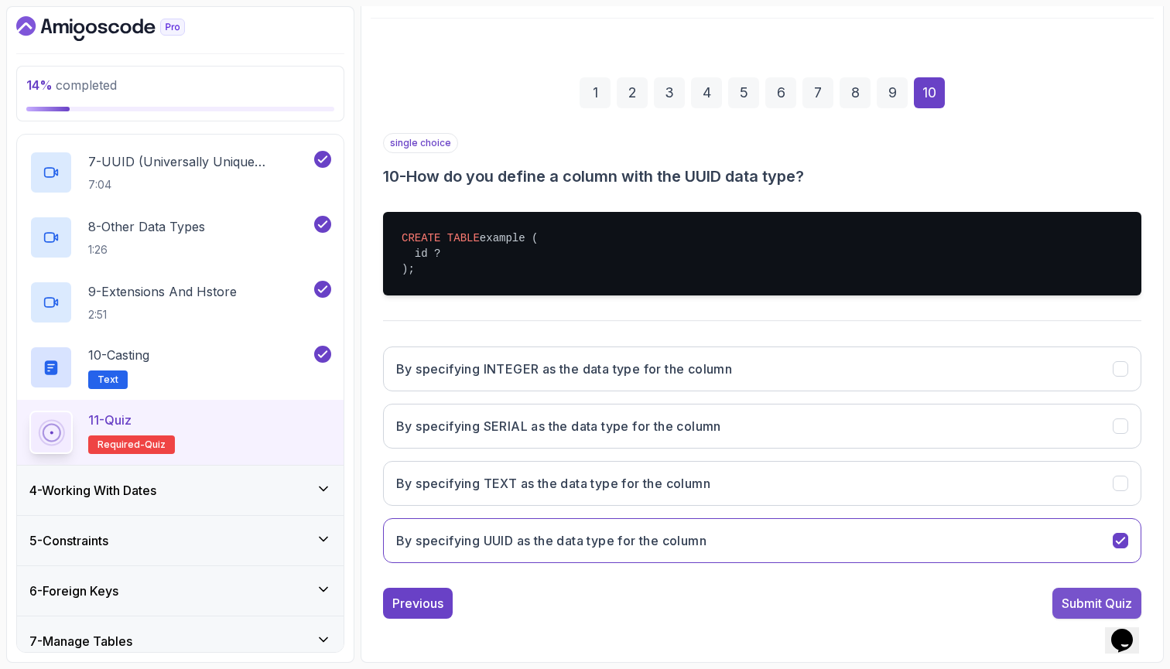
click at [1108, 591] on button "Submit Quiz" at bounding box center [1097, 603] width 89 height 31
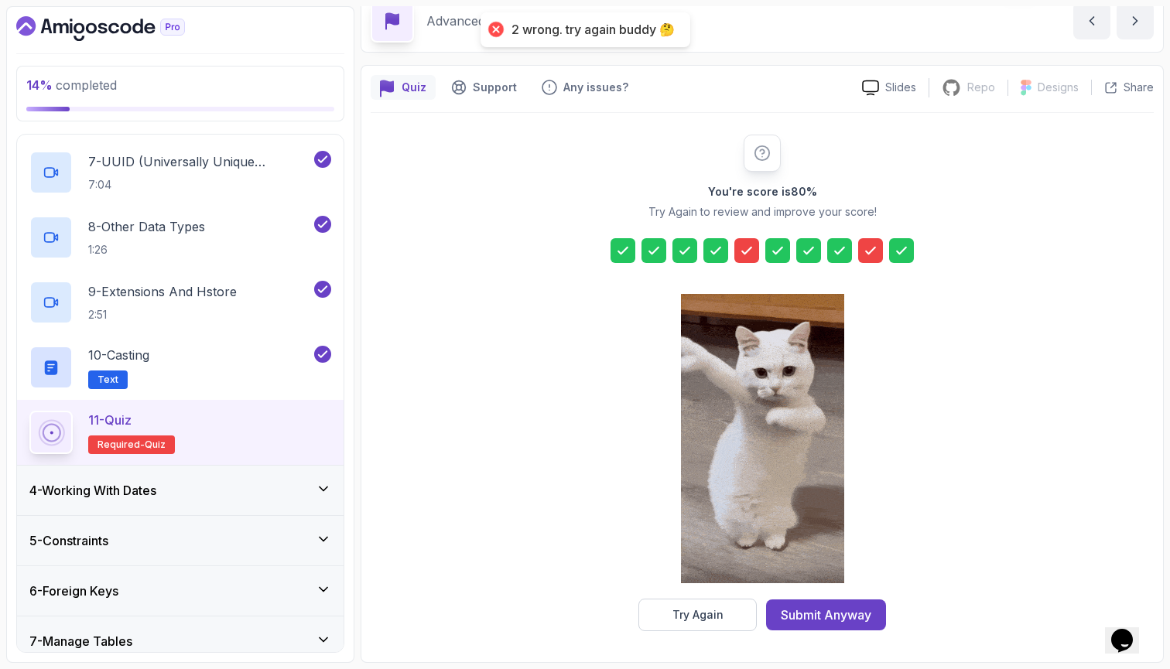
click at [747, 256] on icon at bounding box center [746, 250] width 15 height 15
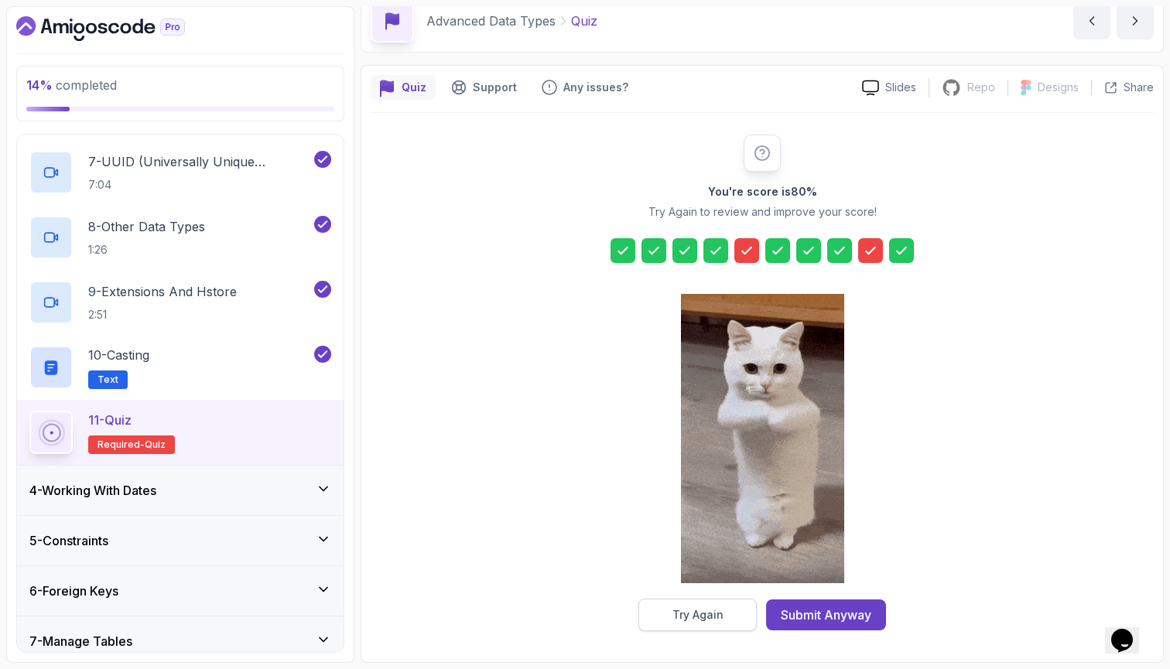
click at [732, 617] on button "Try Again" at bounding box center [698, 615] width 118 height 33
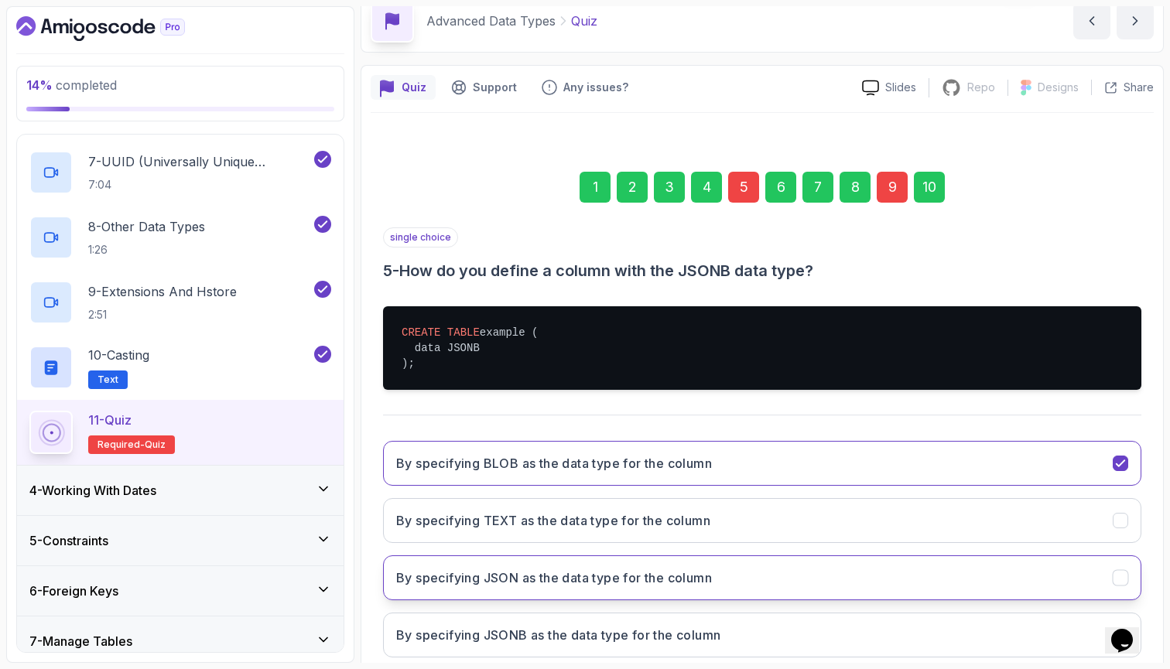
click at [847, 587] on button "By specifying JSON as the data type for the column" at bounding box center [762, 578] width 758 height 45
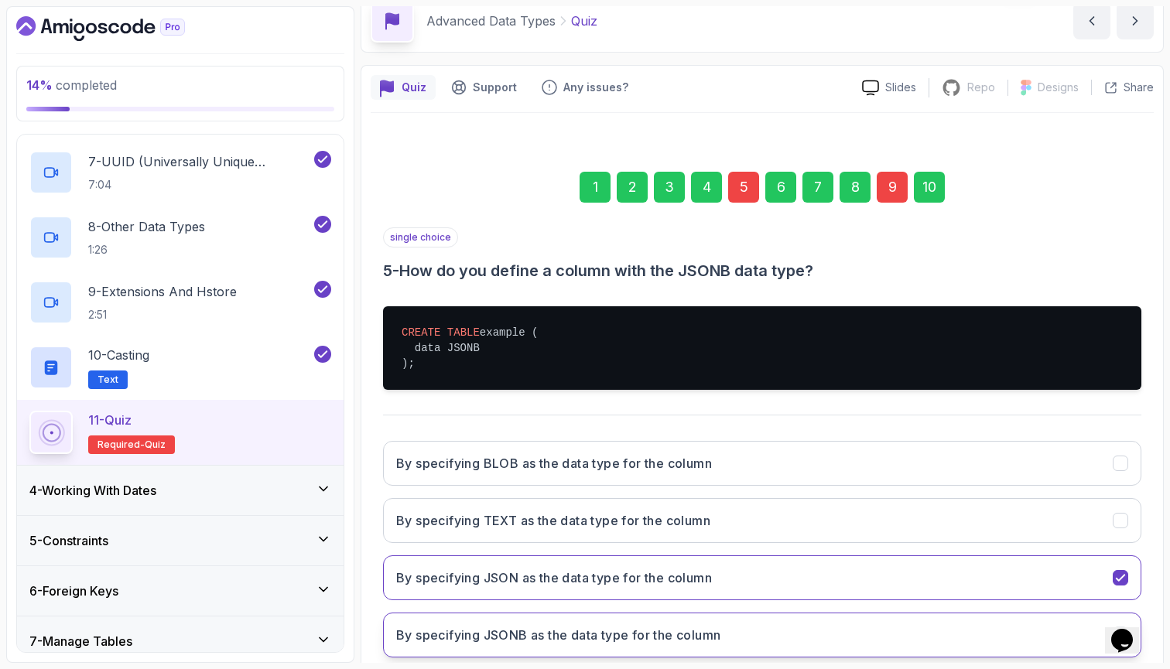
click at [868, 638] on button "By specifying JSONB as the data type for the column" at bounding box center [762, 635] width 758 height 45
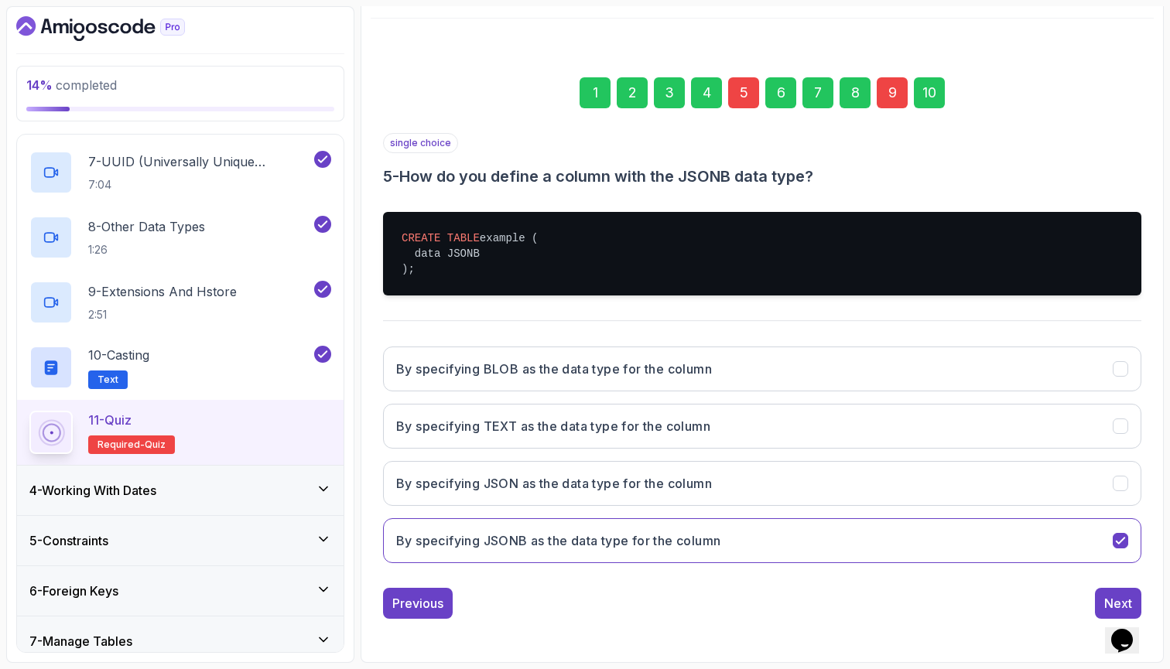
scroll to position [167, 0]
click at [895, 91] on div "9" at bounding box center [892, 92] width 31 height 31
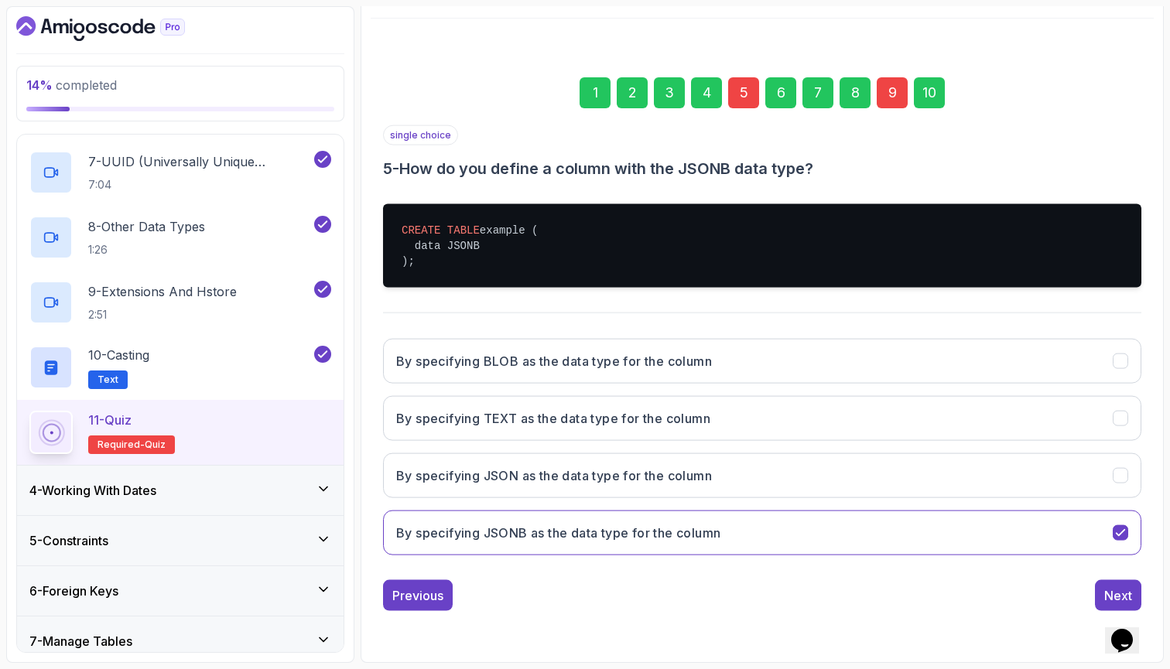
scroll to position [46, 0]
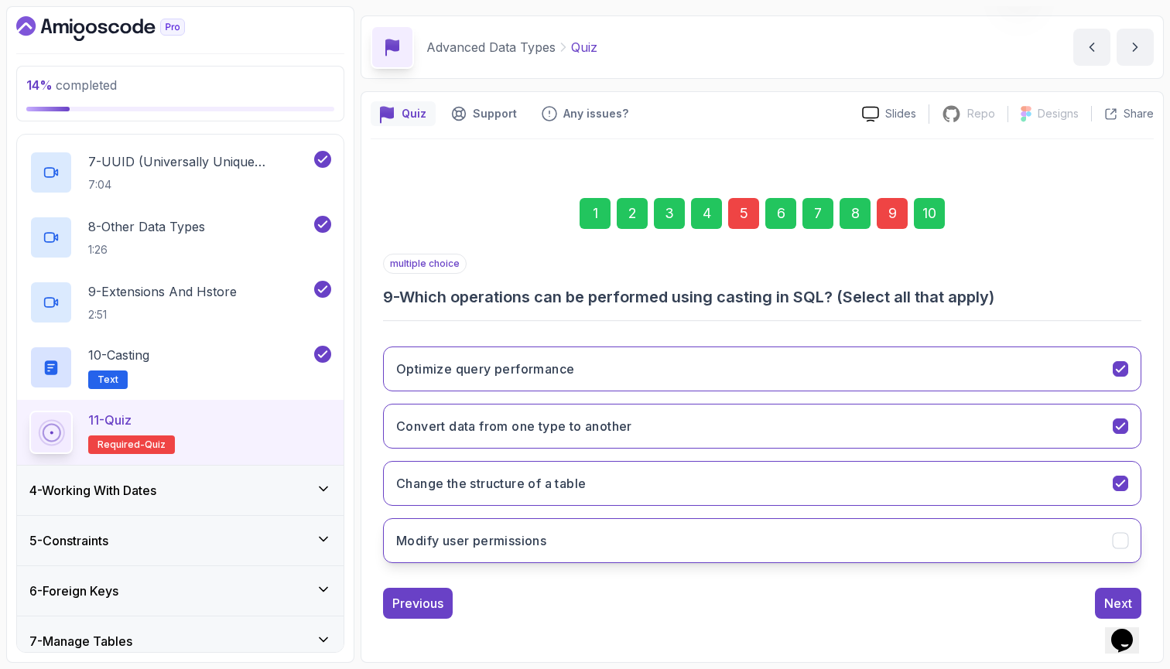
click at [1134, 549] on button "Modify user permissions" at bounding box center [762, 541] width 758 height 45
click at [1134, 598] on button "Next" at bounding box center [1118, 603] width 46 height 31
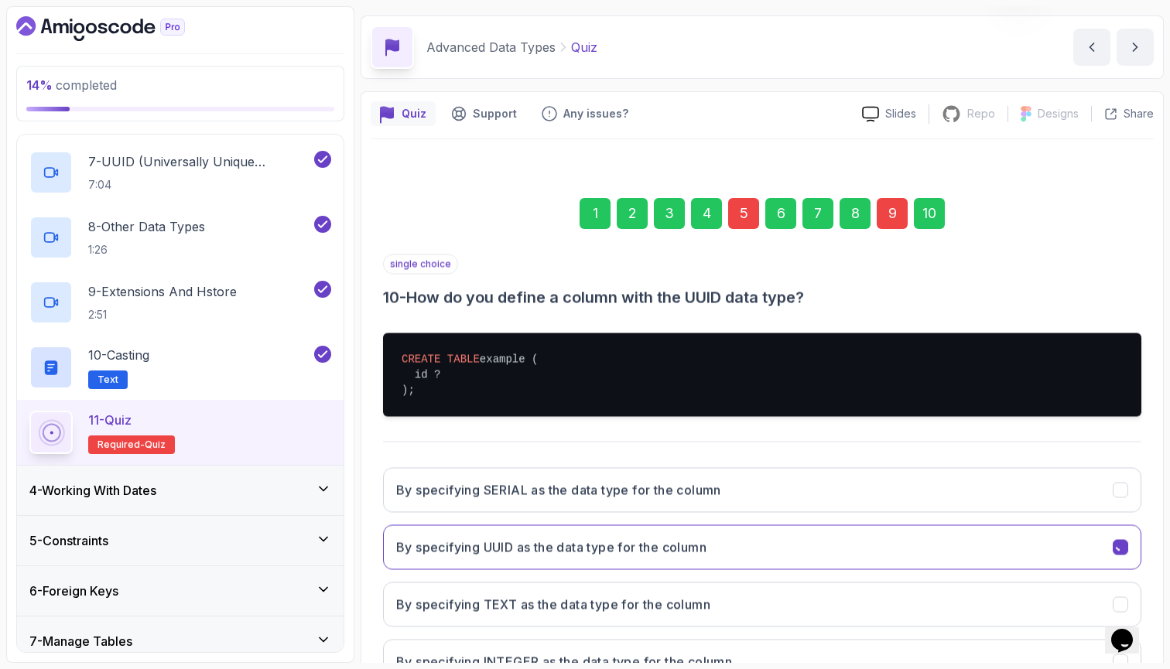
click at [1134, 598] on button "By specifying TEXT as the data type for the column" at bounding box center [762, 604] width 758 height 45
click at [1114, 570] on div "By specifying SERIAL as the data type for the column By specifying UUID as the …" at bounding box center [762, 575] width 758 height 241
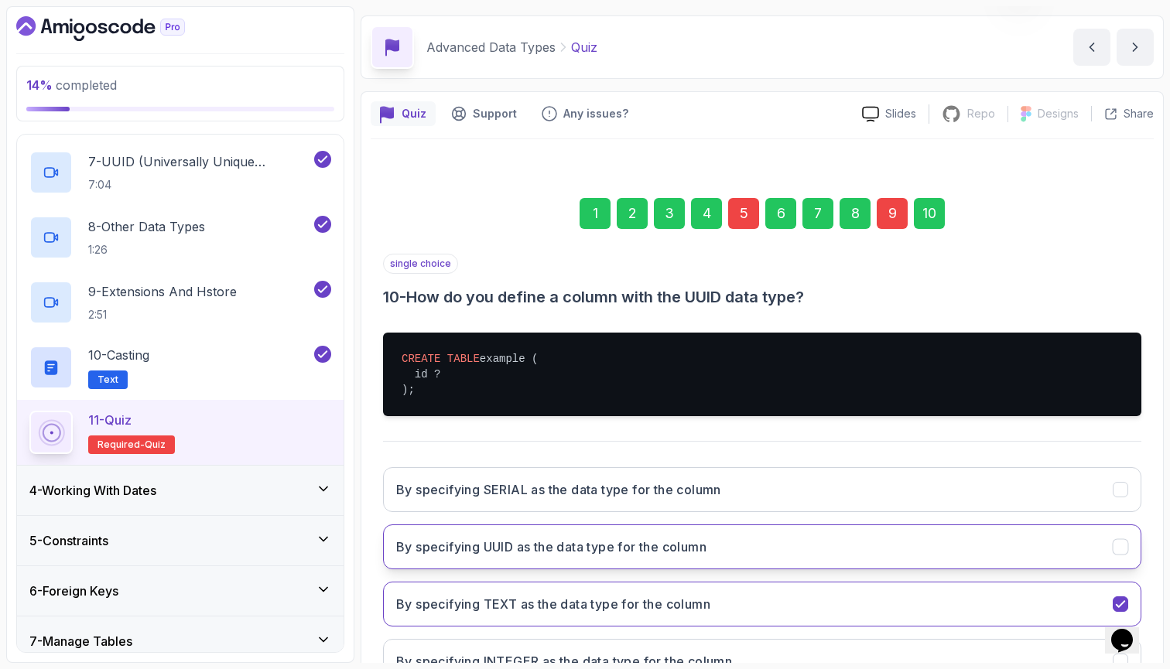
click at [1102, 549] on button "By specifying UUID as the data type for the column" at bounding box center [762, 547] width 758 height 45
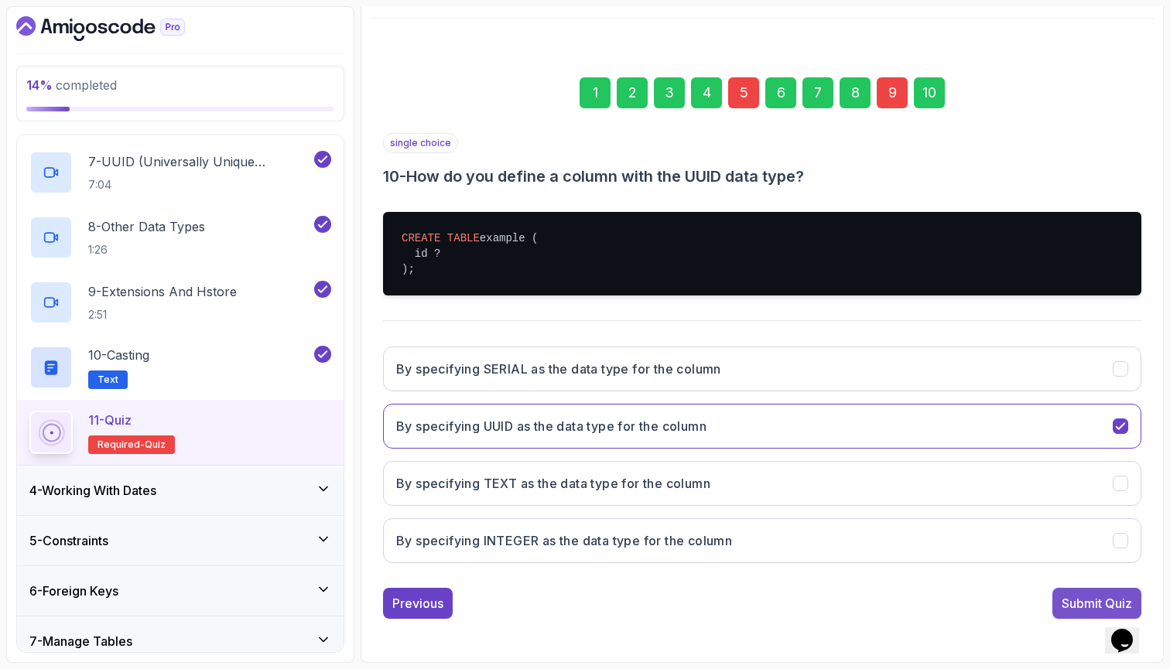
click at [1082, 603] on div "Submit Quiz" at bounding box center [1097, 603] width 70 height 19
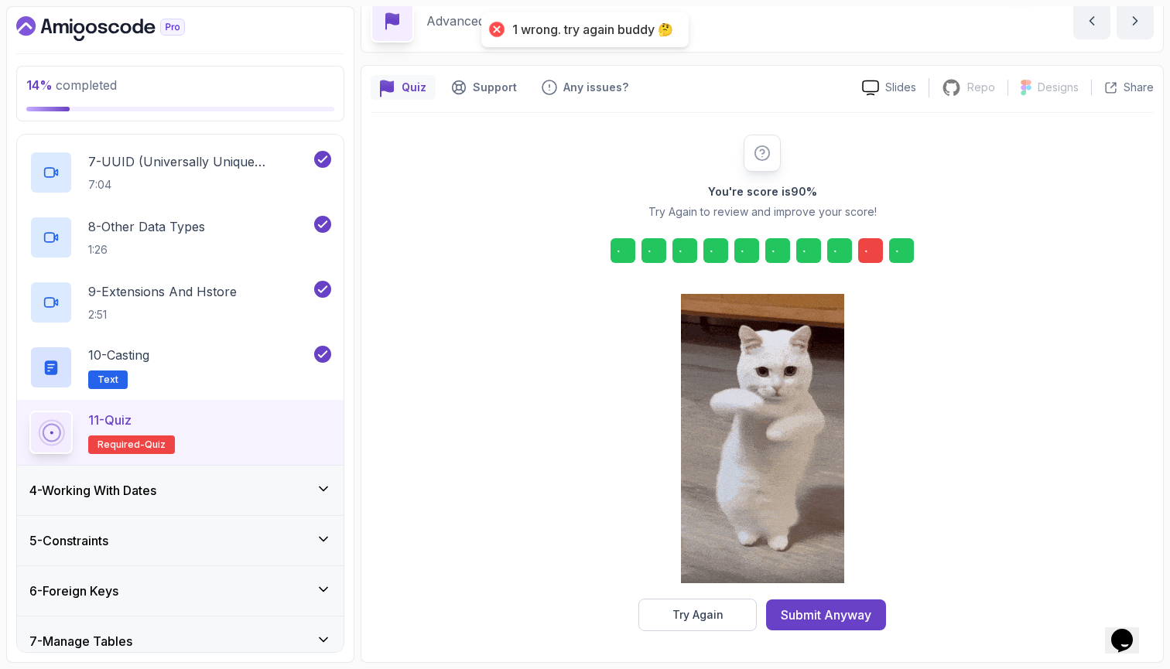
scroll to position [73, 0]
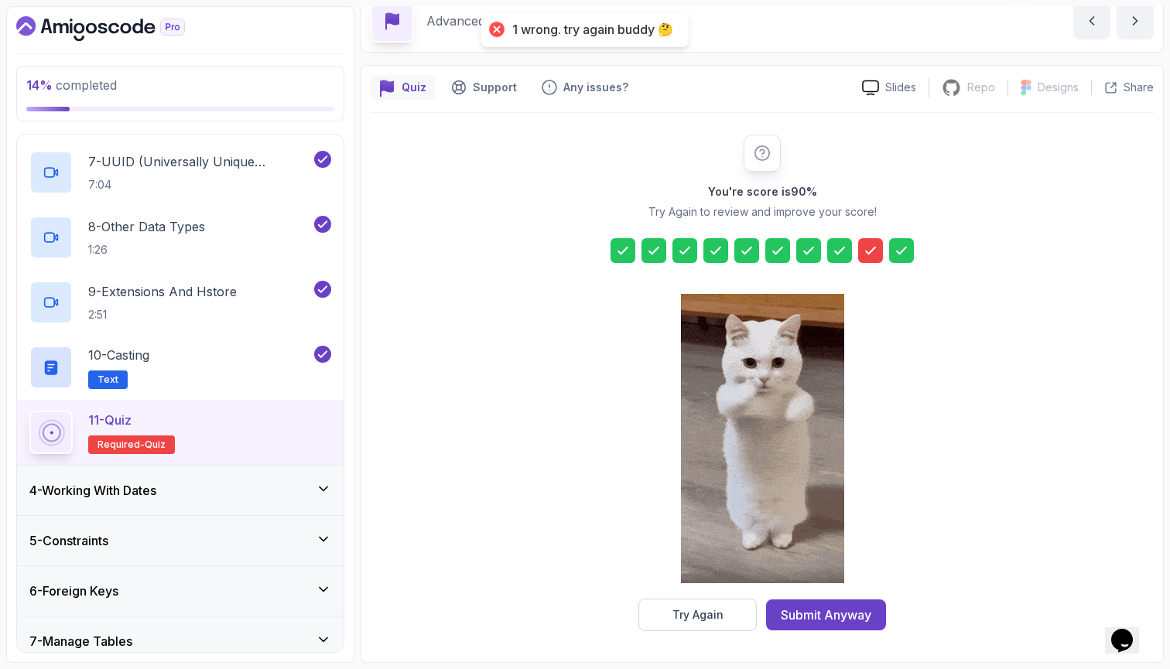
click at [878, 251] on div at bounding box center [870, 250] width 25 height 25
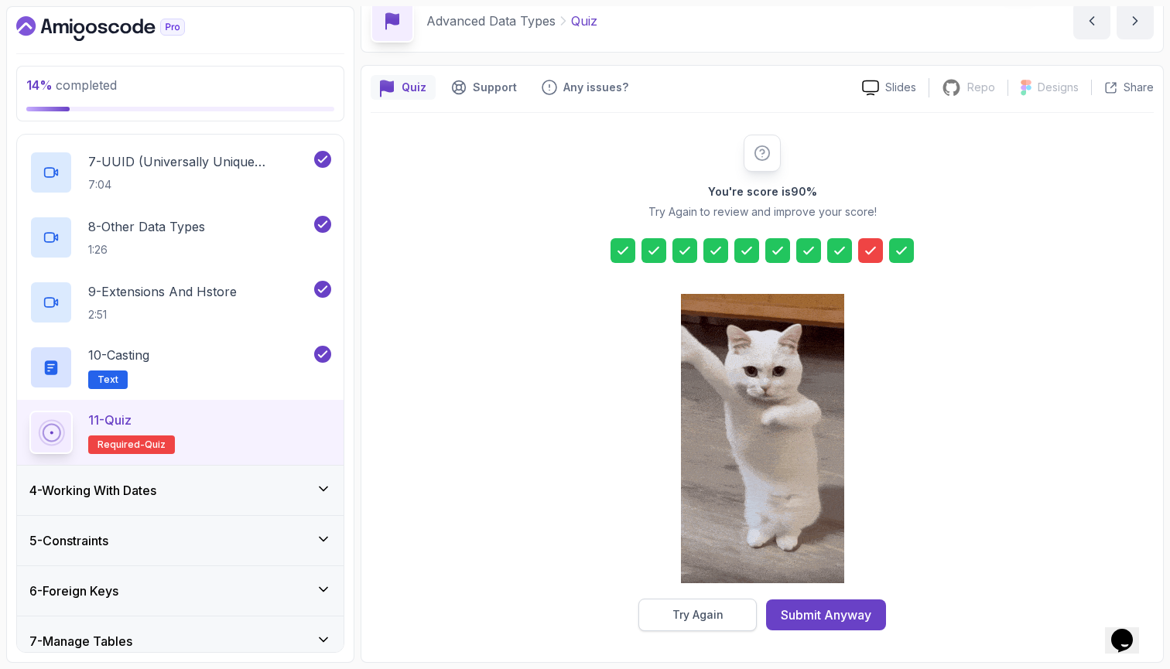
click at [737, 599] on button "Try Again" at bounding box center [698, 615] width 118 height 33
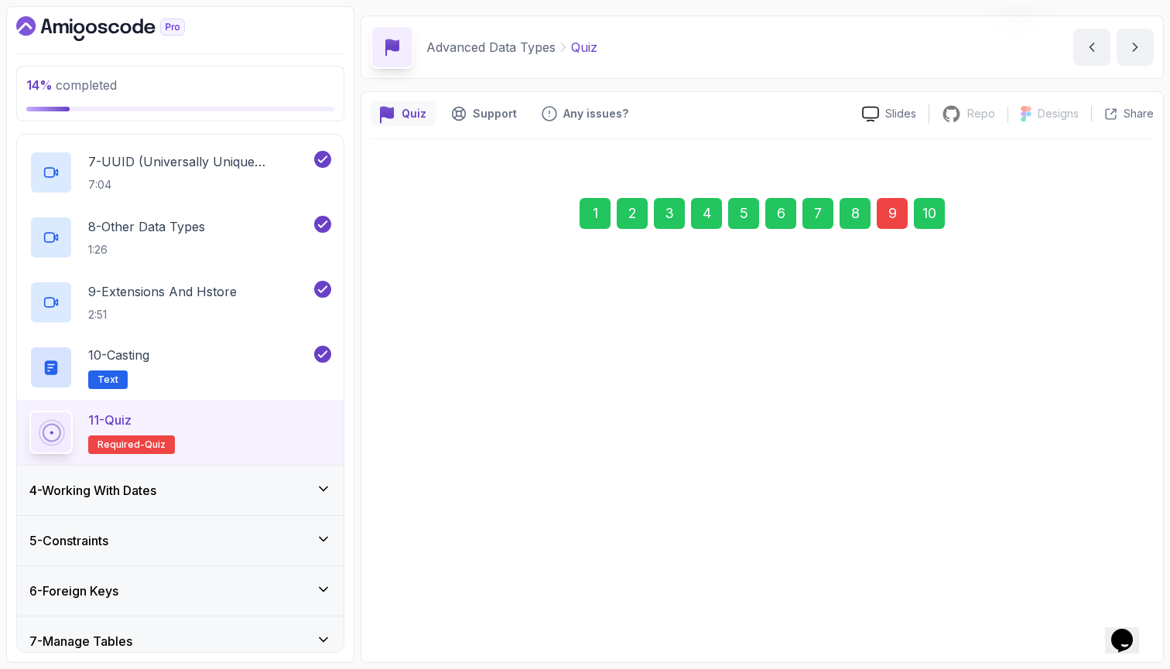
scroll to position [46, 0]
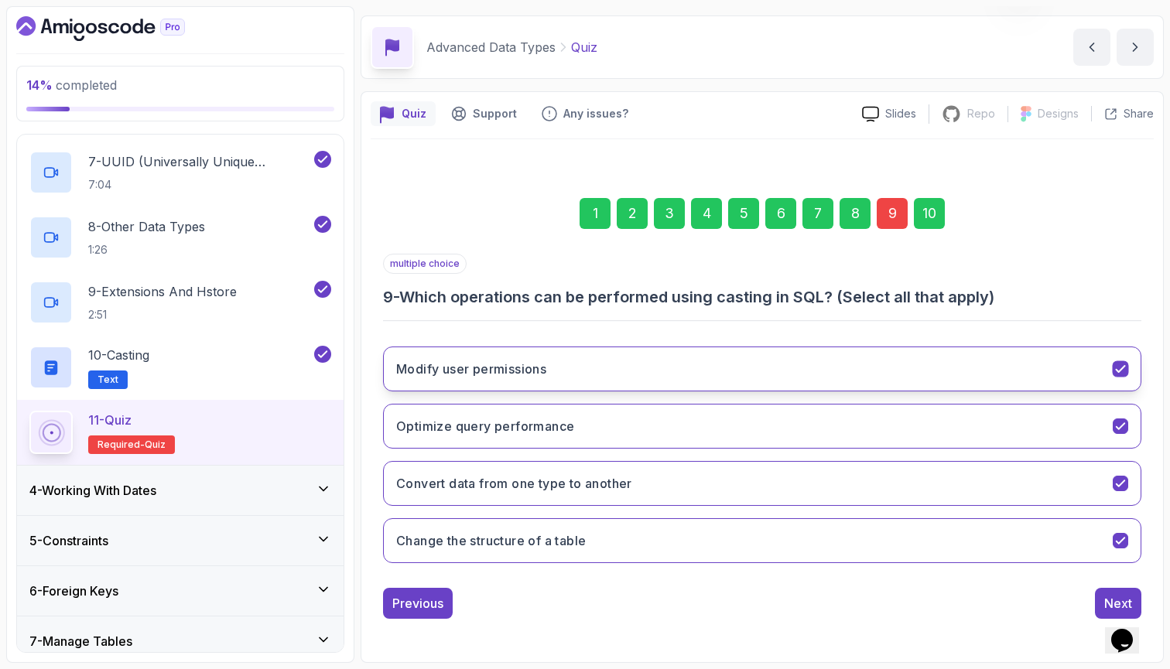
click at [995, 349] on button "Modify user permissions" at bounding box center [762, 369] width 758 height 45
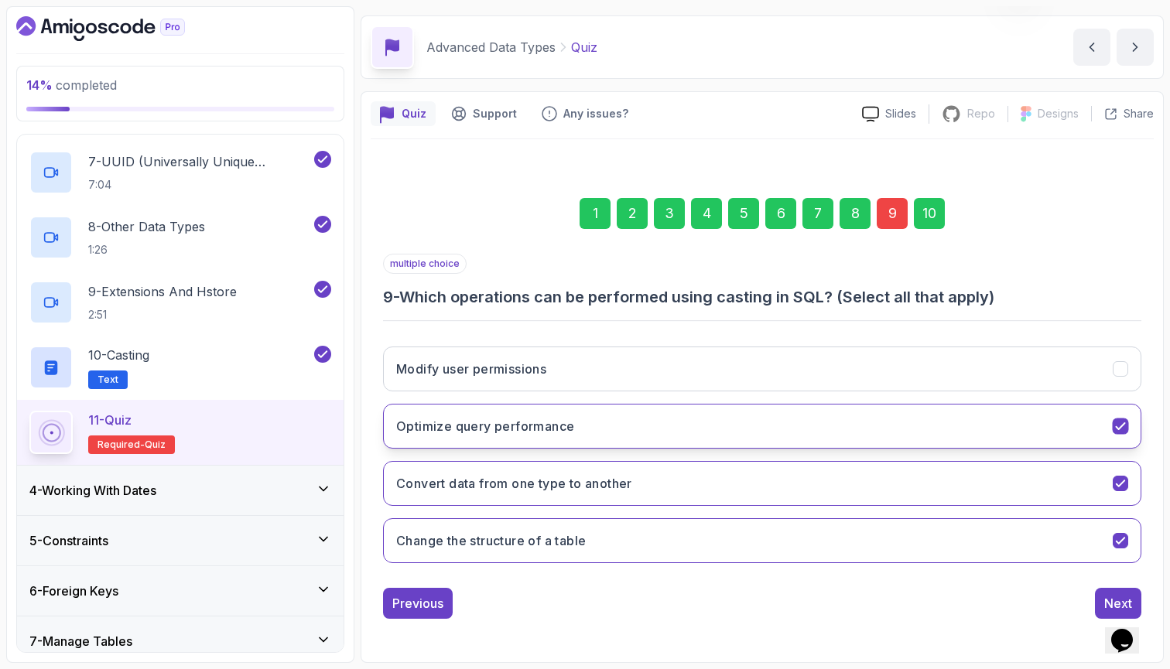
click at [1060, 441] on button "Optimize query performance" at bounding box center [762, 426] width 758 height 45
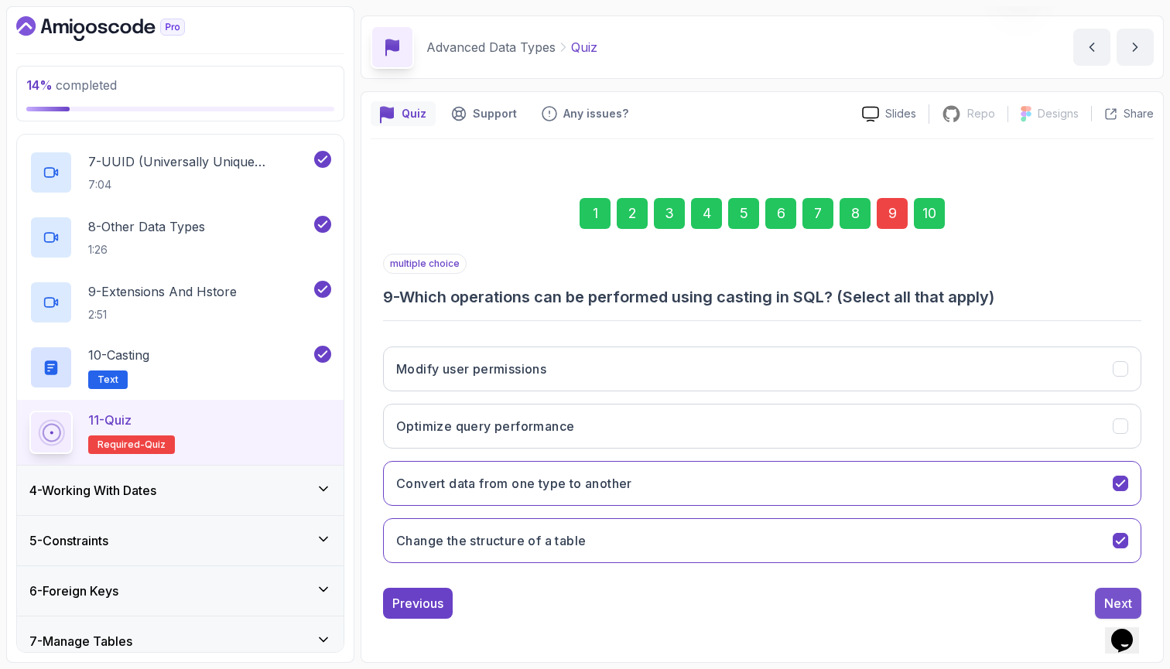
click at [1111, 591] on button "Next" at bounding box center [1118, 603] width 46 height 31
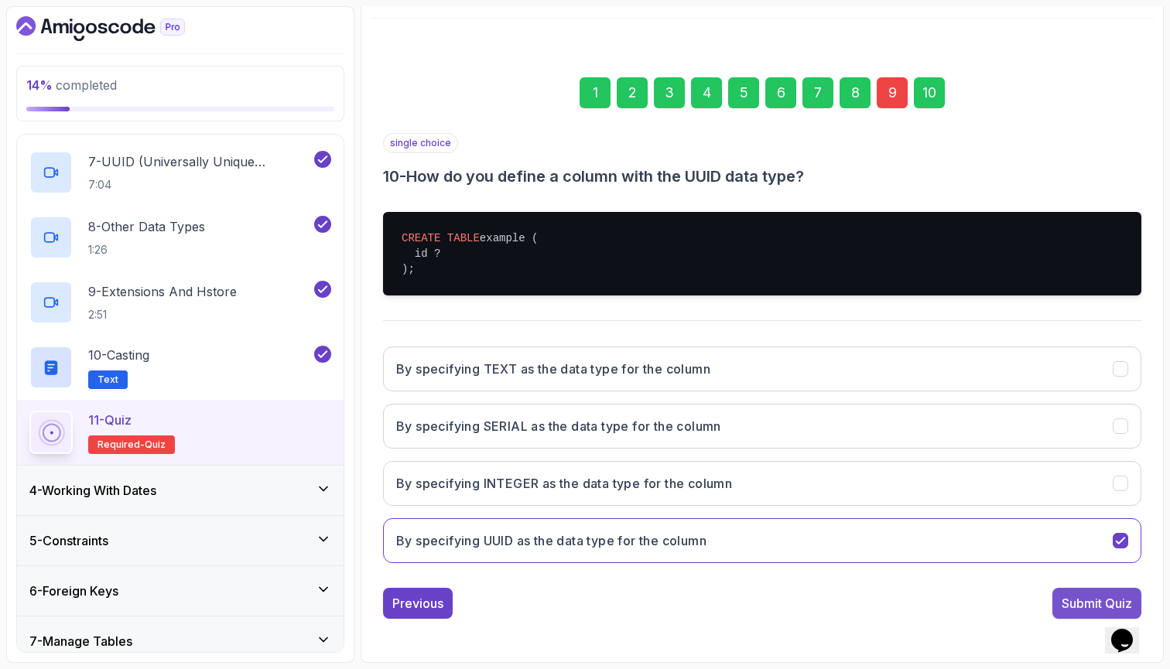
click at [1073, 600] on div "Submit Quiz" at bounding box center [1097, 603] width 70 height 19
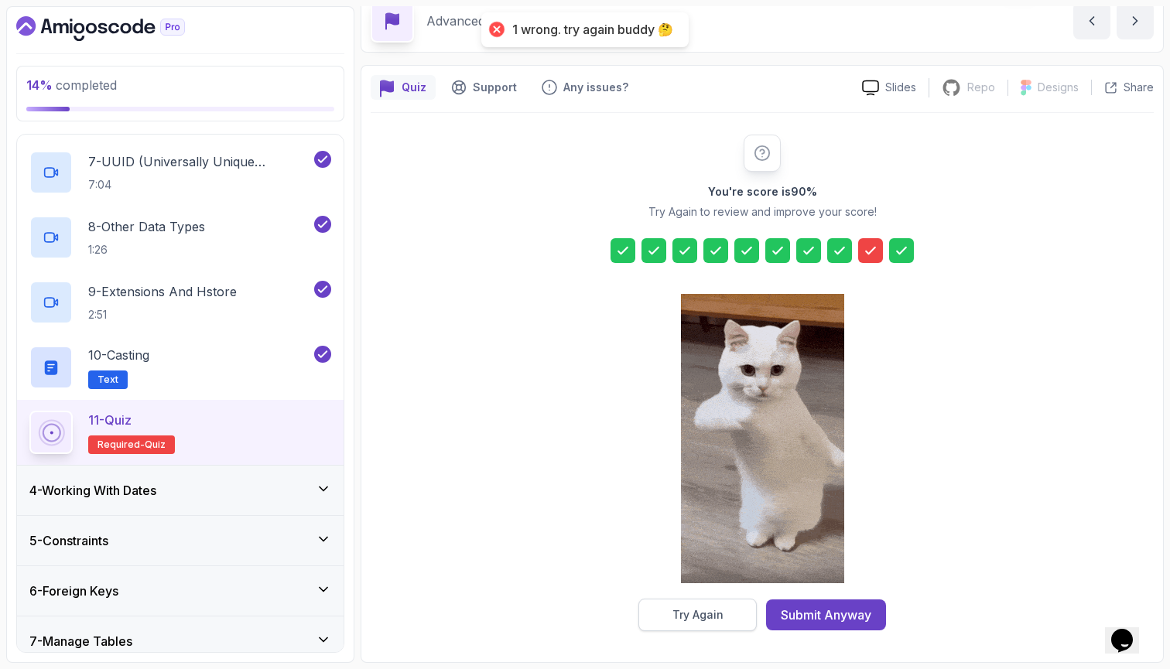
click at [743, 608] on button "Try Again" at bounding box center [698, 615] width 118 height 33
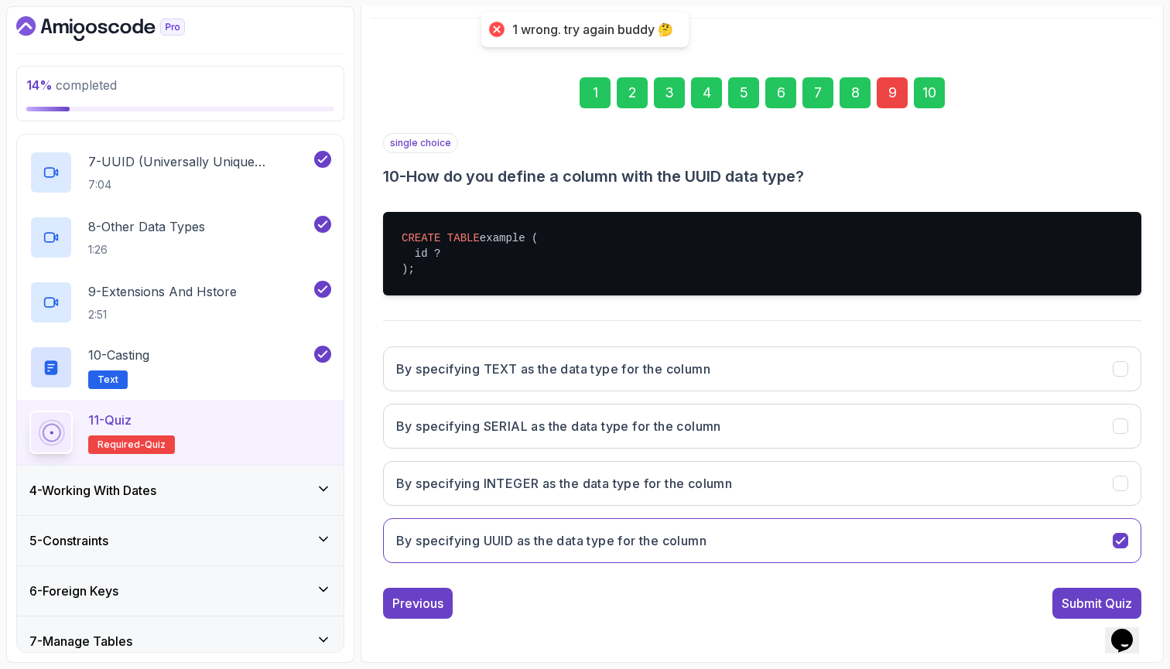
scroll to position [167, 0]
click at [902, 98] on div "9" at bounding box center [892, 92] width 31 height 31
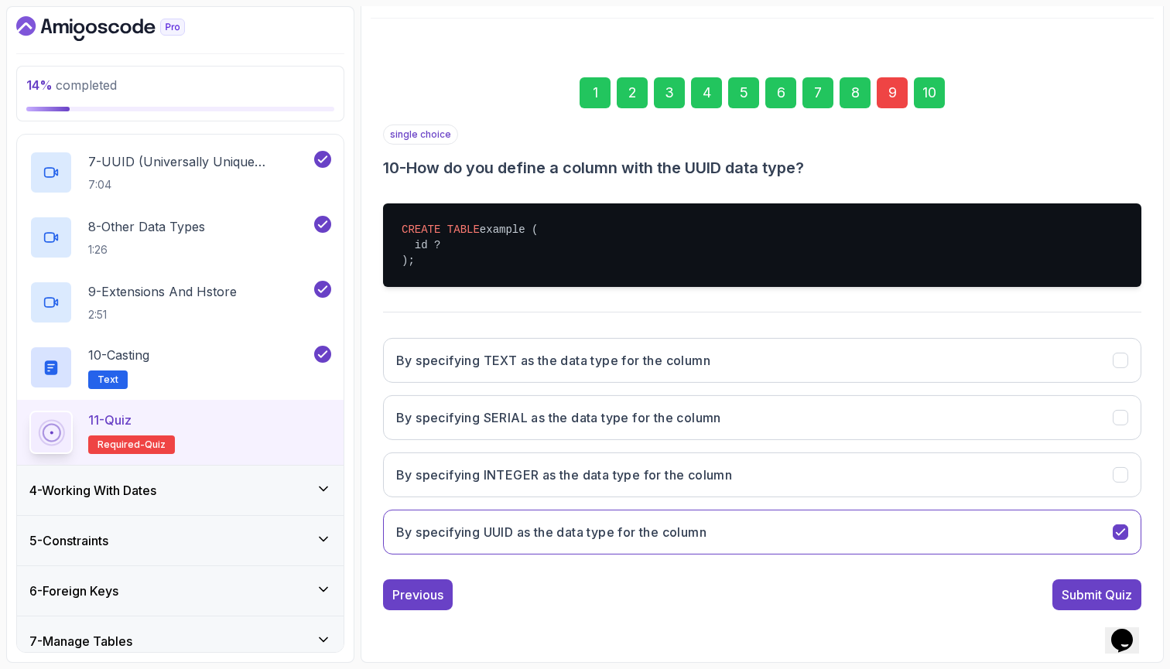
scroll to position [46, 0]
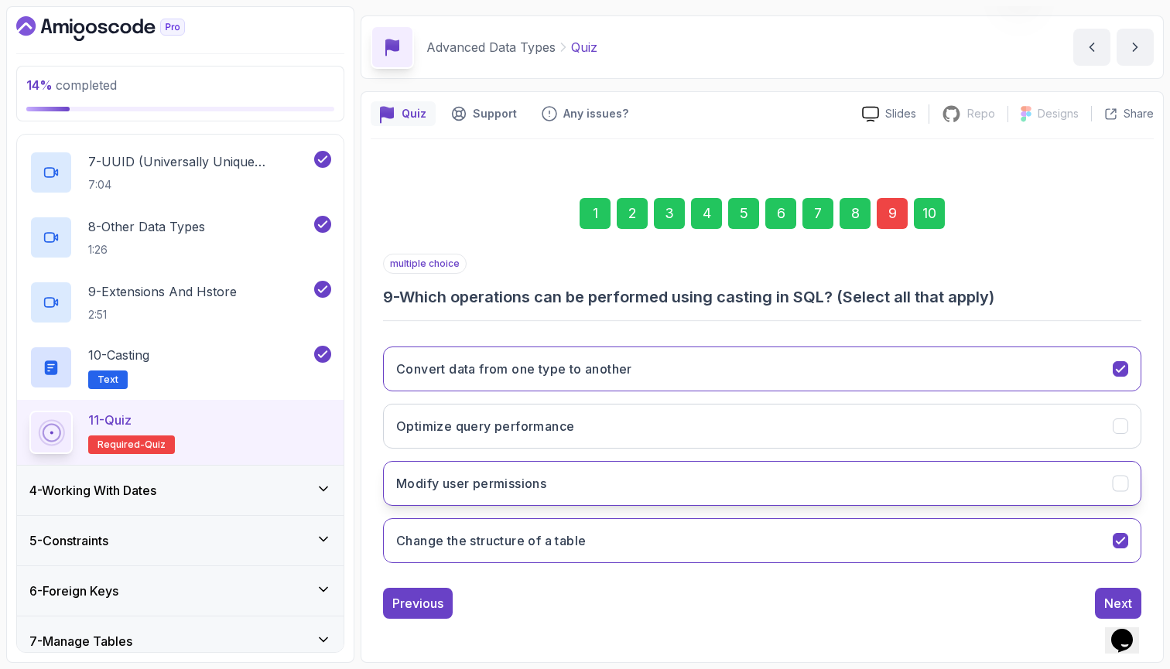
click at [1079, 464] on button "Modify user permissions" at bounding box center [762, 483] width 758 height 45
click at [1115, 600] on div "Next" at bounding box center [1118, 603] width 28 height 19
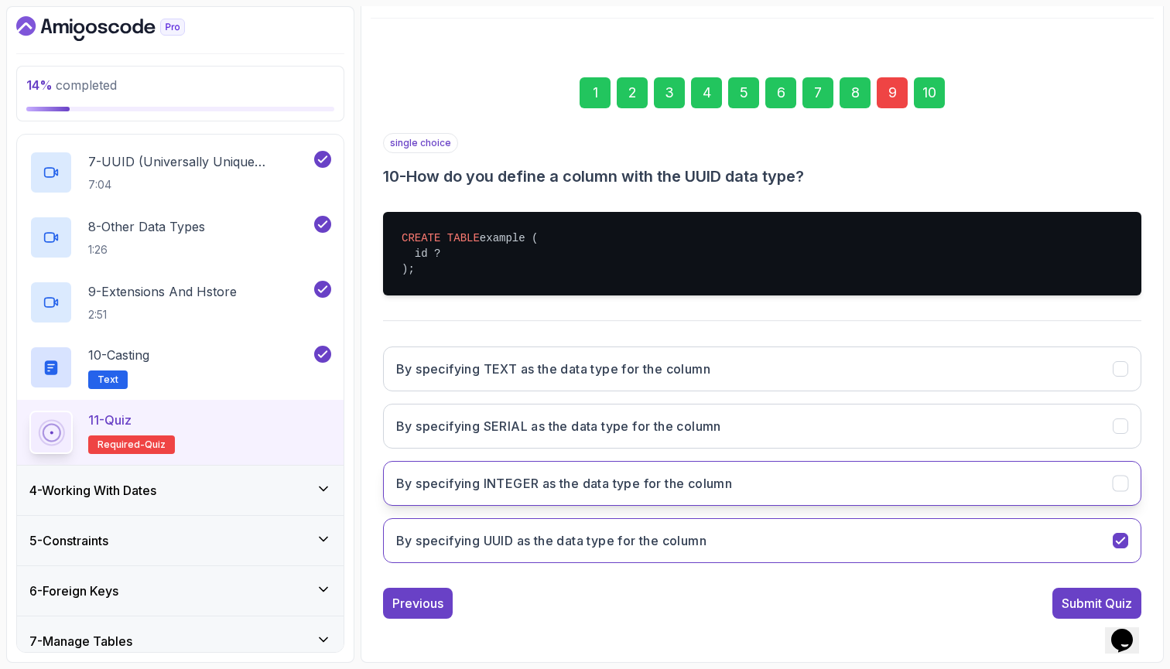
scroll to position [167, 0]
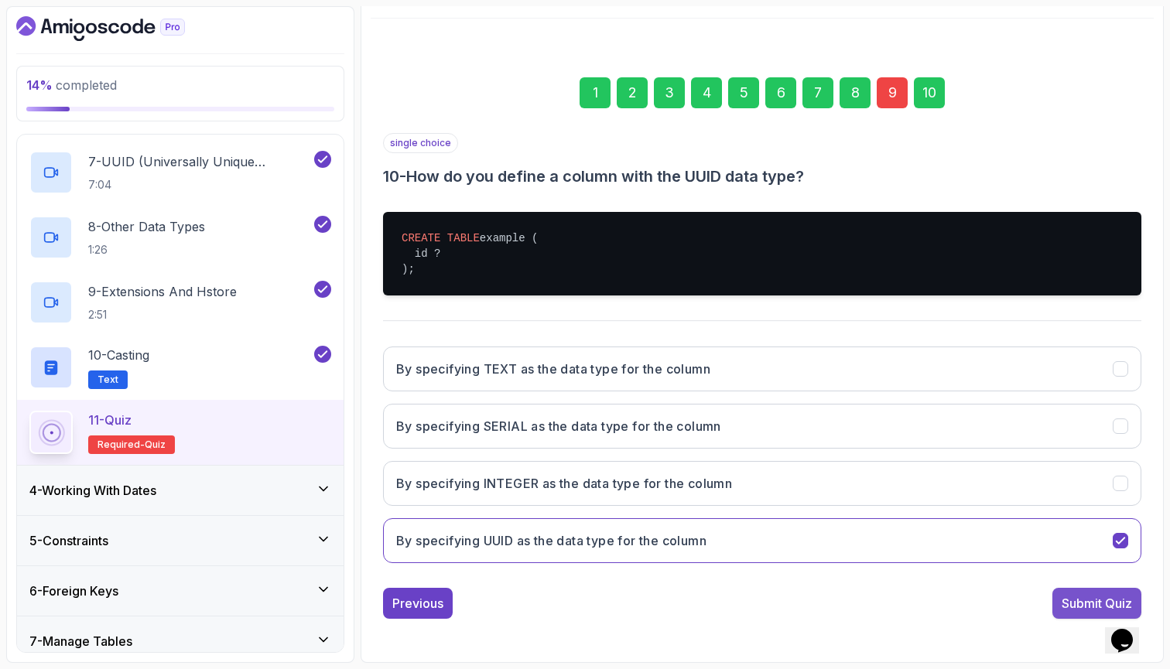
click at [1109, 603] on div "Submit Quiz" at bounding box center [1097, 603] width 70 height 19
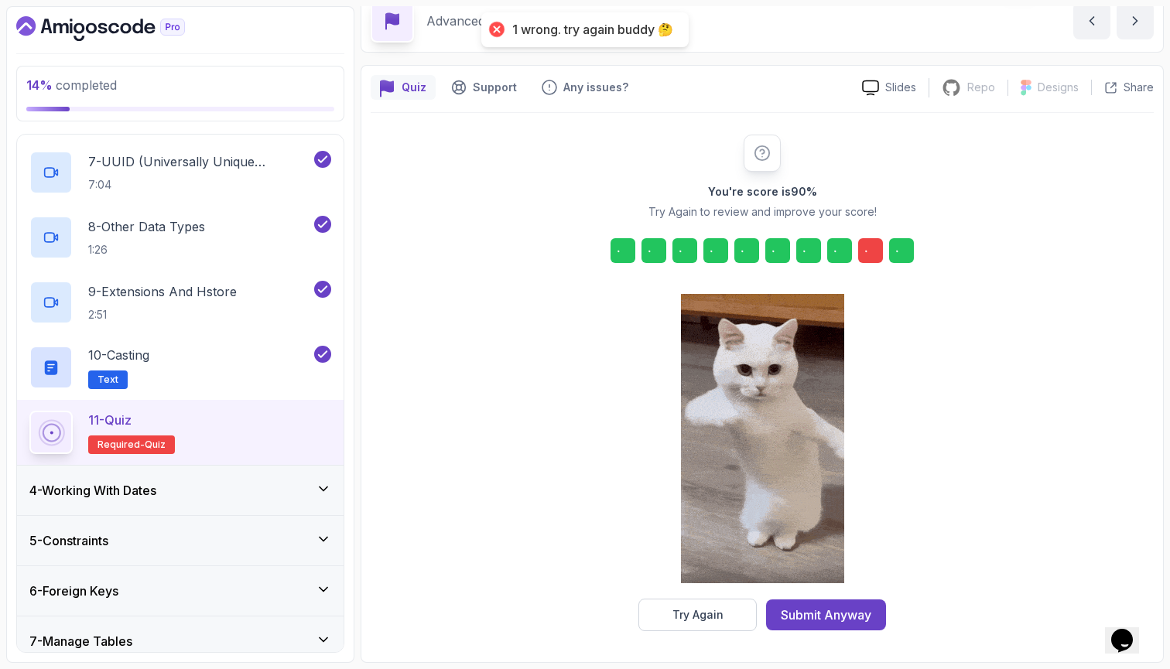
scroll to position [73, 0]
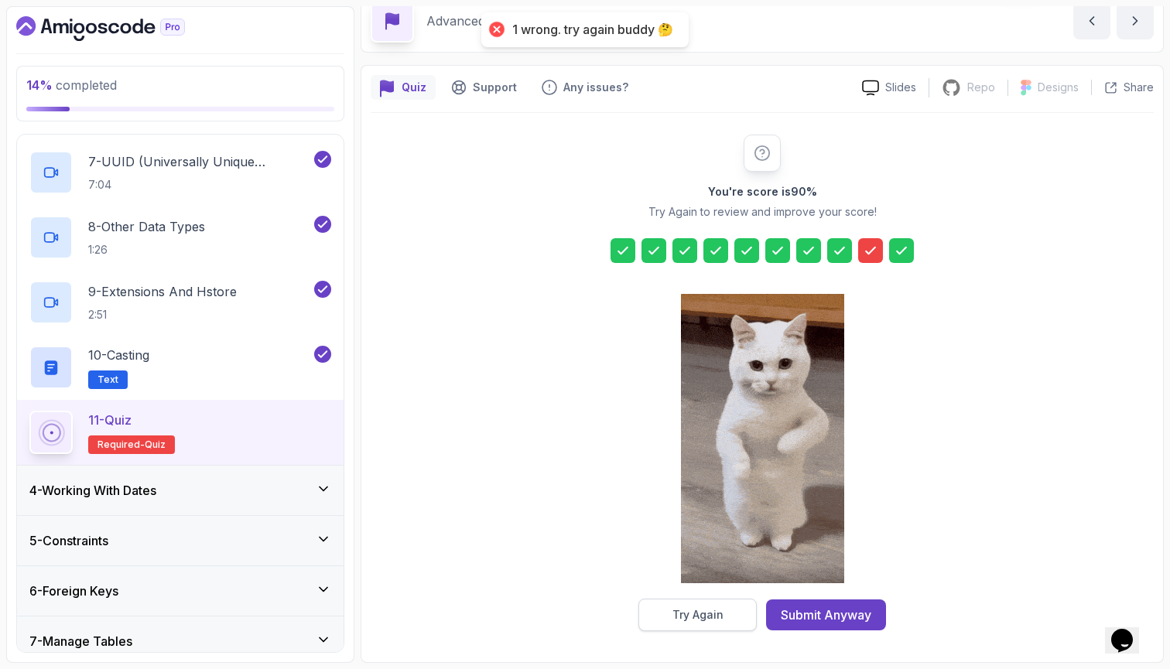
click at [683, 627] on button "Try Again" at bounding box center [698, 615] width 118 height 33
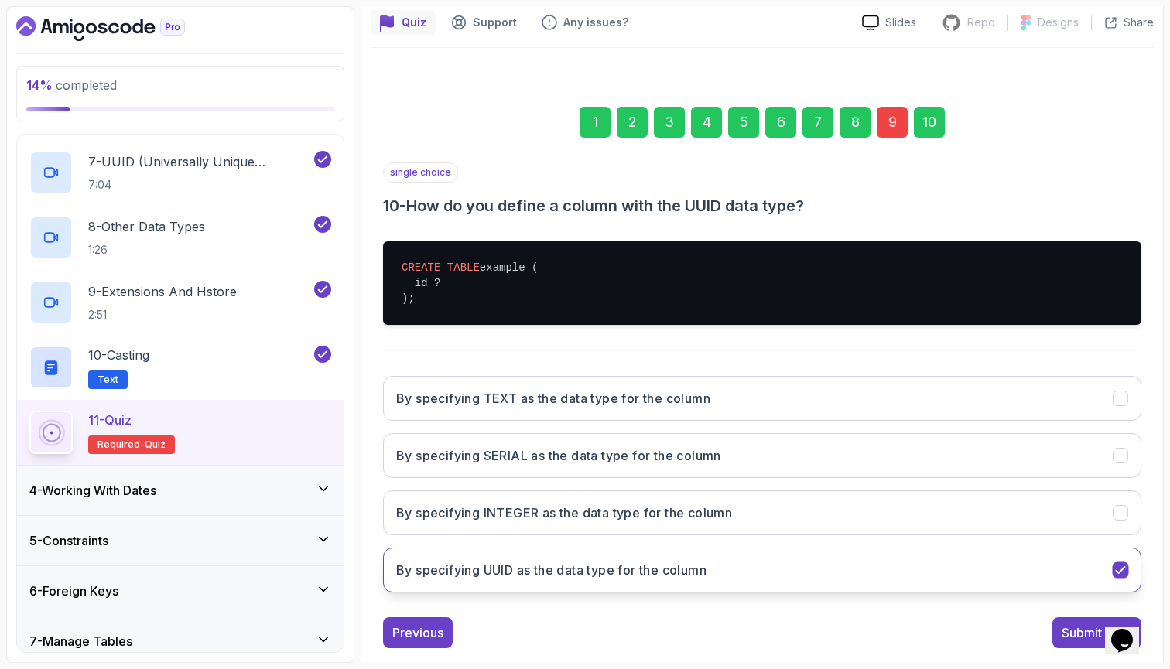
scroll to position [152, 0]
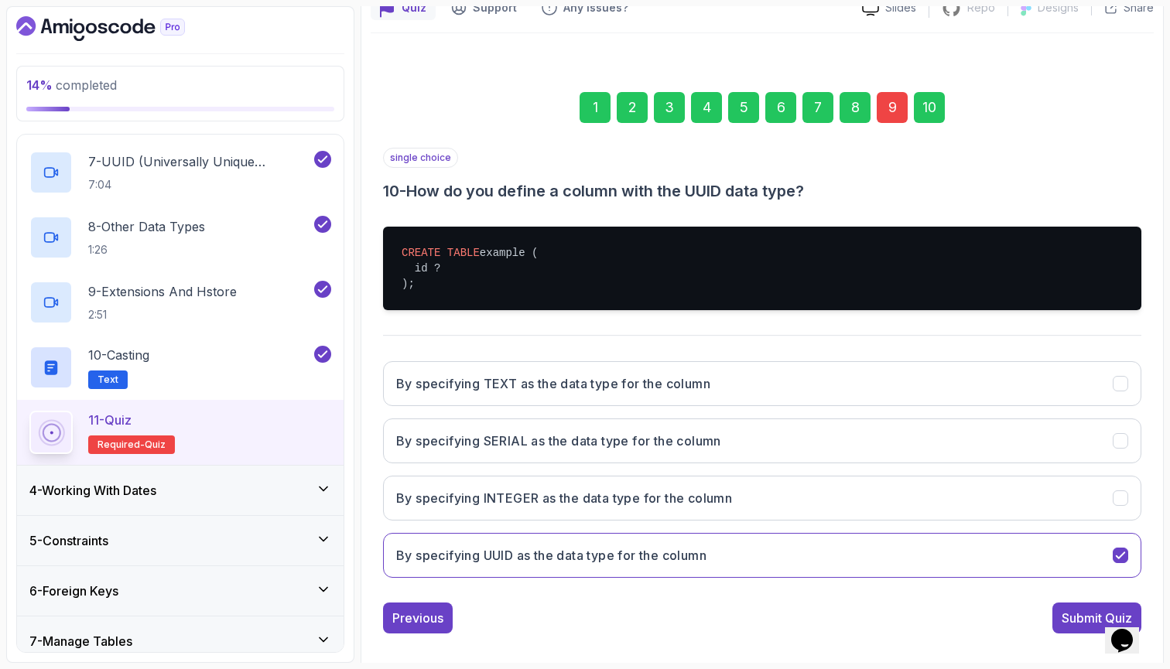
click at [880, 110] on div "9" at bounding box center [892, 107] width 31 height 31
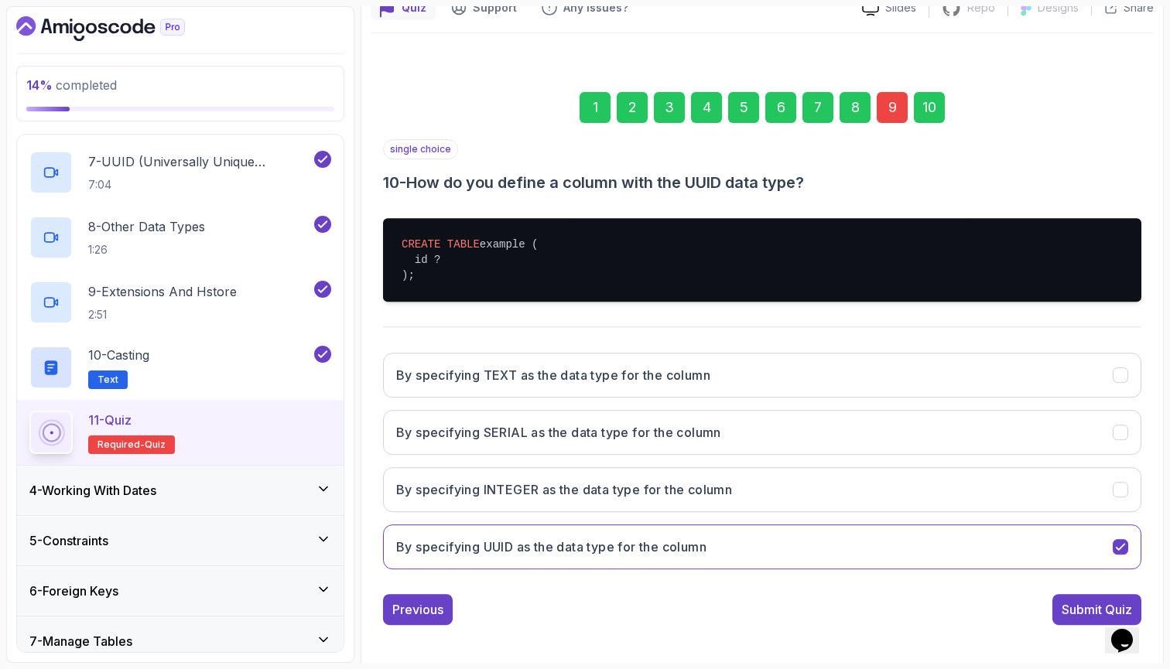
scroll to position [46, 0]
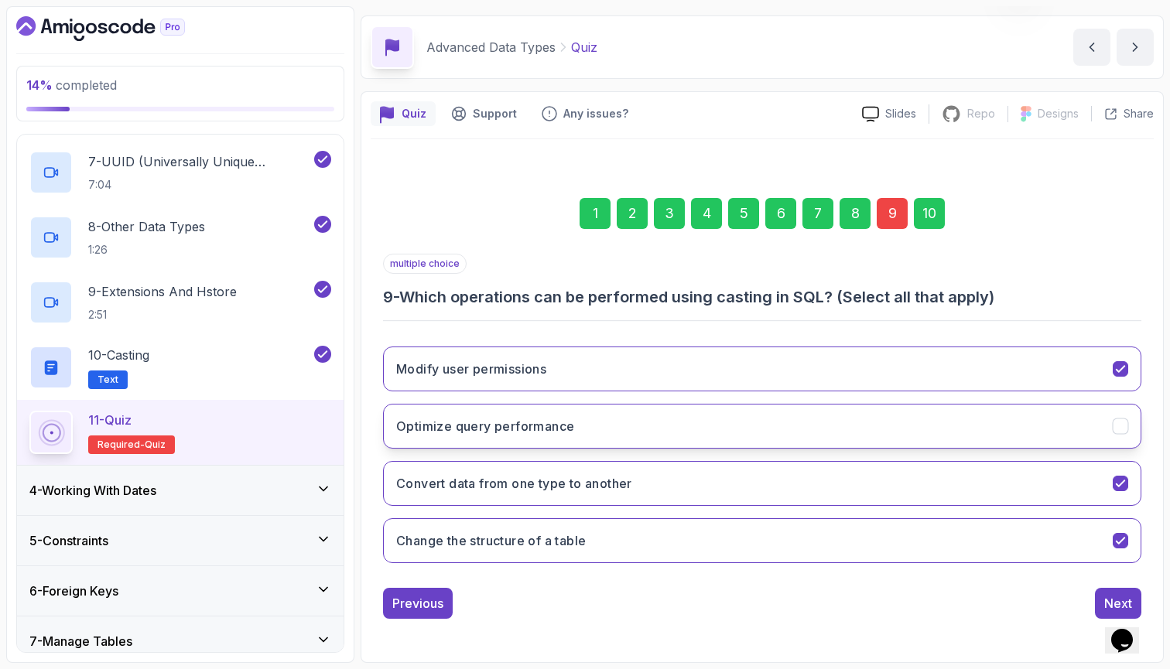
click at [1014, 418] on button "Optimize query performance" at bounding box center [762, 426] width 758 height 45
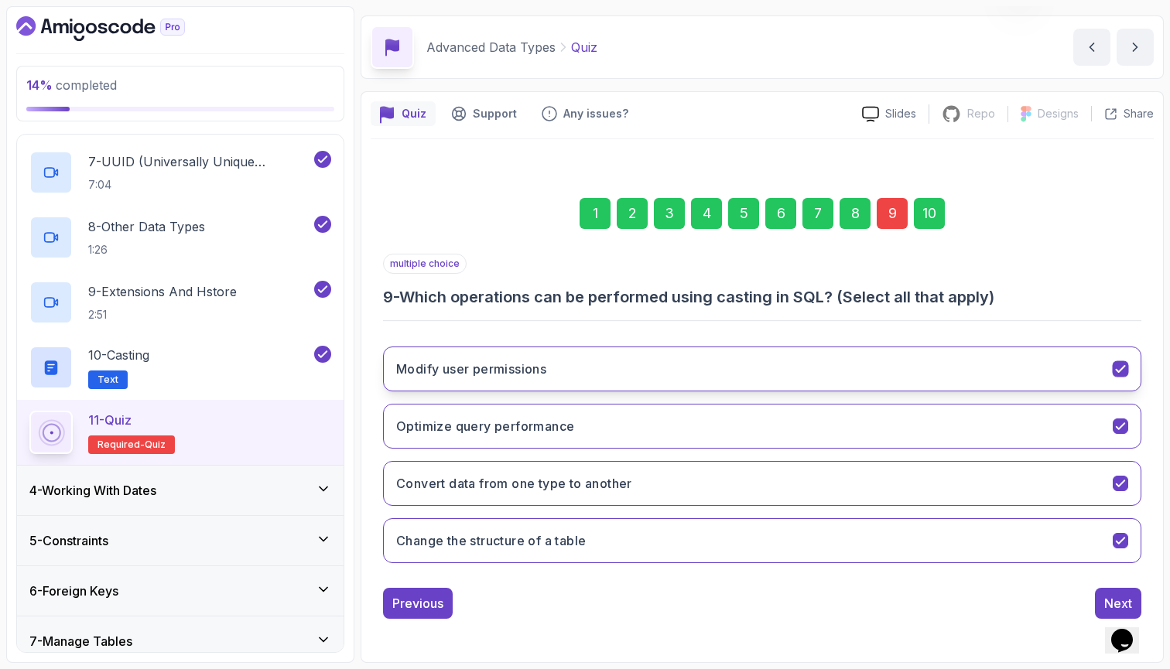
click at [996, 371] on button "Modify user permissions" at bounding box center [762, 369] width 758 height 45
click at [1008, 403] on div "Modify user permissions Optimize query performance Convert data from one type t…" at bounding box center [762, 454] width 758 height 241
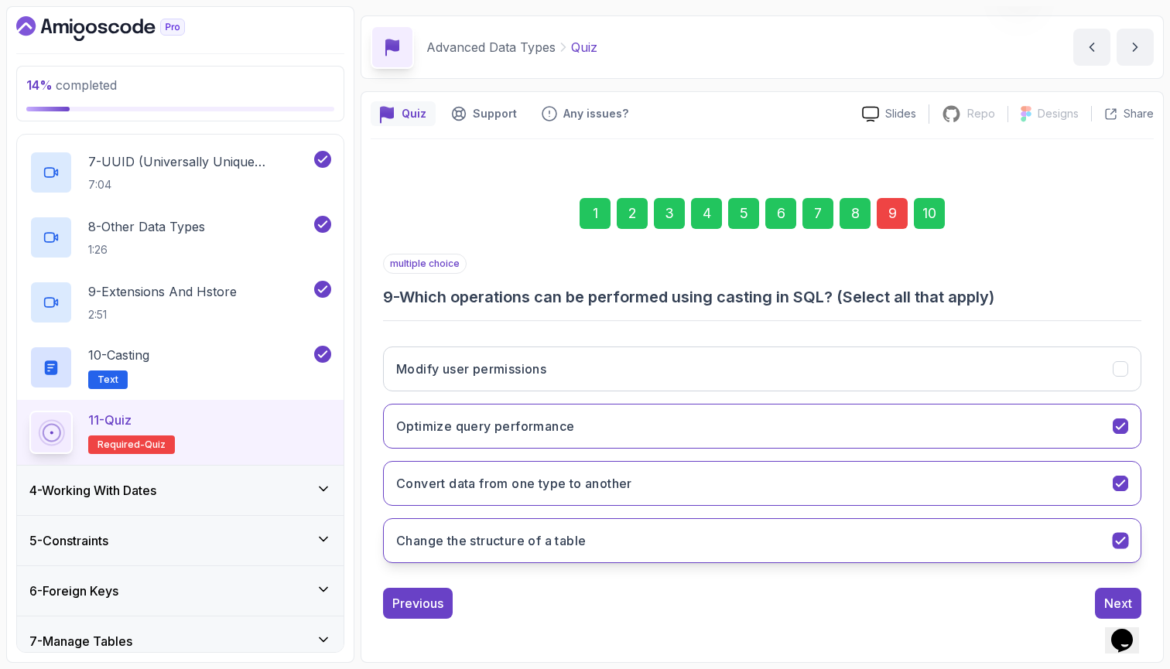
click at [1072, 540] on button "Change the structure of a table" at bounding box center [762, 541] width 758 height 45
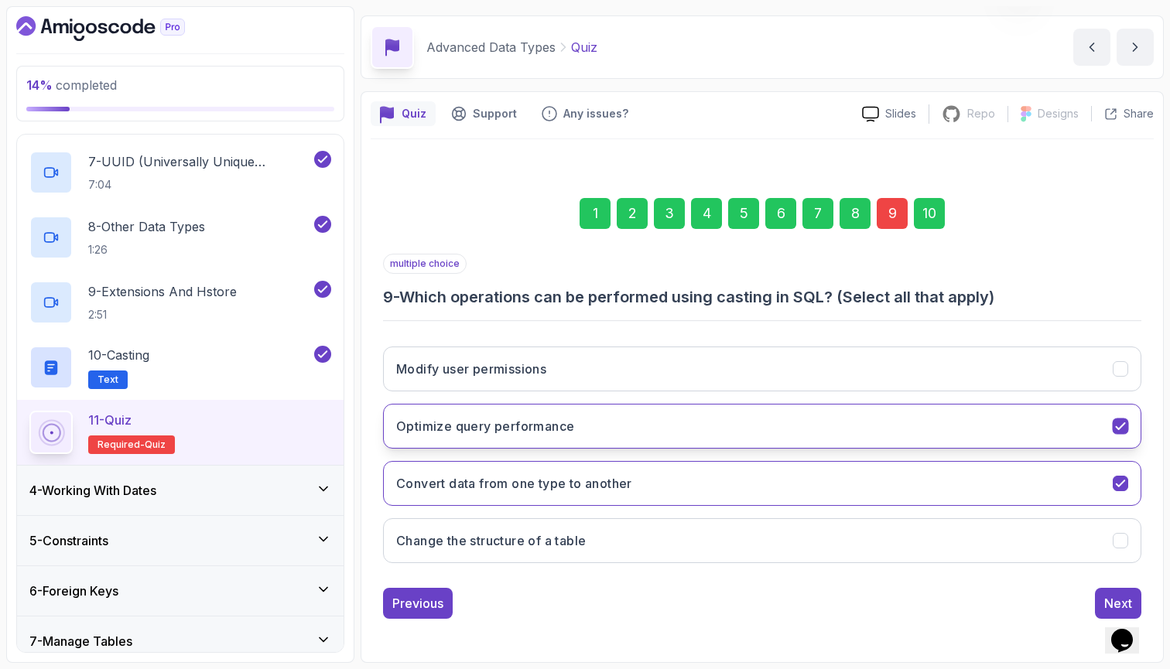
click at [1018, 440] on button "Optimize query performance" at bounding box center [762, 426] width 758 height 45
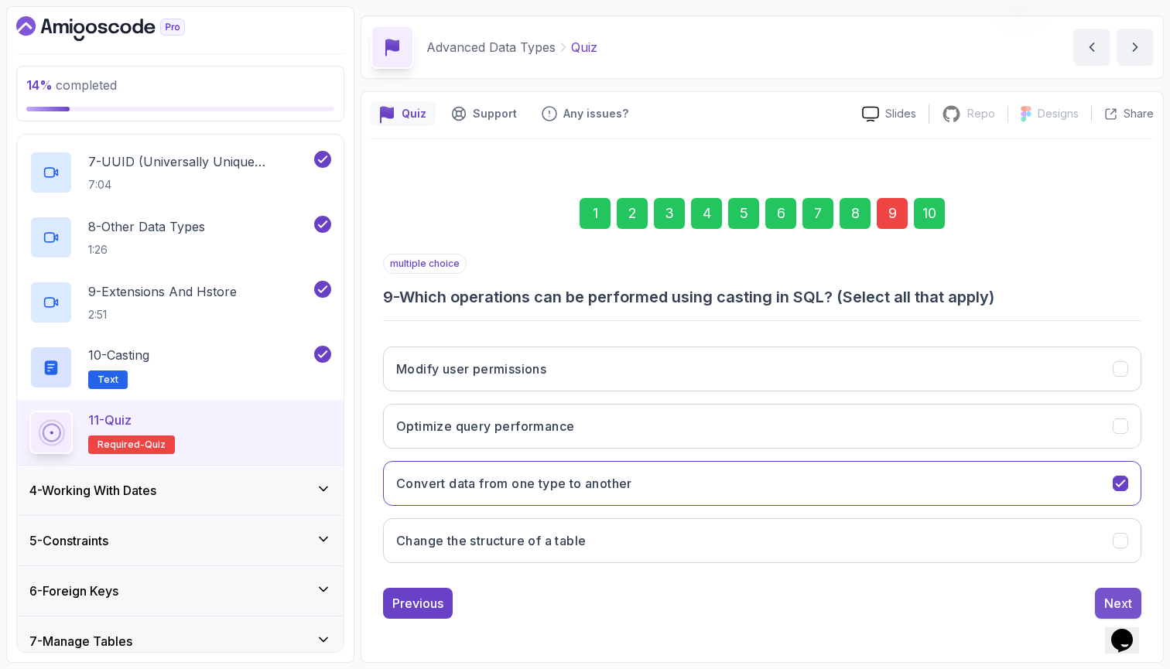
click at [1120, 604] on div "Next" at bounding box center [1118, 603] width 28 height 19
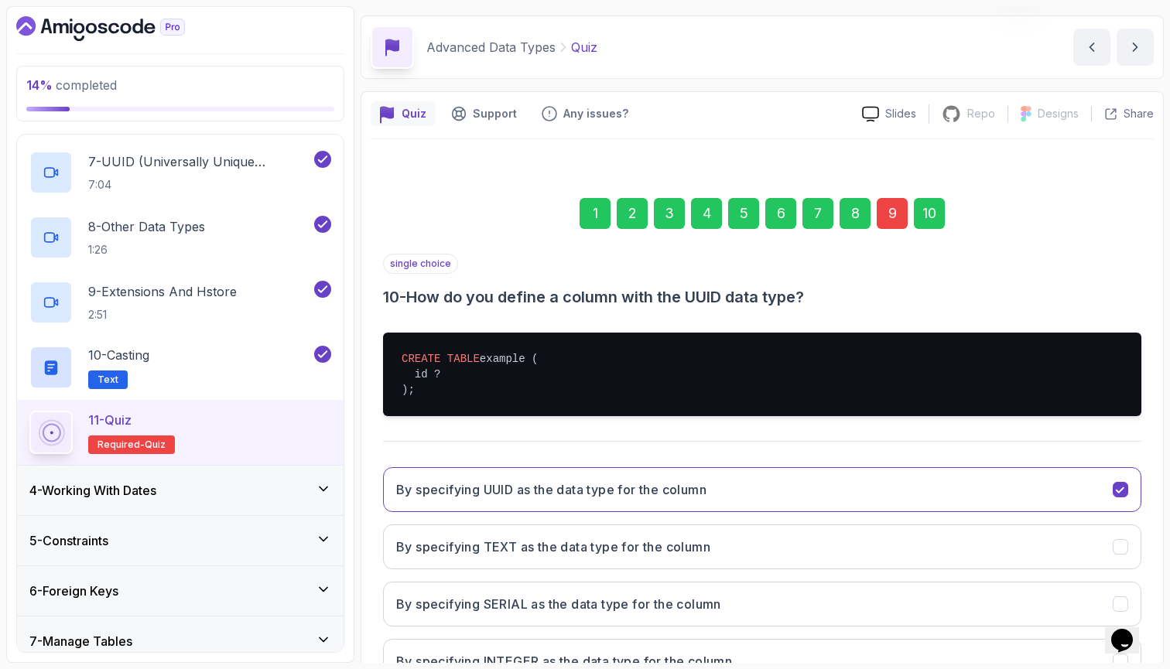
click at [1120, 604] on icon "By specifying SERIAL as the data type for the column" at bounding box center [1121, 604] width 14 height 14
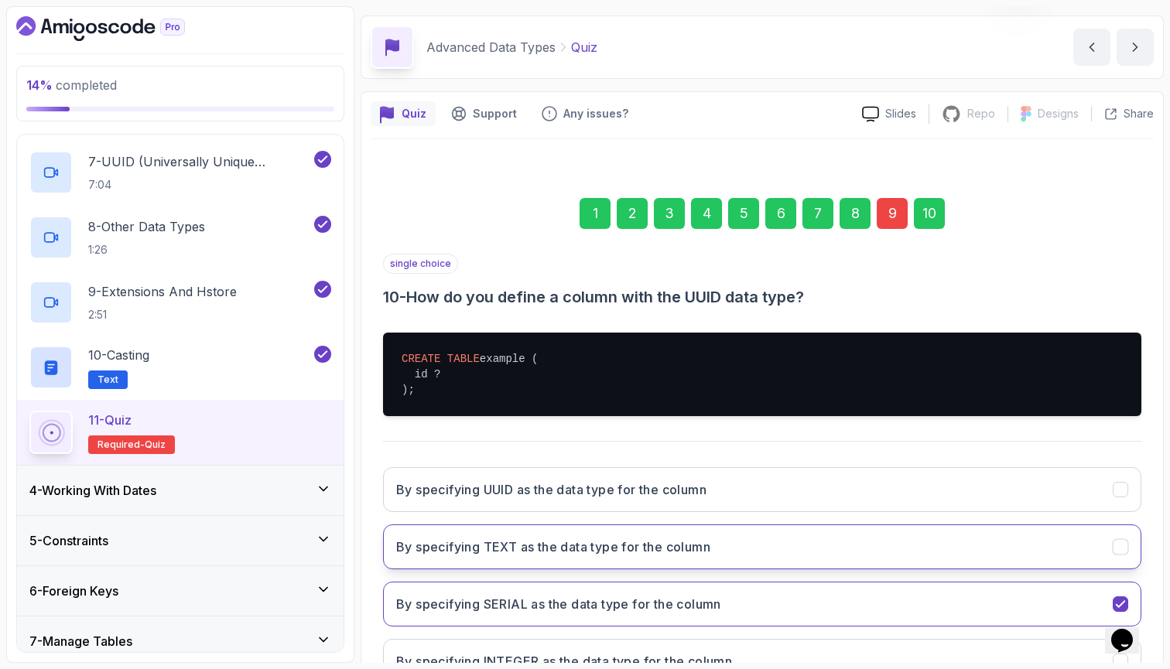
click at [1096, 539] on button "By specifying TEXT as the data type for the column" at bounding box center [762, 547] width 758 height 45
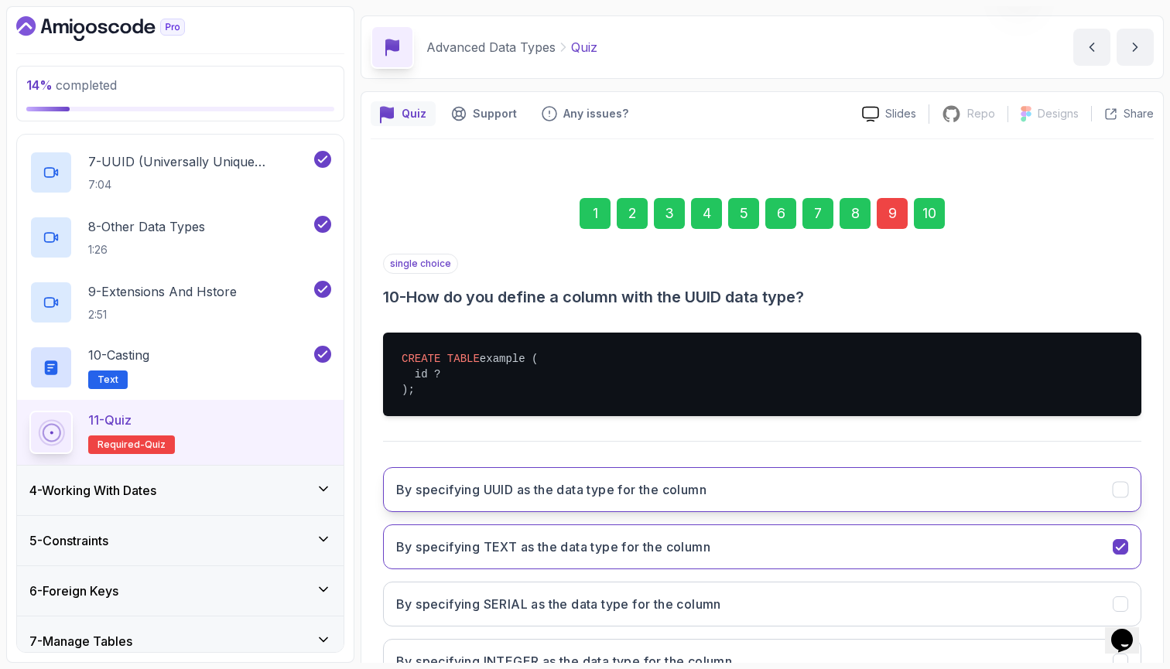
click at [1075, 478] on button "By specifying UUID as the data type for the column" at bounding box center [762, 489] width 758 height 45
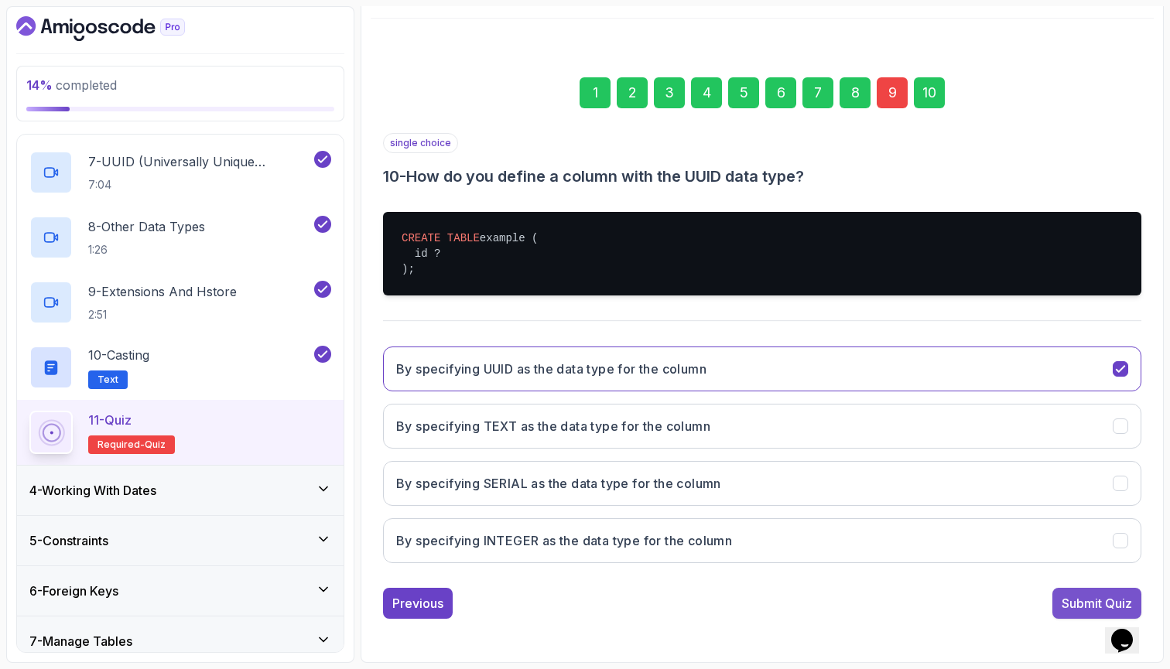
click at [1080, 608] on div "Submit Quiz" at bounding box center [1097, 603] width 70 height 19
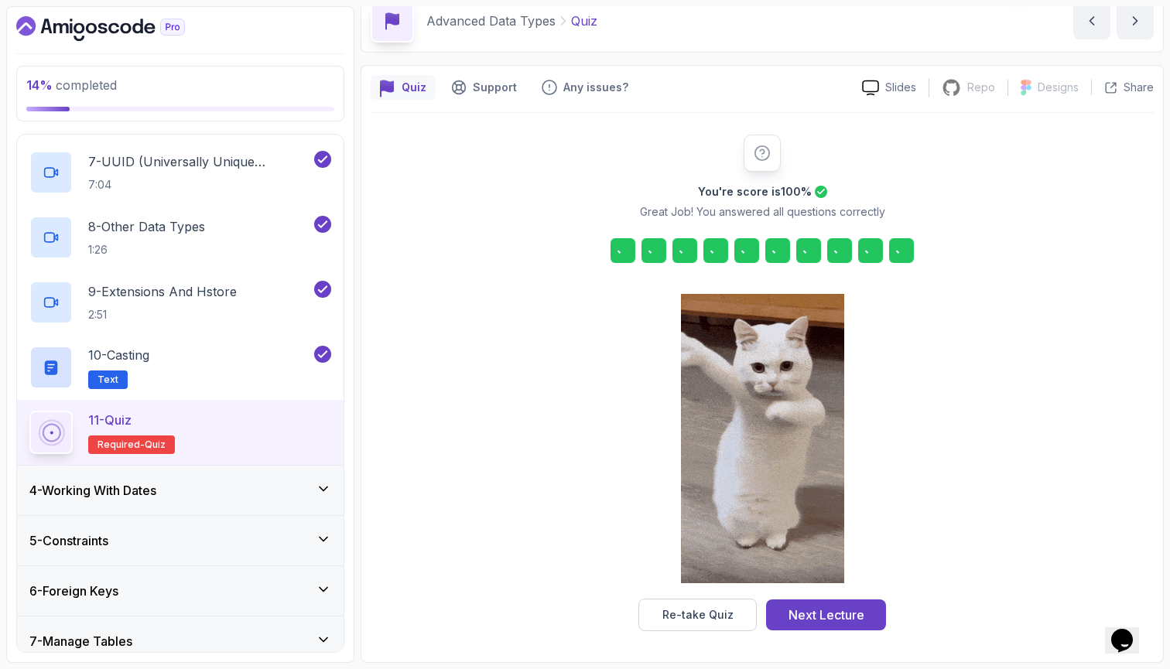
scroll to position [73, 0]
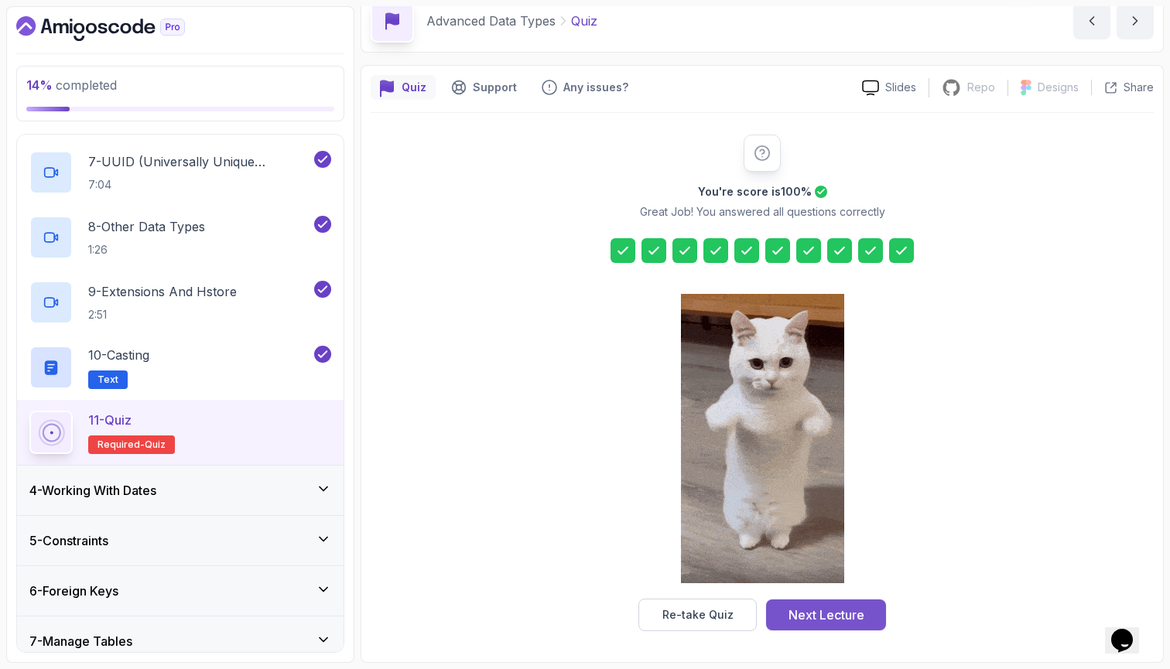
click at [816, 628] on button "Next Lecture" at bounding box center [826, 615] width 120 height 31
